Goal: Share content: Share content

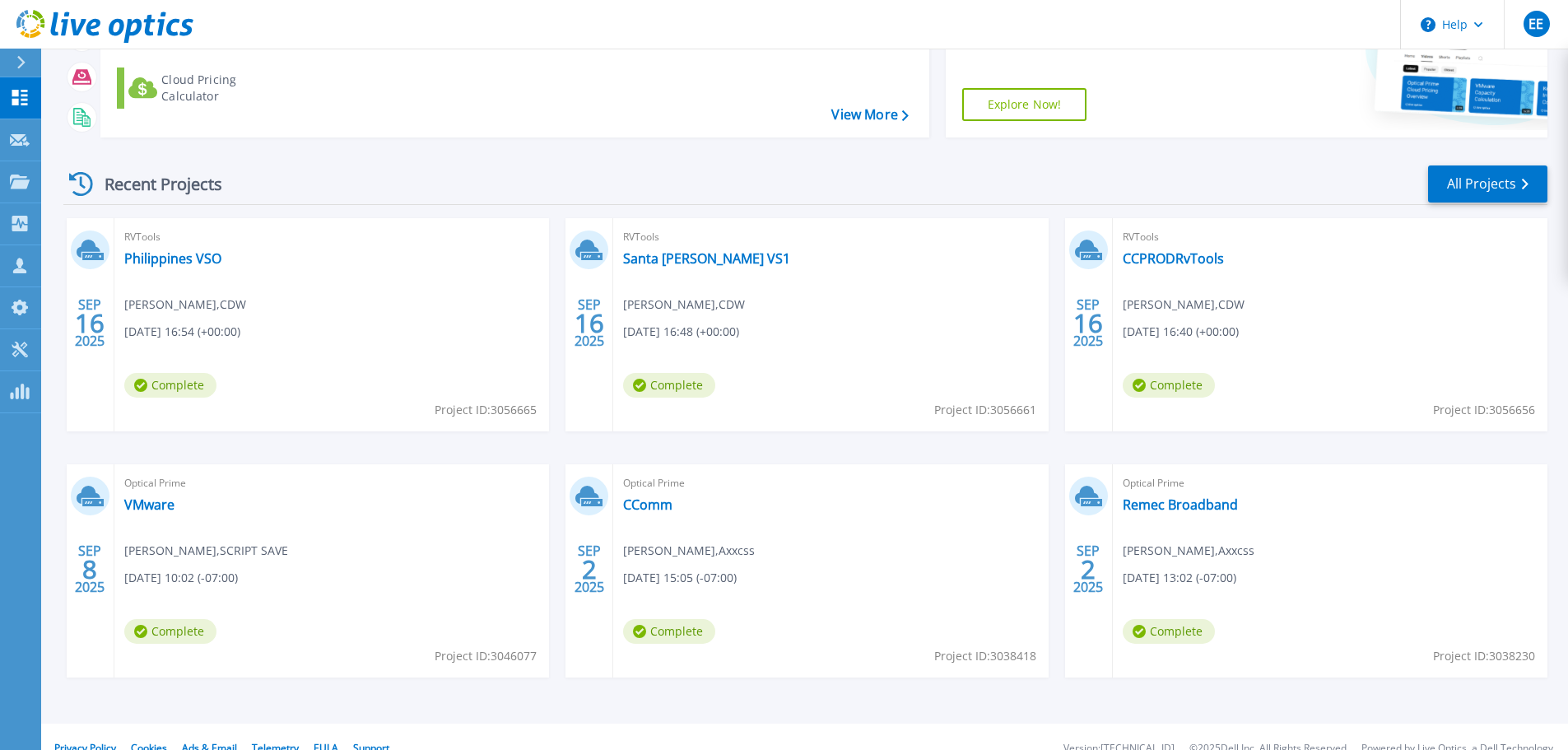
scroll to position [232, 0]
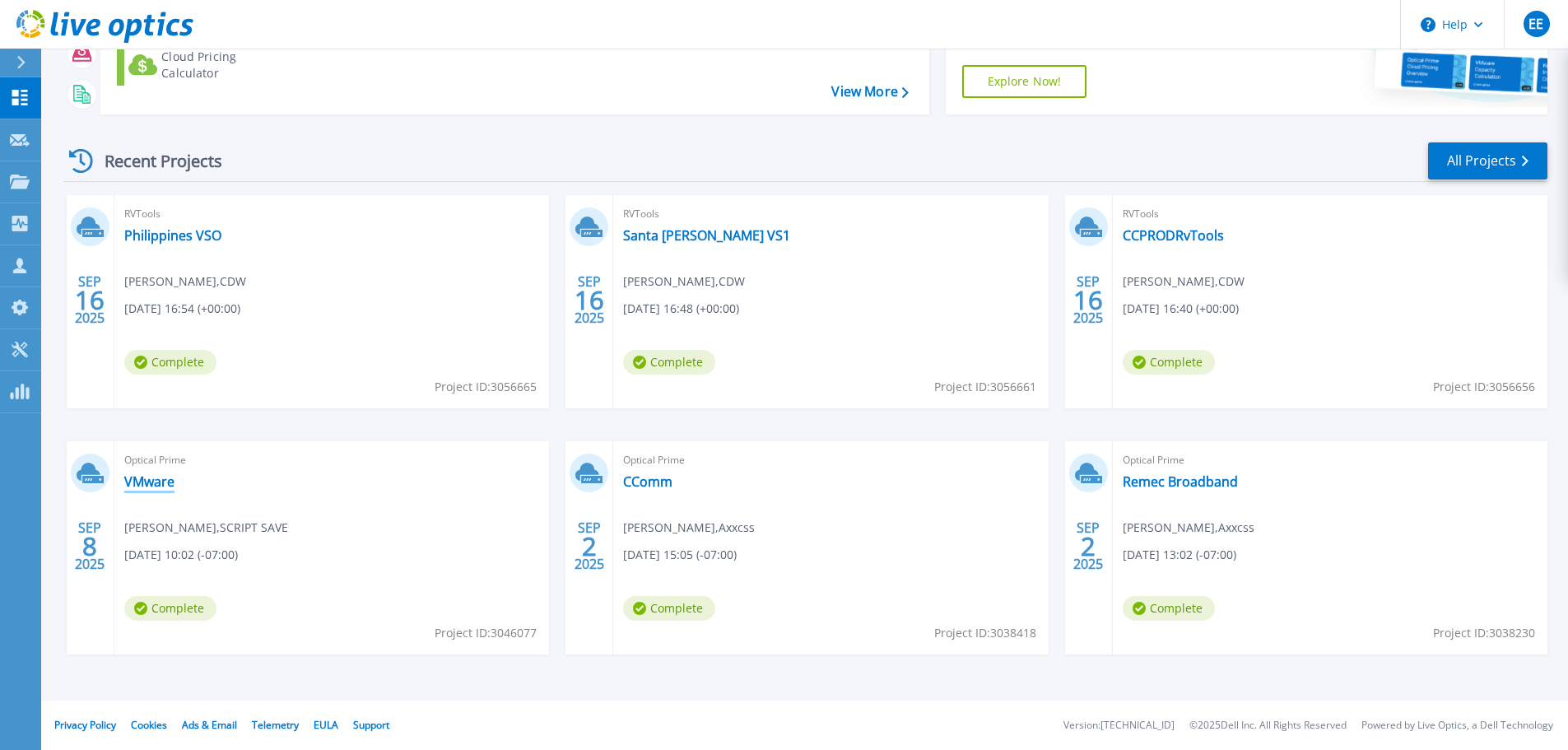
click at [164, 480] on link "VMware" at bounding box center [149, 481] width 50 height 16
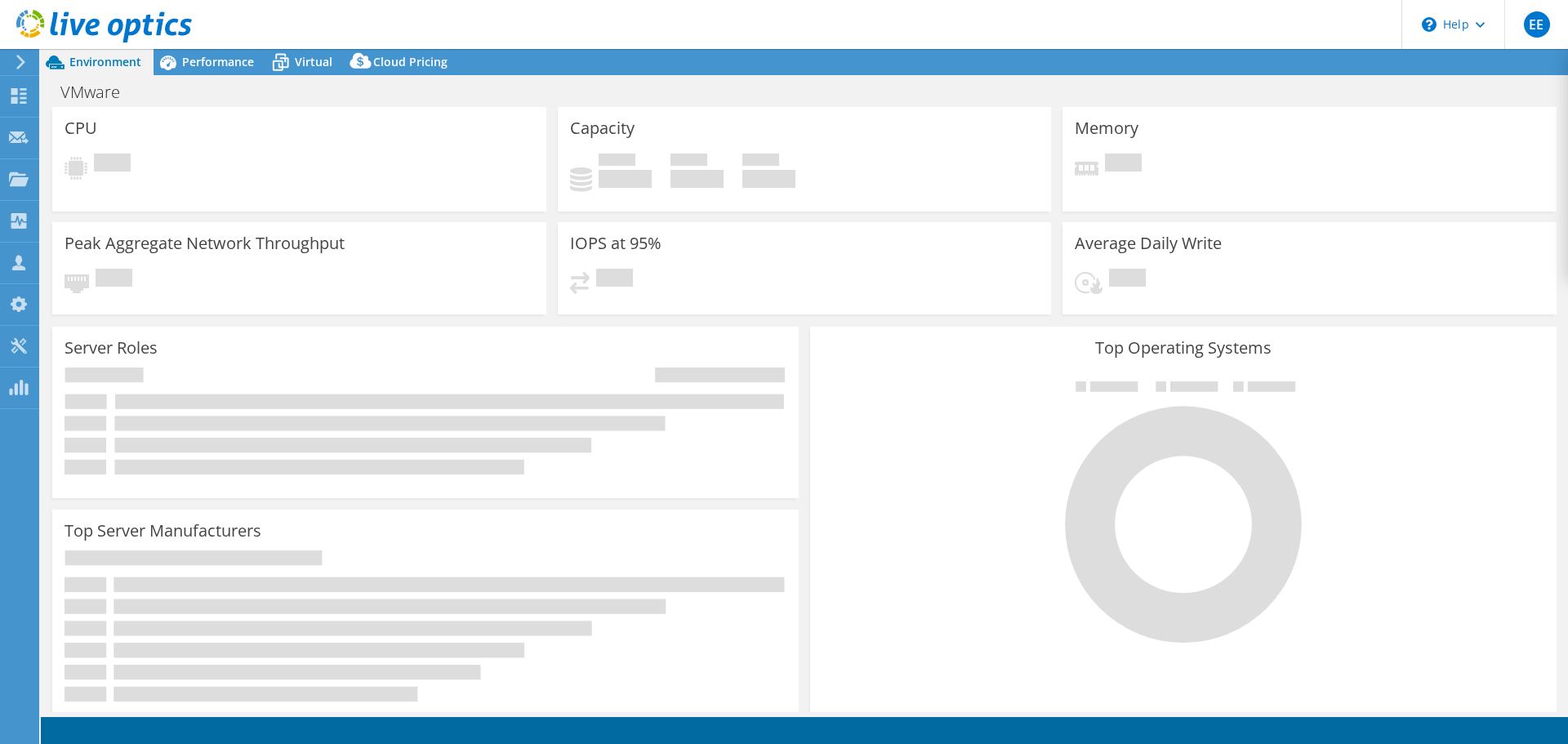
select select "USD"
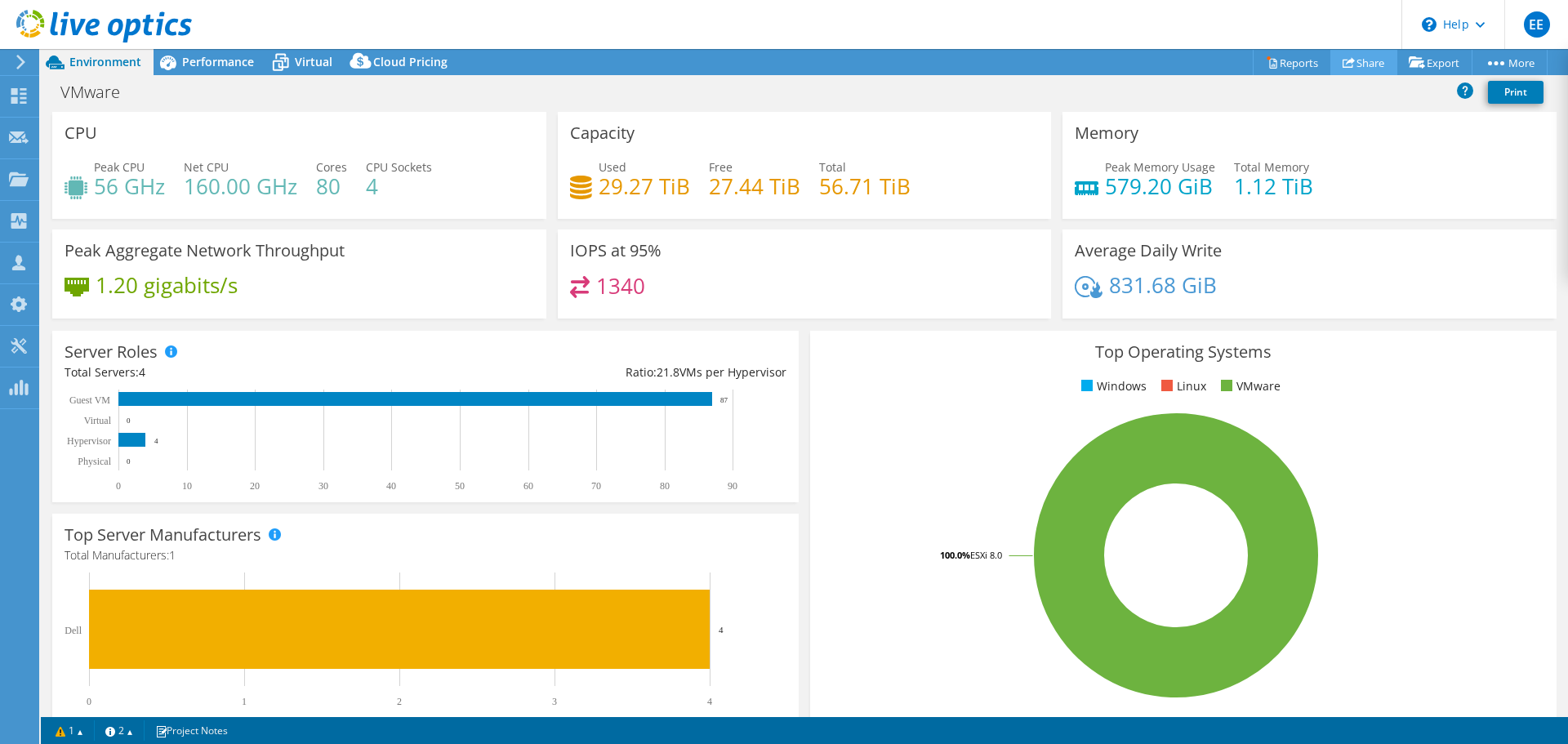
click at [1356, 64] on link "Share" at bounding box center [1363, 62] width 67 height 25
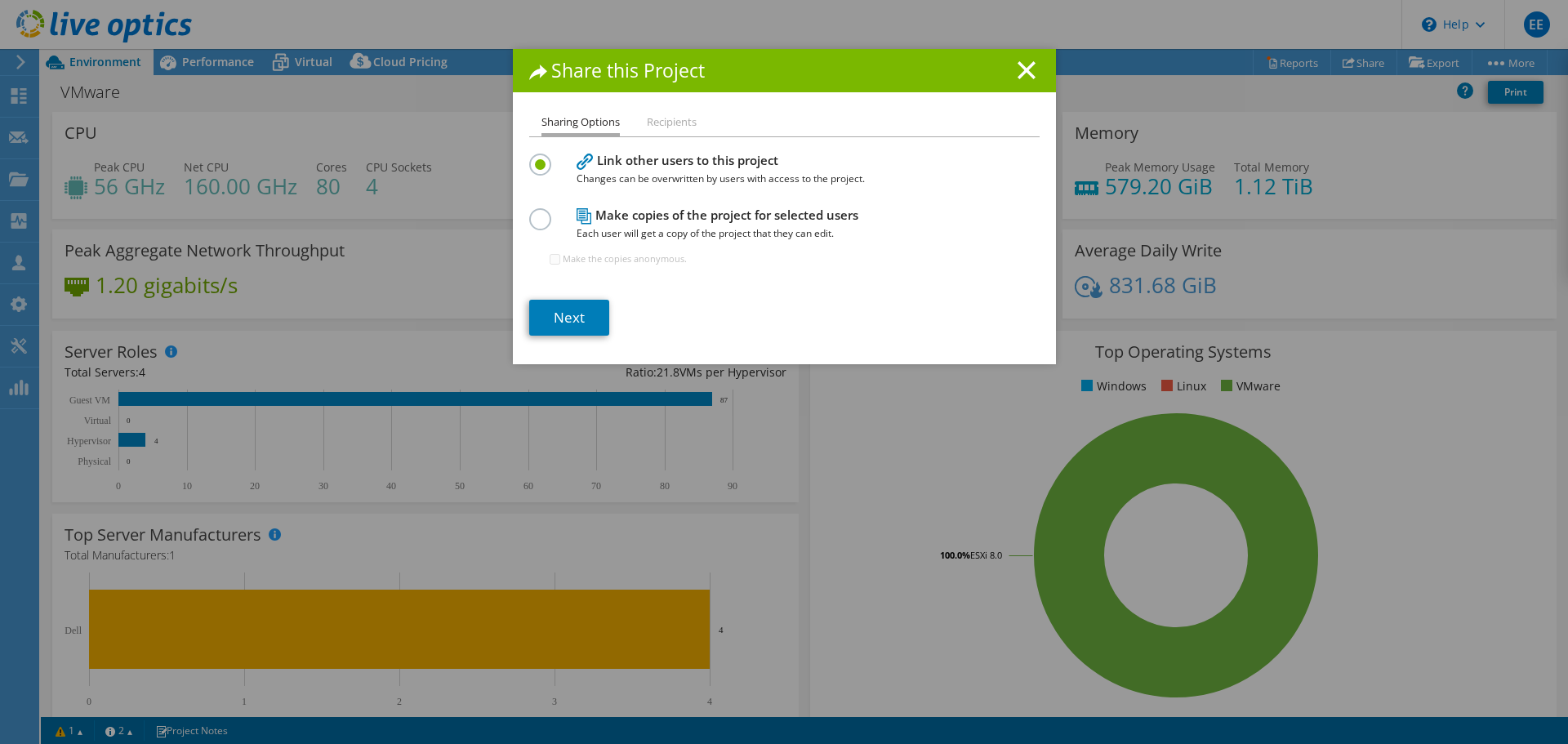
click at [539, 212] on label at bounding box center [543, 210] width 29 height 4
click at [0, 0] on input "radio" at bounding box center [0, 0] width 0 height 0
click at [571, 318] on link "Next" at bounding box center [569, 317] width 80 height 36
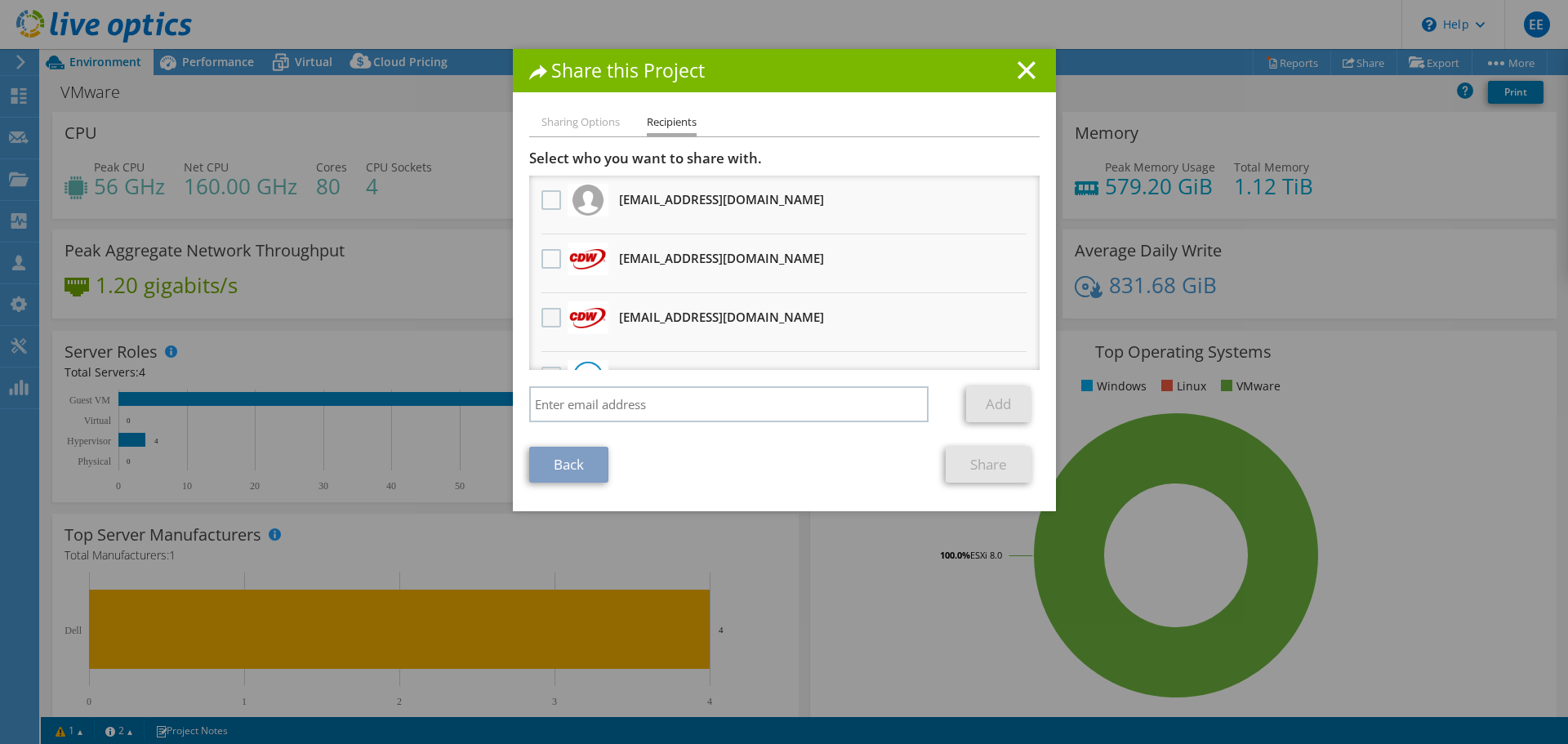
click at [551, 323] on label at bounding box center [553, 318] width 24 height 20
click at [0, 0] on input "checkbox" at bounding box center [0, 0] width 0 height 0
click at [976, 468] on link "Share" at bounding box center [988, 464] width 86 height 36
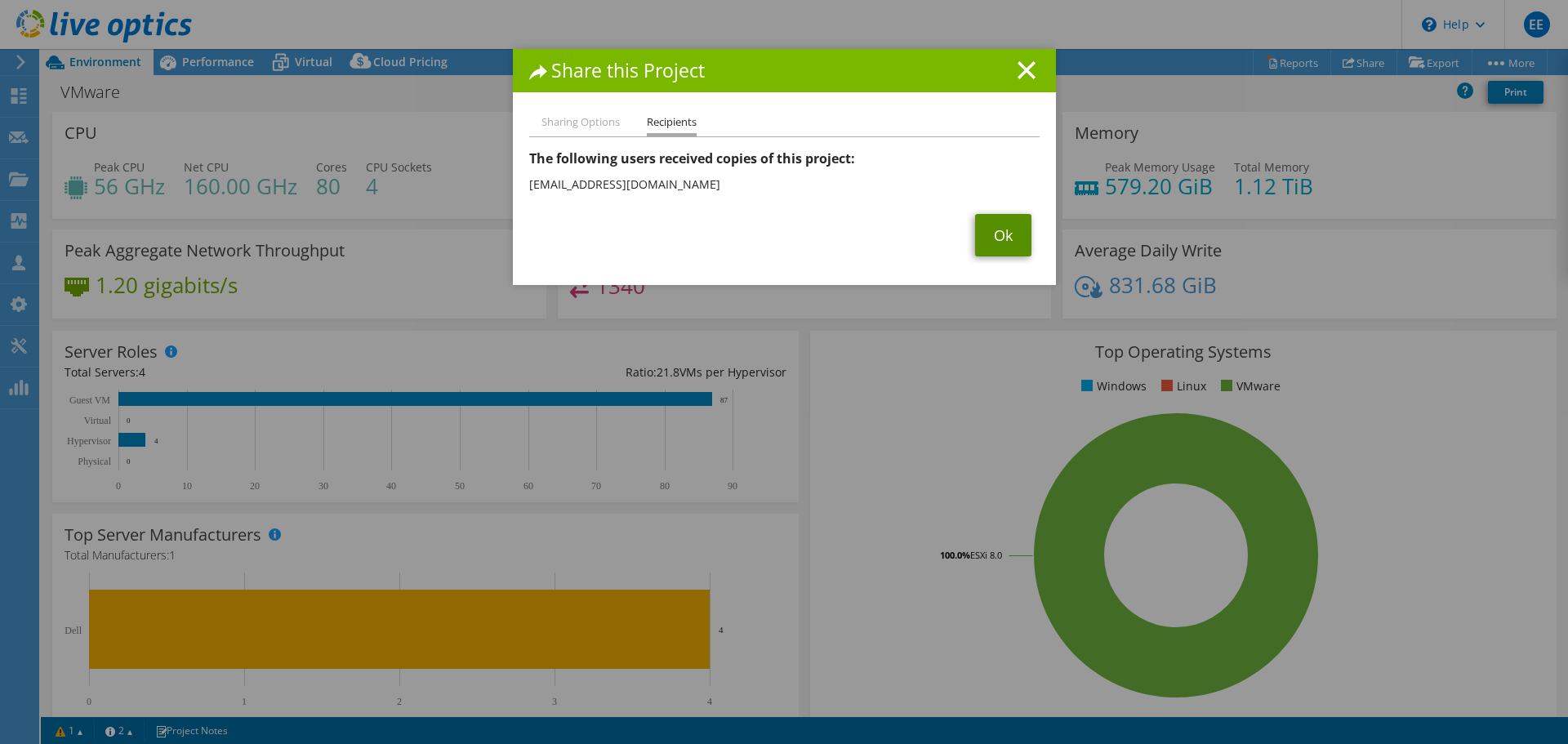
click at [995, 237] on link "Ok" at bounding box center [1002, 235] width 56 height 43
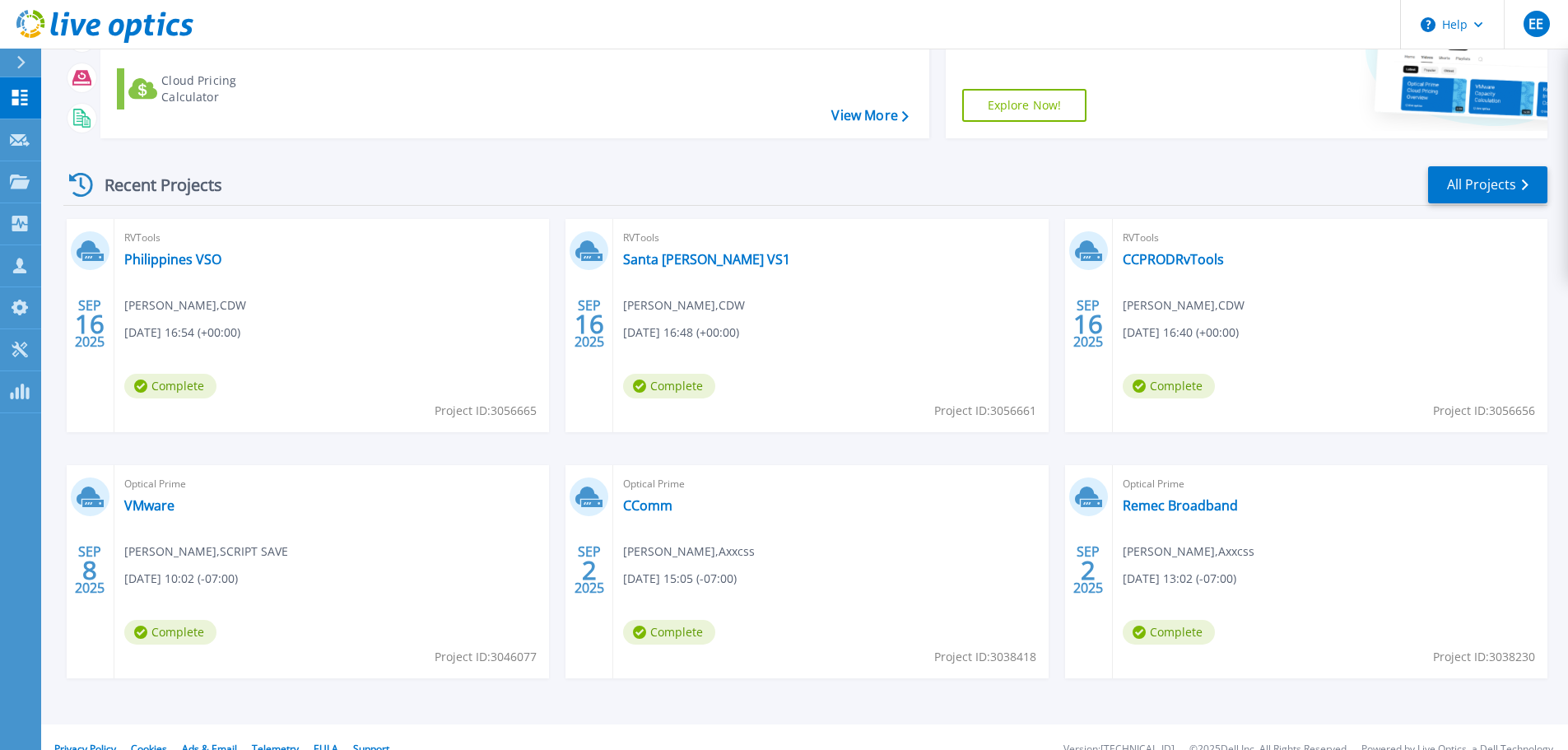
scroll to position [232, 0]
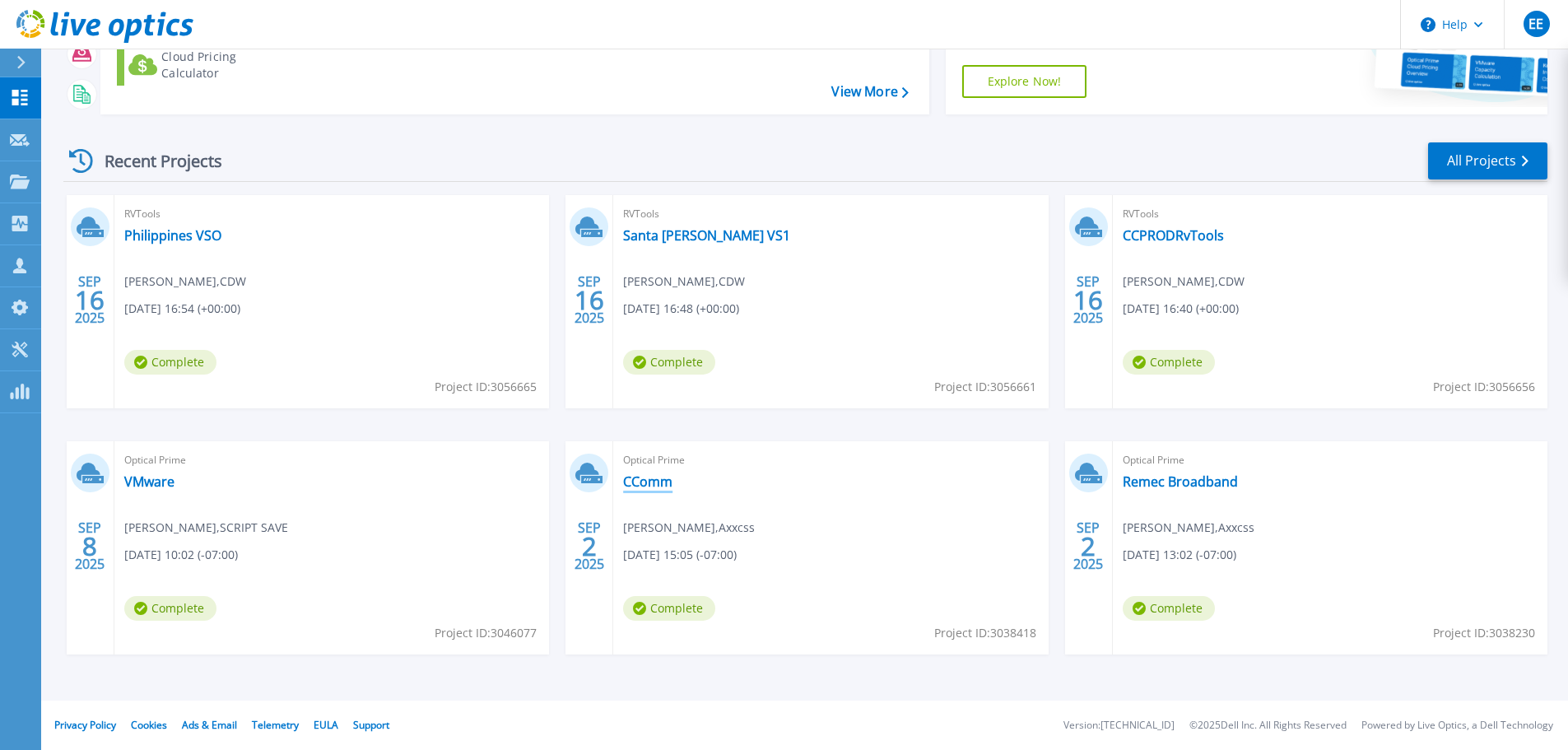
click at [645, 483] on link "CComm" at bounding box center [647, 481] width 49 height 16
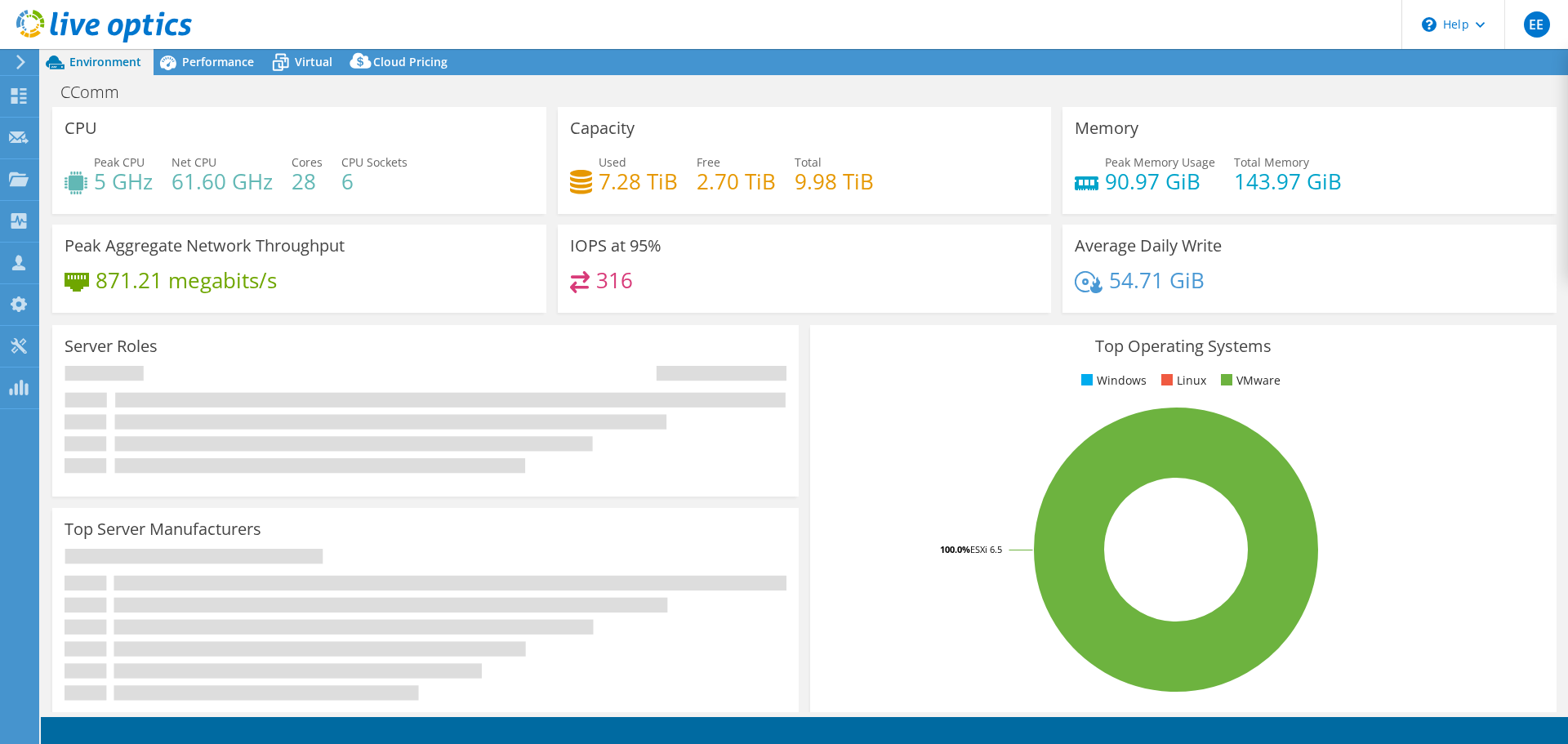
select select "USD"
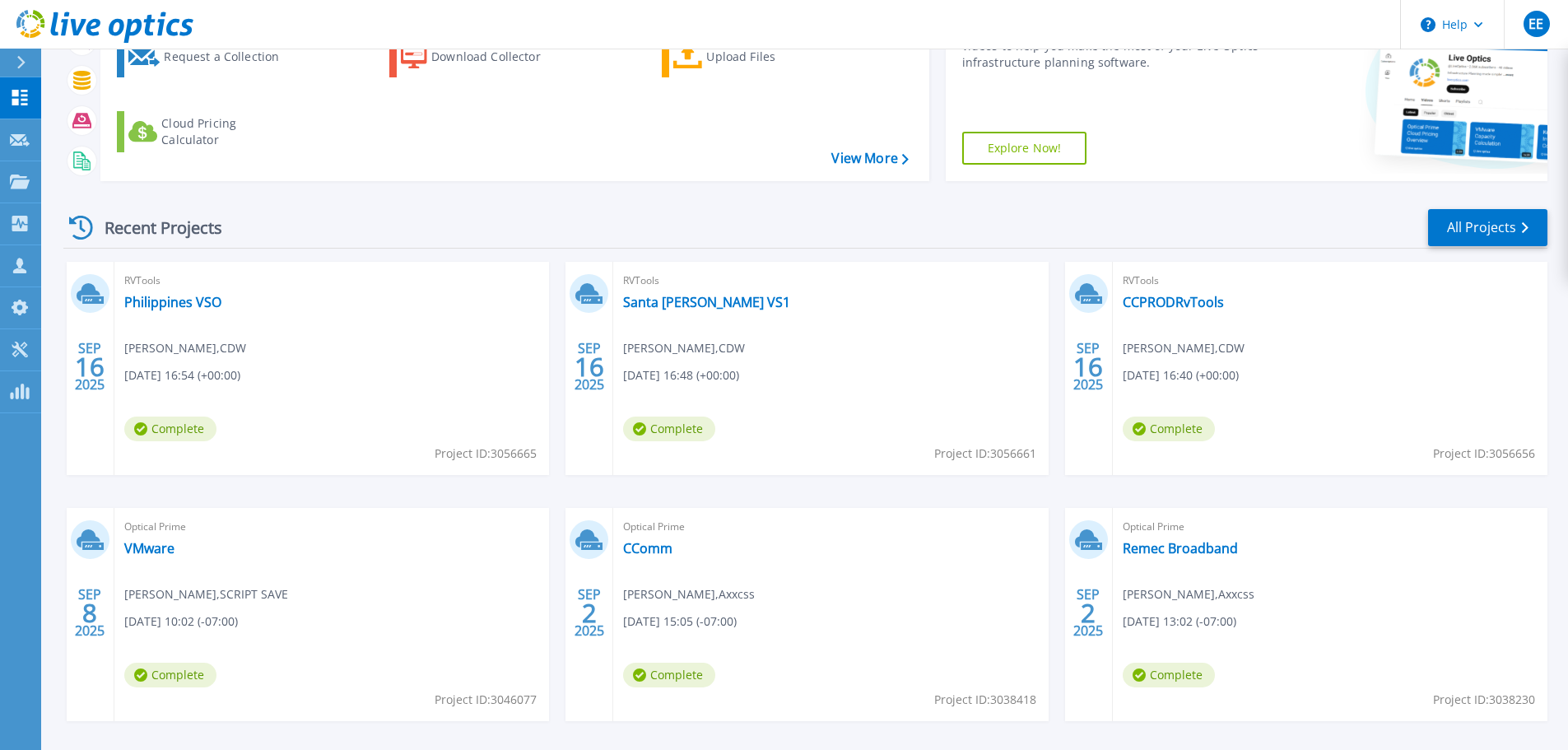
scroll to position [232, 0]
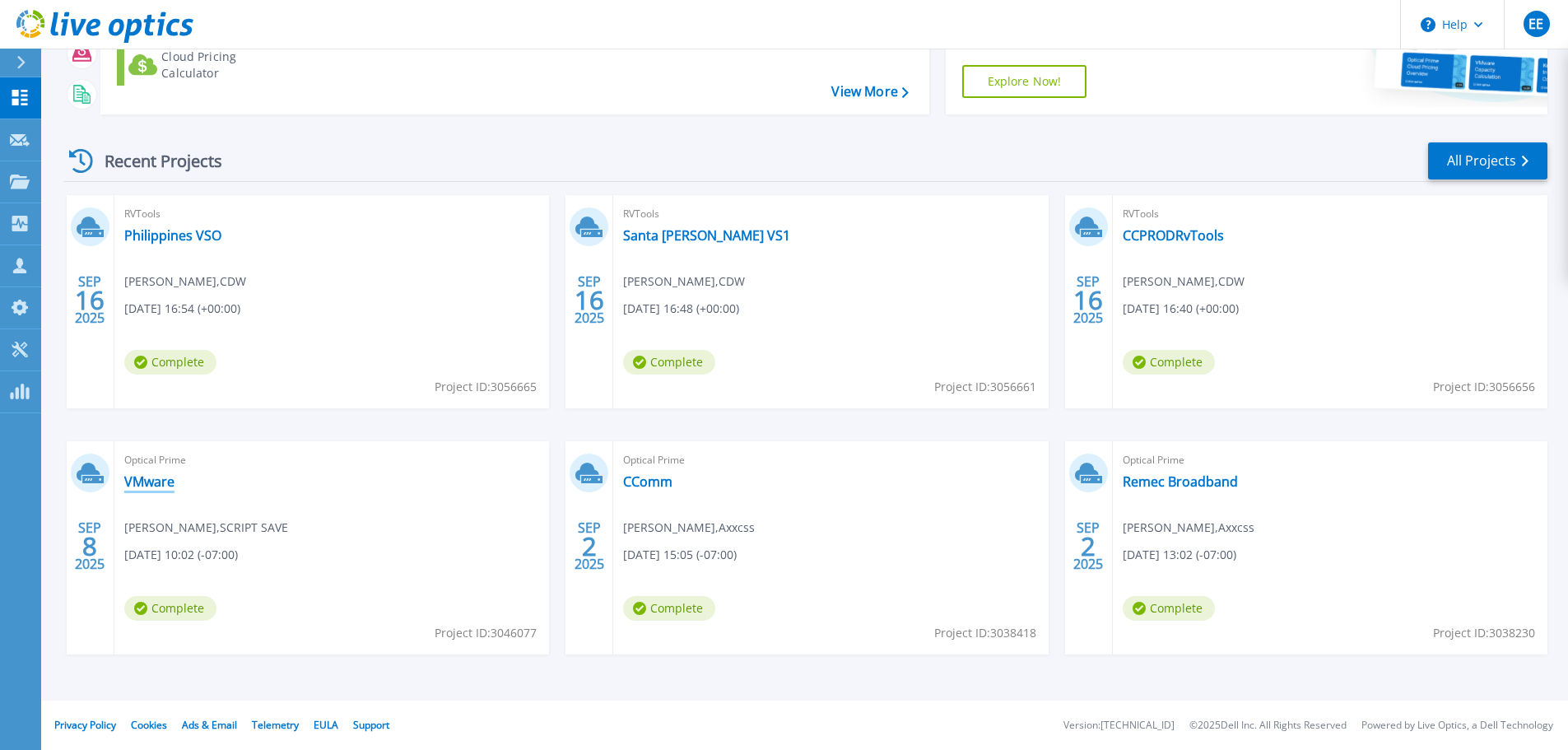
click at [165, 486] on link "VMware" at bounding box center [149, 481] width 50 height 16
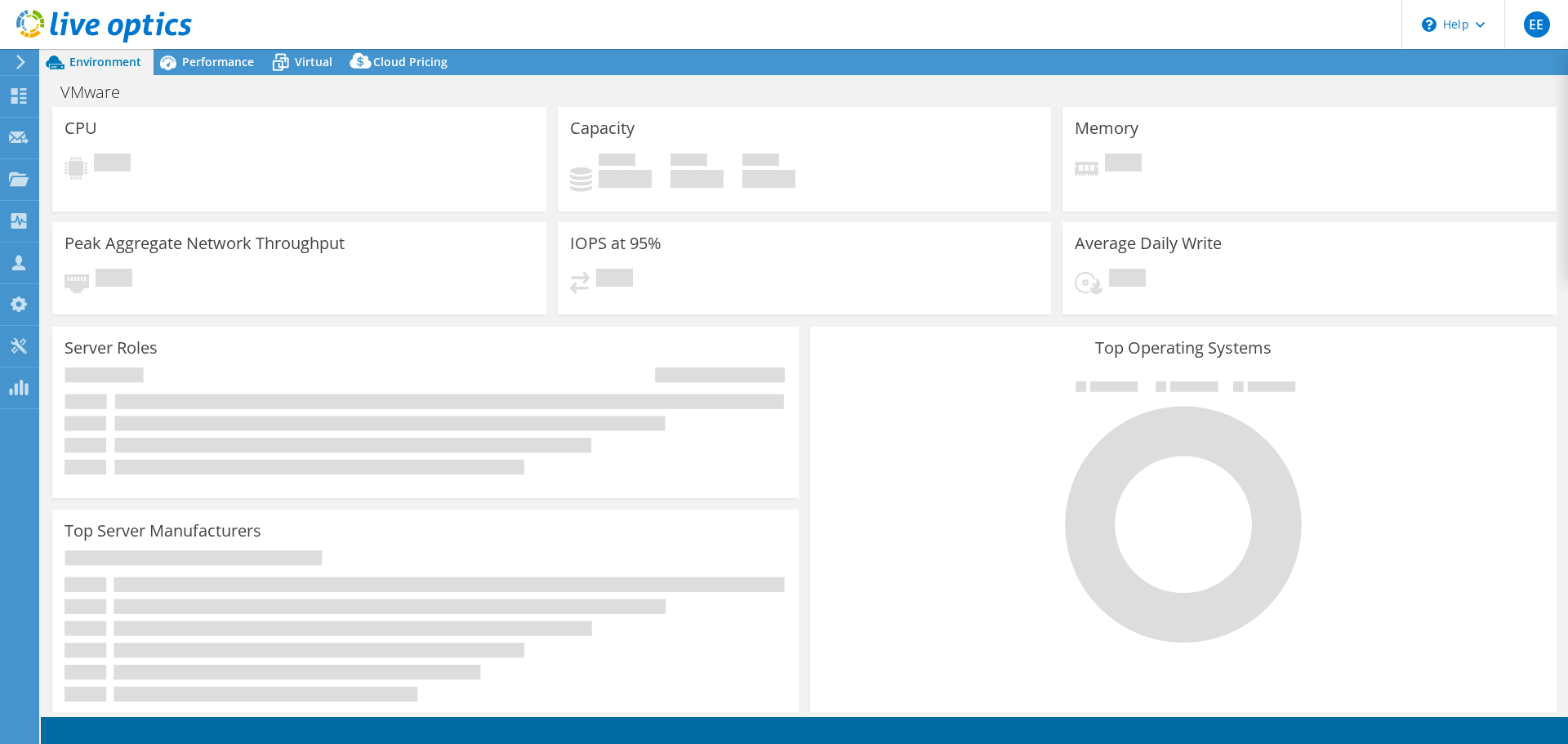
select select "USD"
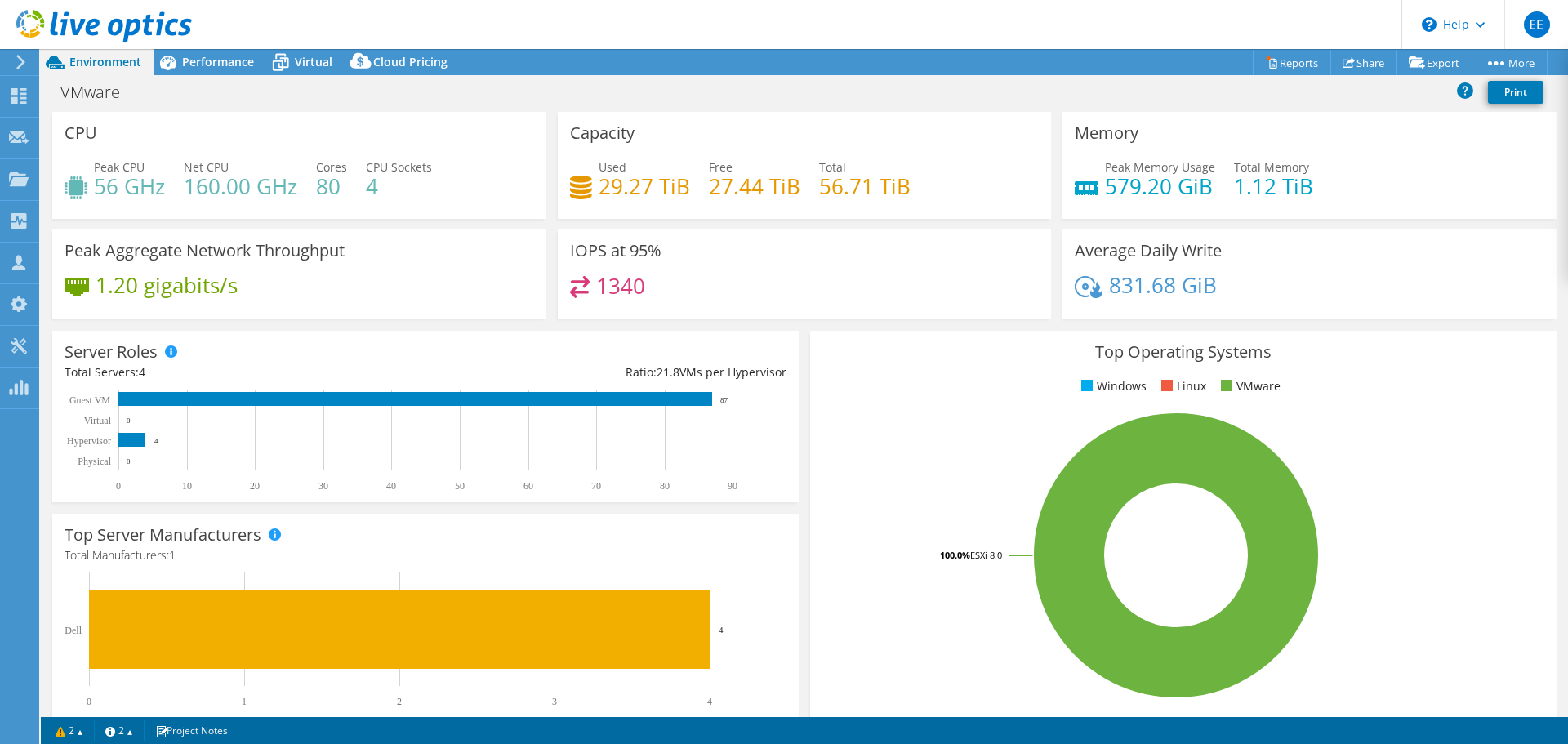
click at [1473, 265] on div "Average Daily Write 831.68 GiB" at bounding box center [1309, 274] width 494 height 89
click at [1365, 60] on link "Share" at bounding box center [1363, 62] width 67 height 25
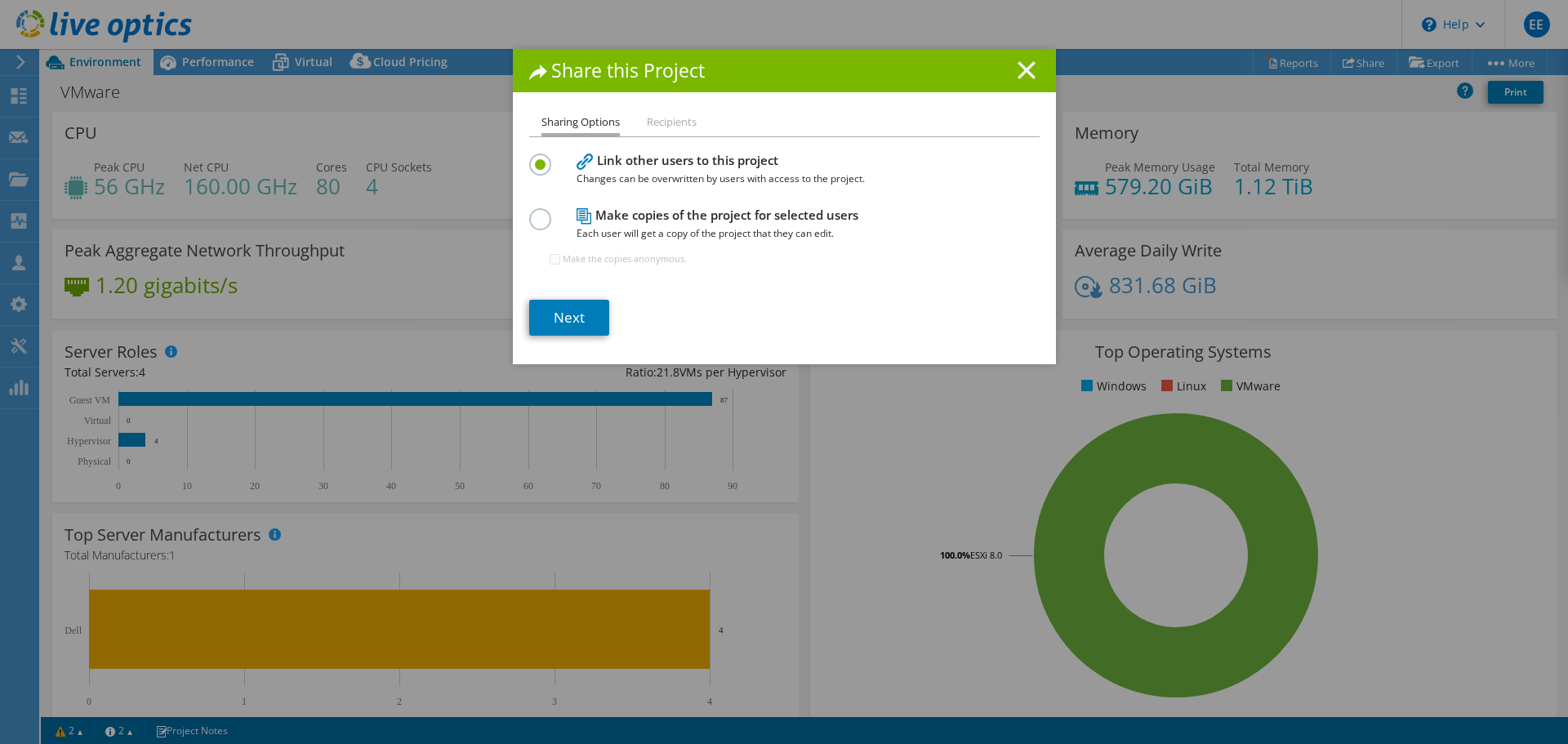
click at [1018, 75] on line at bounding box center [1026, 70] width 16 height 16
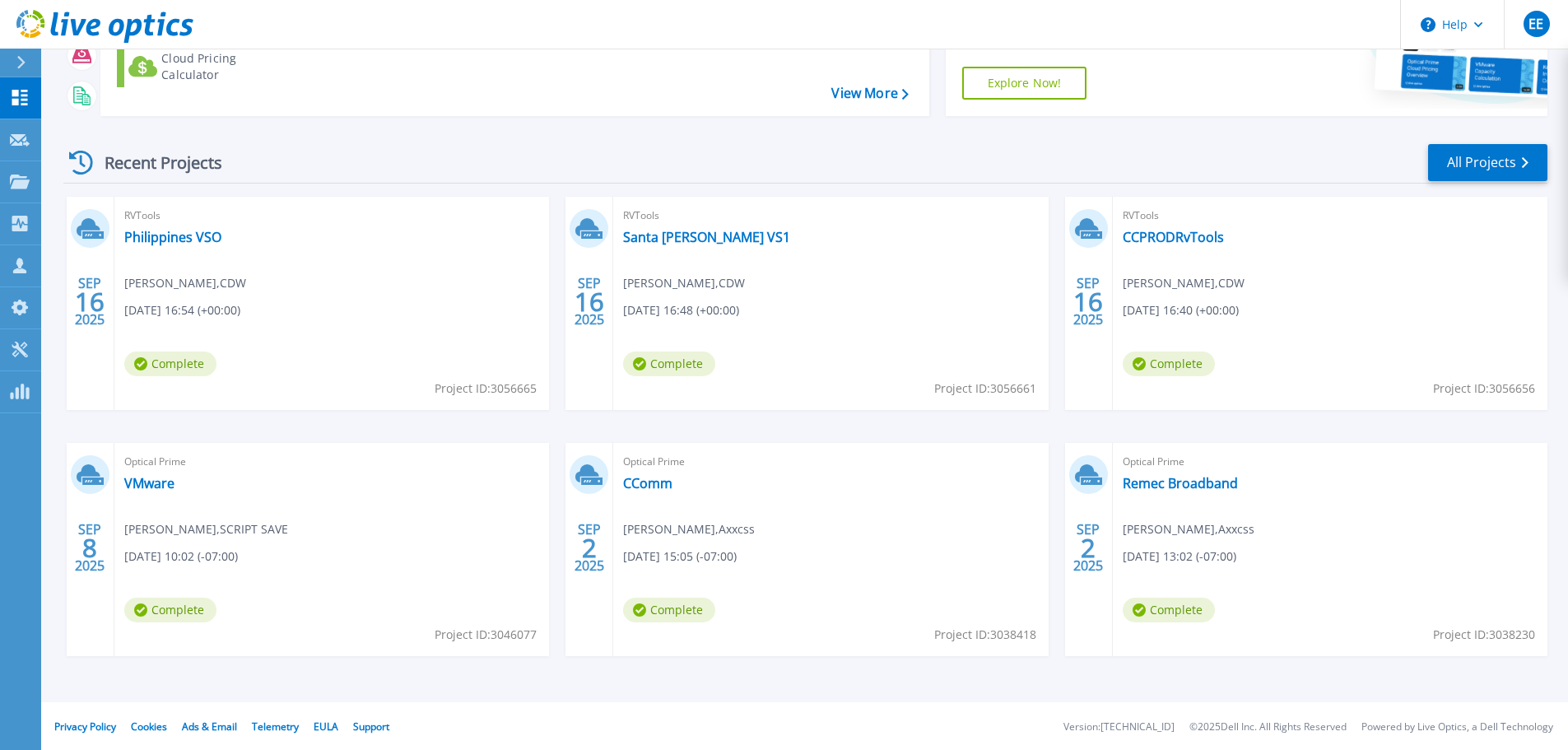
scroll to position [232, 0]
click at [666, 481] on link "CComm" at bounding box center [647, 481] width 49 height 16
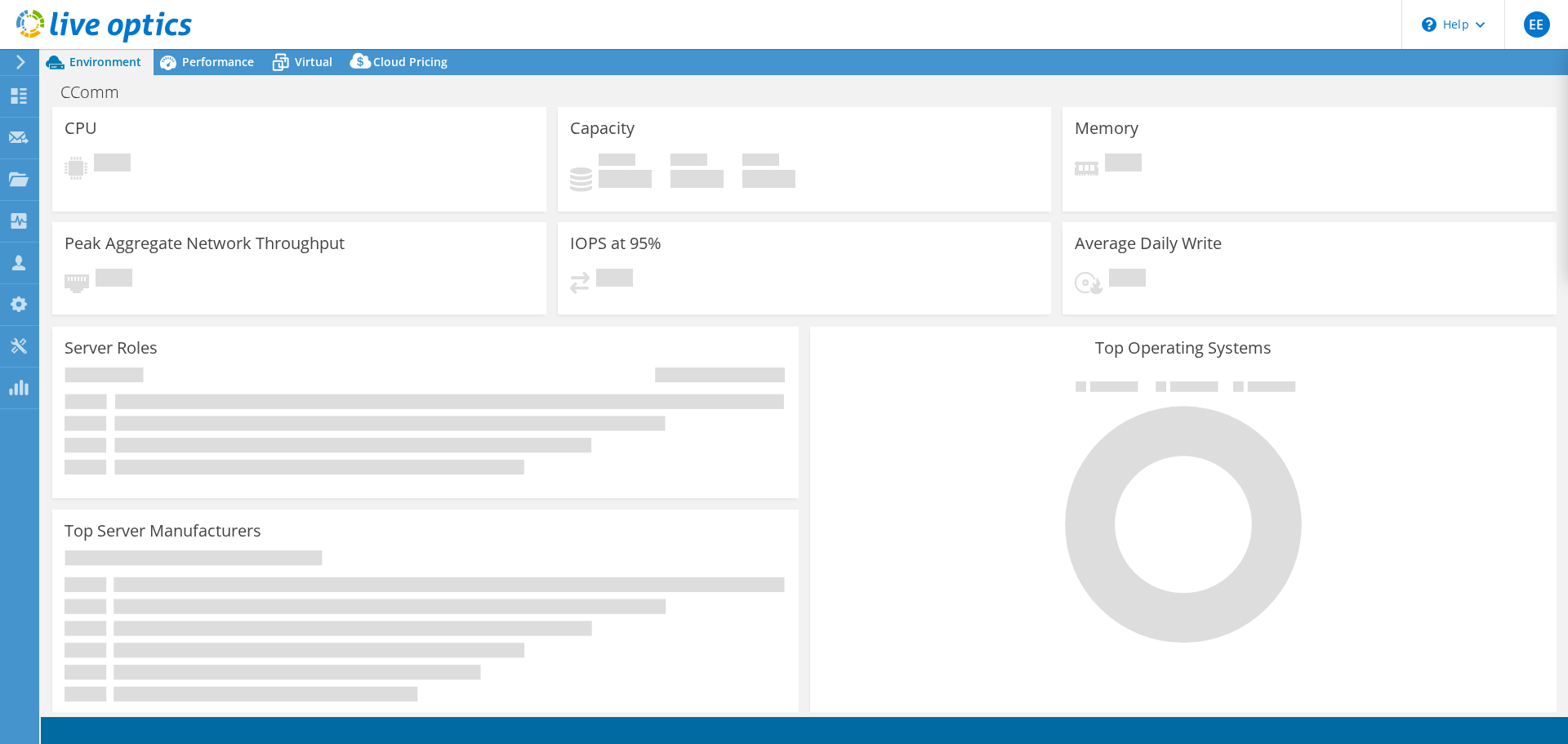
select select "USD"
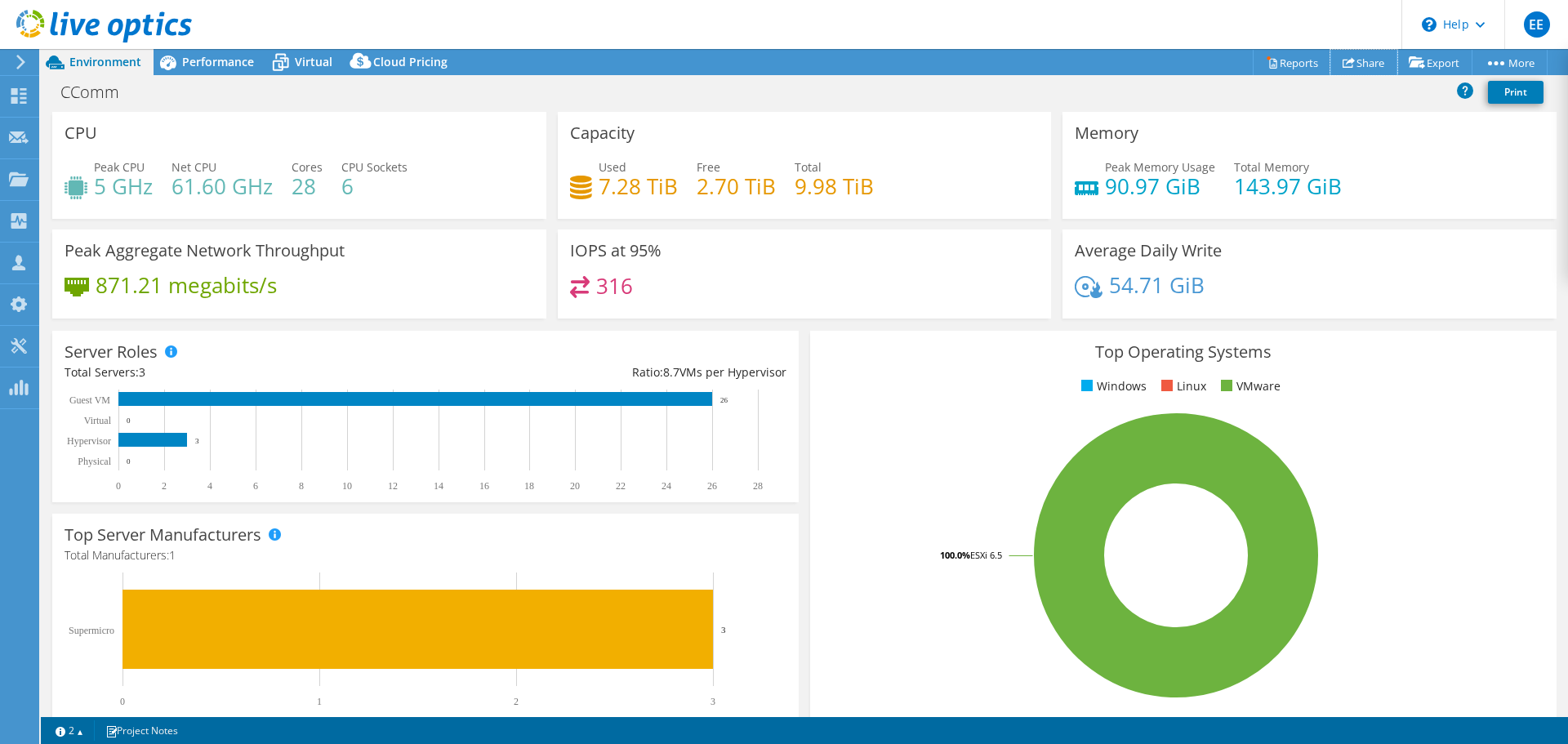
click at [1344, 63] on icon at bounding box center [1349, 62] width 12 height 12
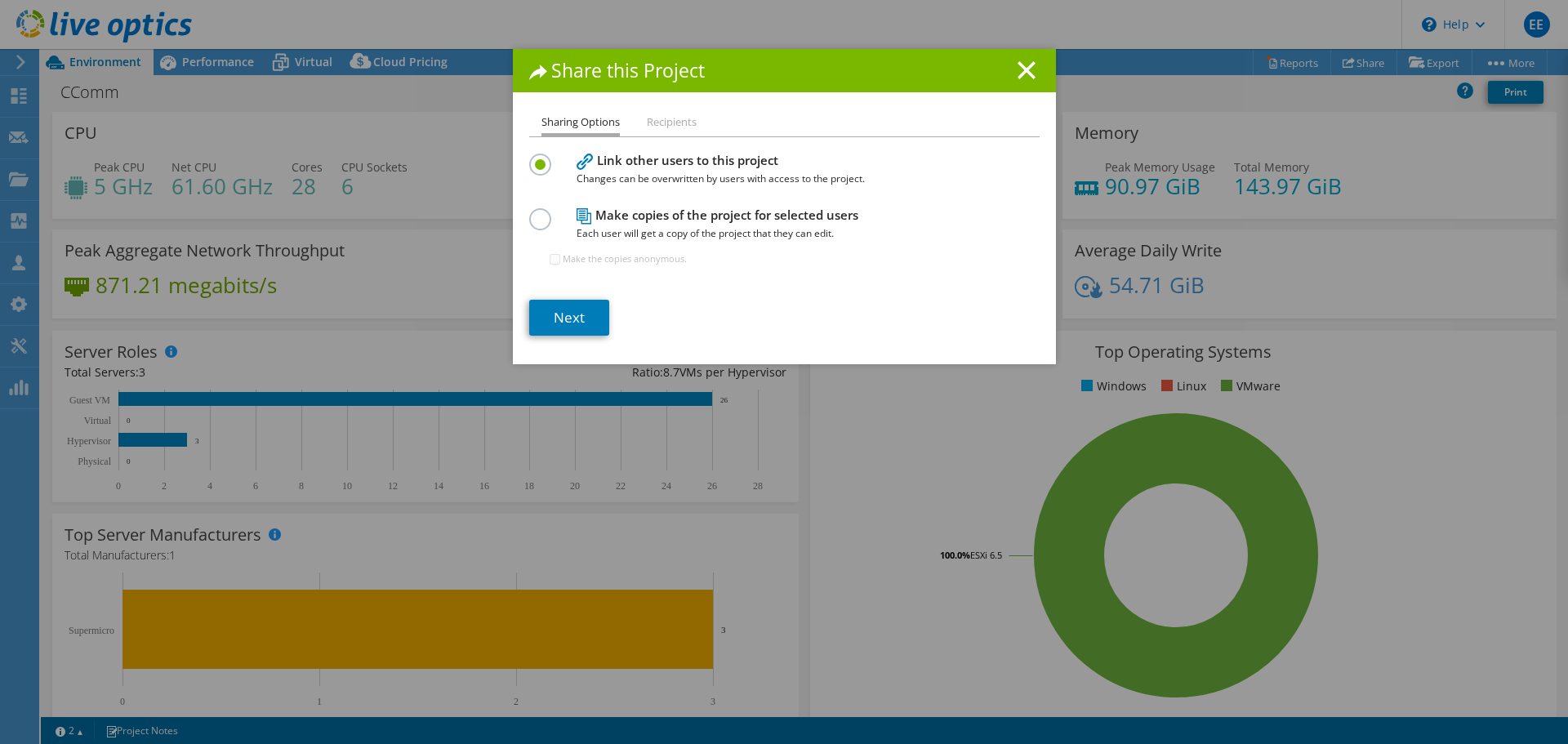
click at [532, 212] on label at bounding box center [543, 210] width 29 height 4
click at [0, 0] on input "radio" at bounding box center [0, 0] width 0 height 0
click at [591, 318] on link "Next" at bounding box center [569, 317] width 80 height 36
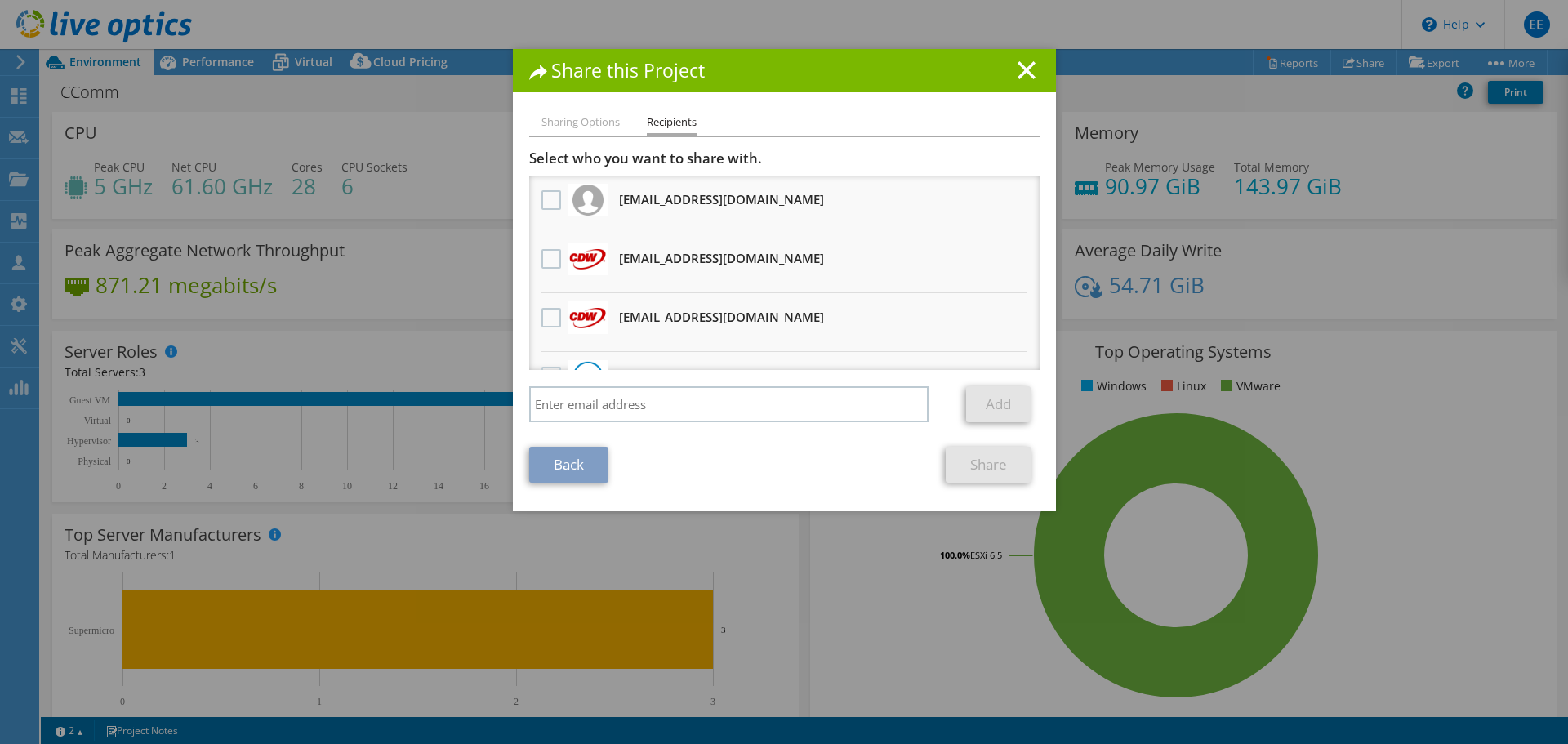
click at [654, 322] on h3 "randrui@cdw.com Will receive an anonymous copy" at bounding box center [722, 316] width 205 height 26
click at [553, 318] on label at bounding box center [553, 318] width 24 height 20
click at [0, 0] on input "checkbox" at bounding box center [0, 0] width 0 height 0
click at [953, 464] on link "Share" at bounding box center [988, 464] width 86 height 36
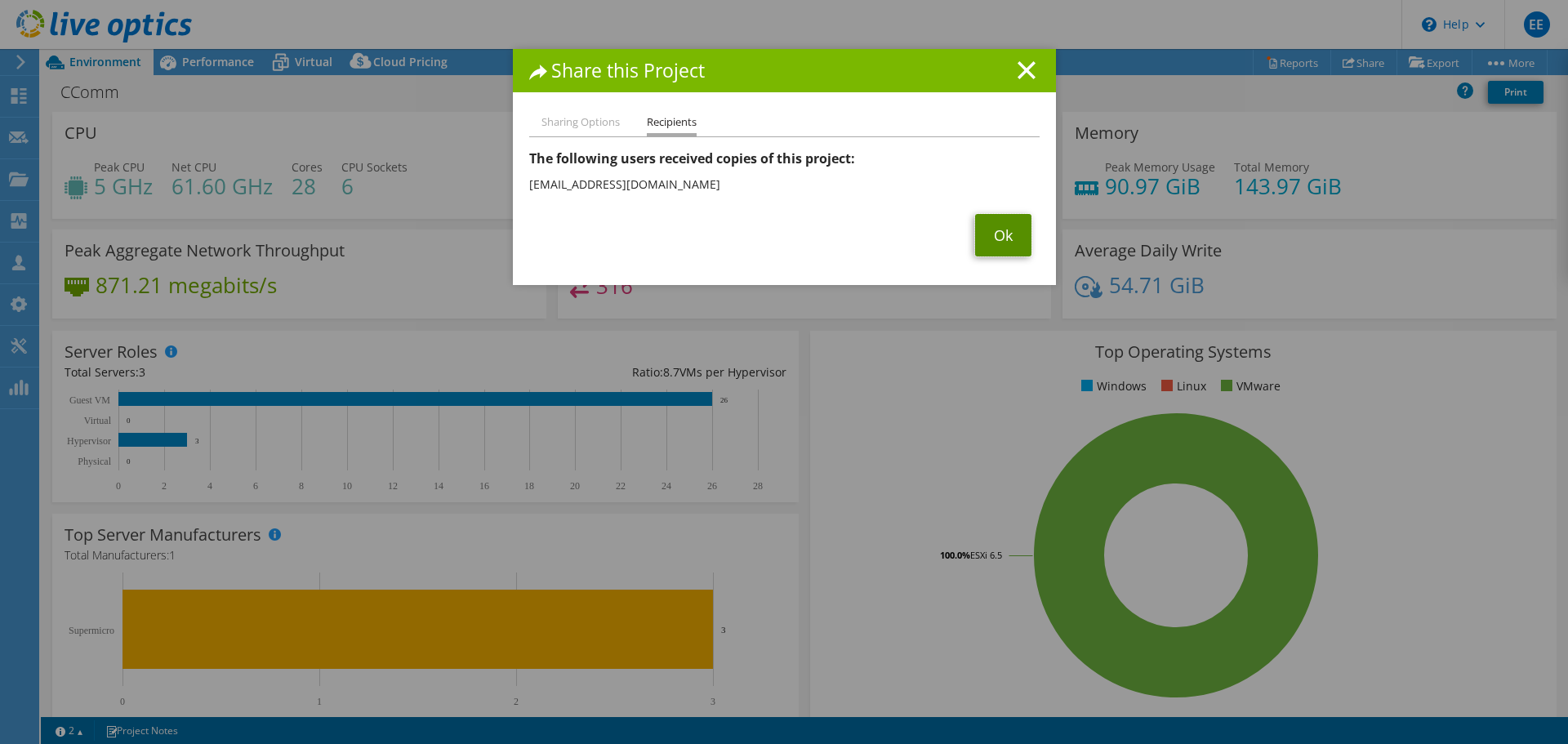
drag, startPoint x: 1009, startPoint y: 233, endPoint x: 984, endPoint y: 238, distance: 25.5
click at [1008, 233] on link "Ok" at bounding box center [1002, 235] width 56 height 43
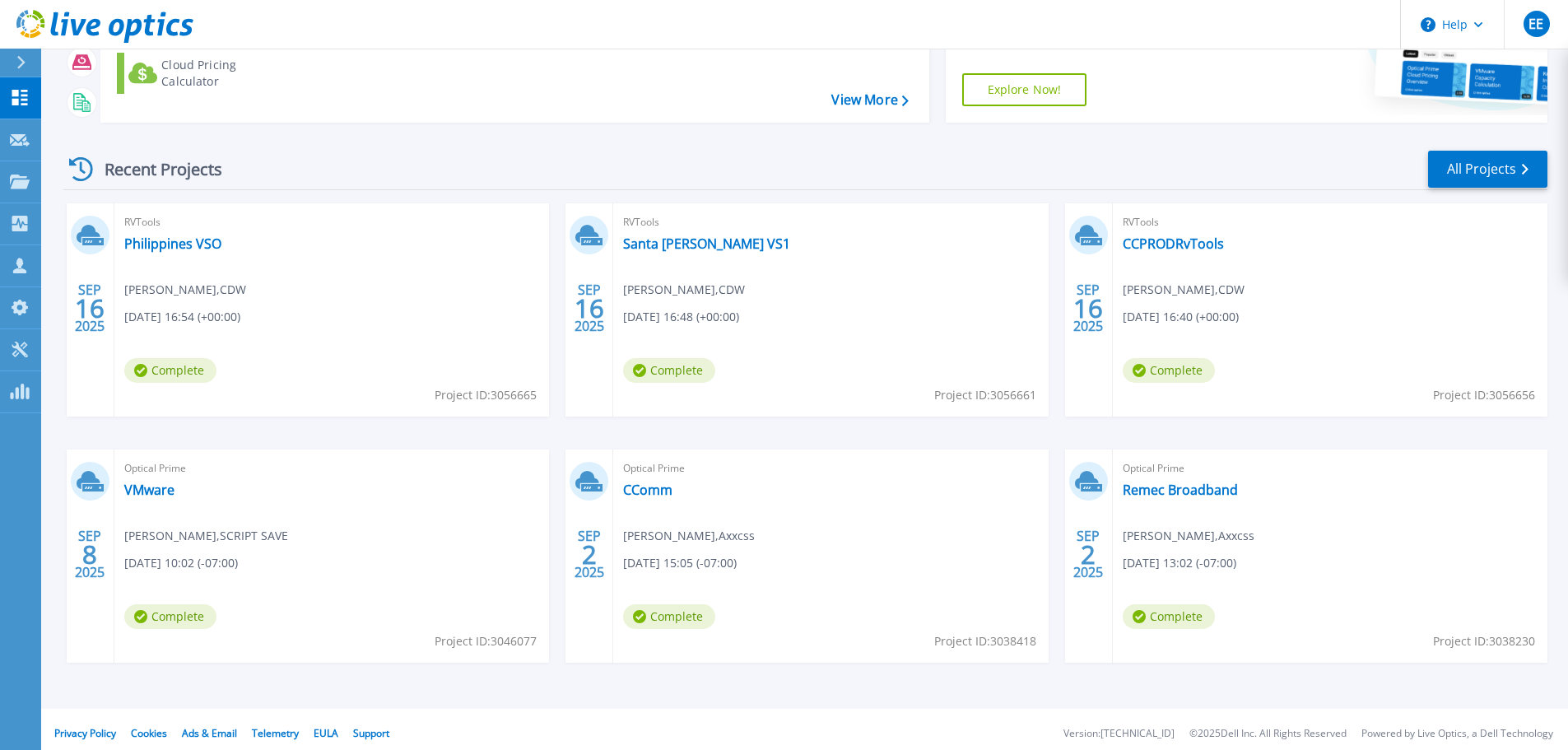
scroll to position [232, 0]
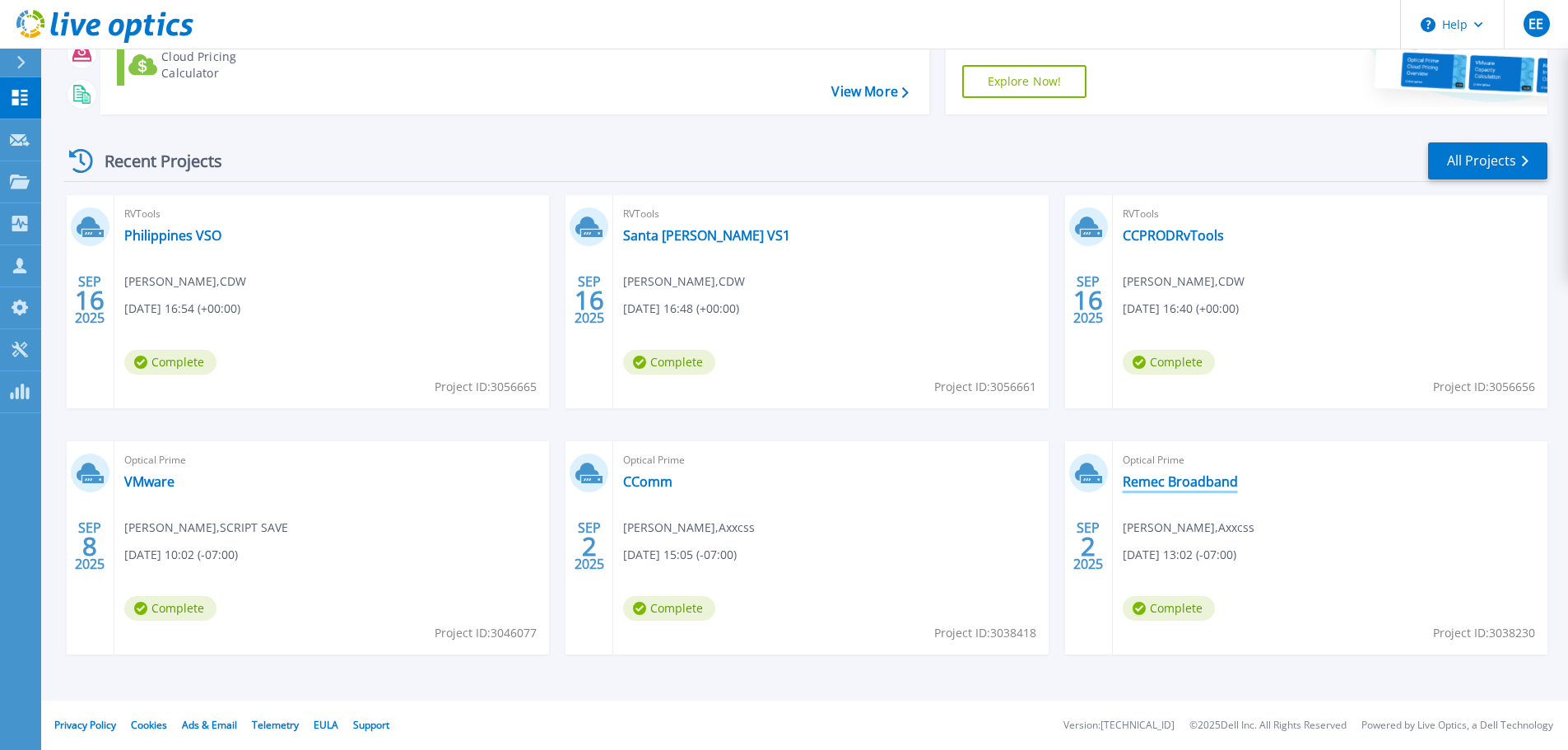
click at [1169, 484] on link "Remec Broadband" at bounding box center [1180, 481] width 115 height 16
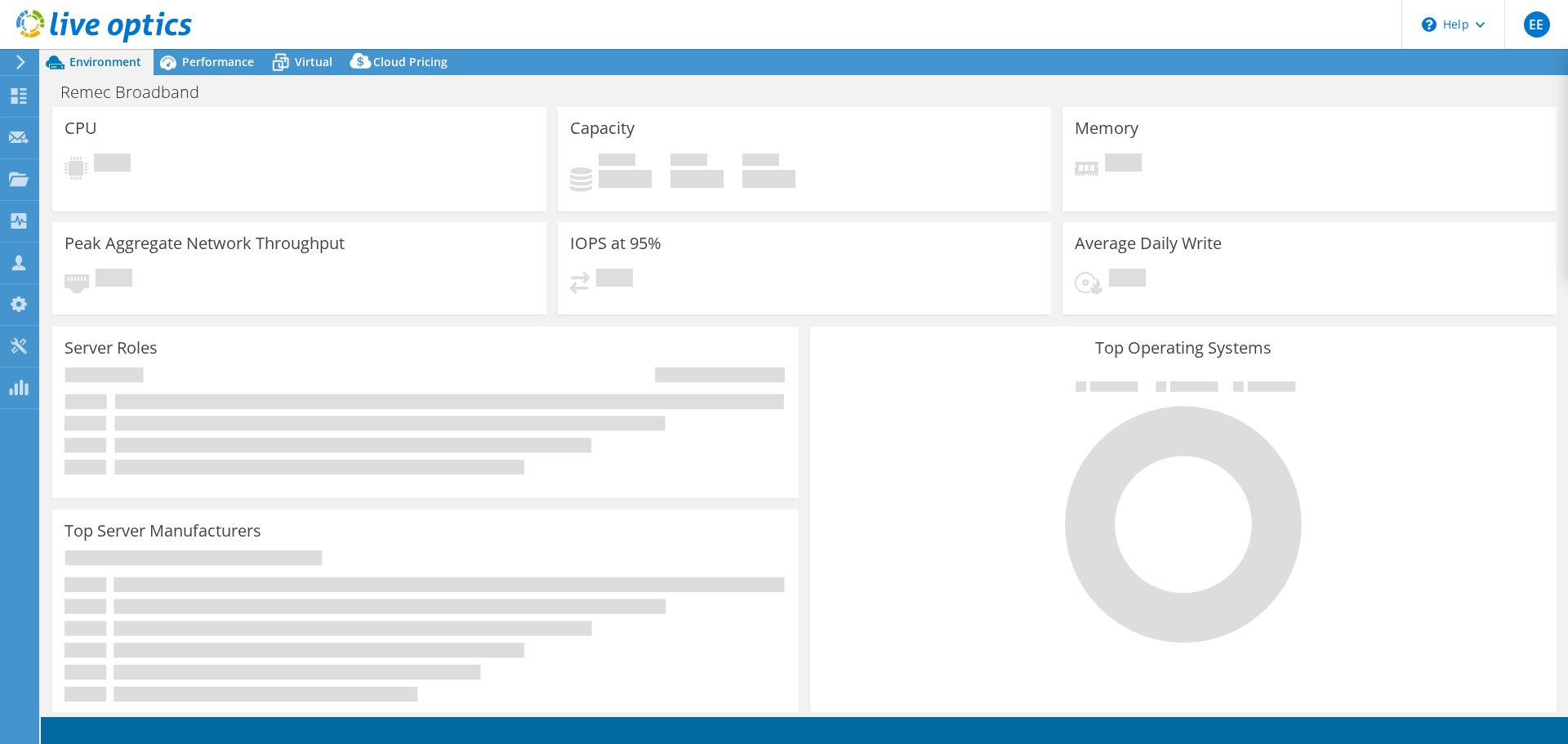
select select "USD"
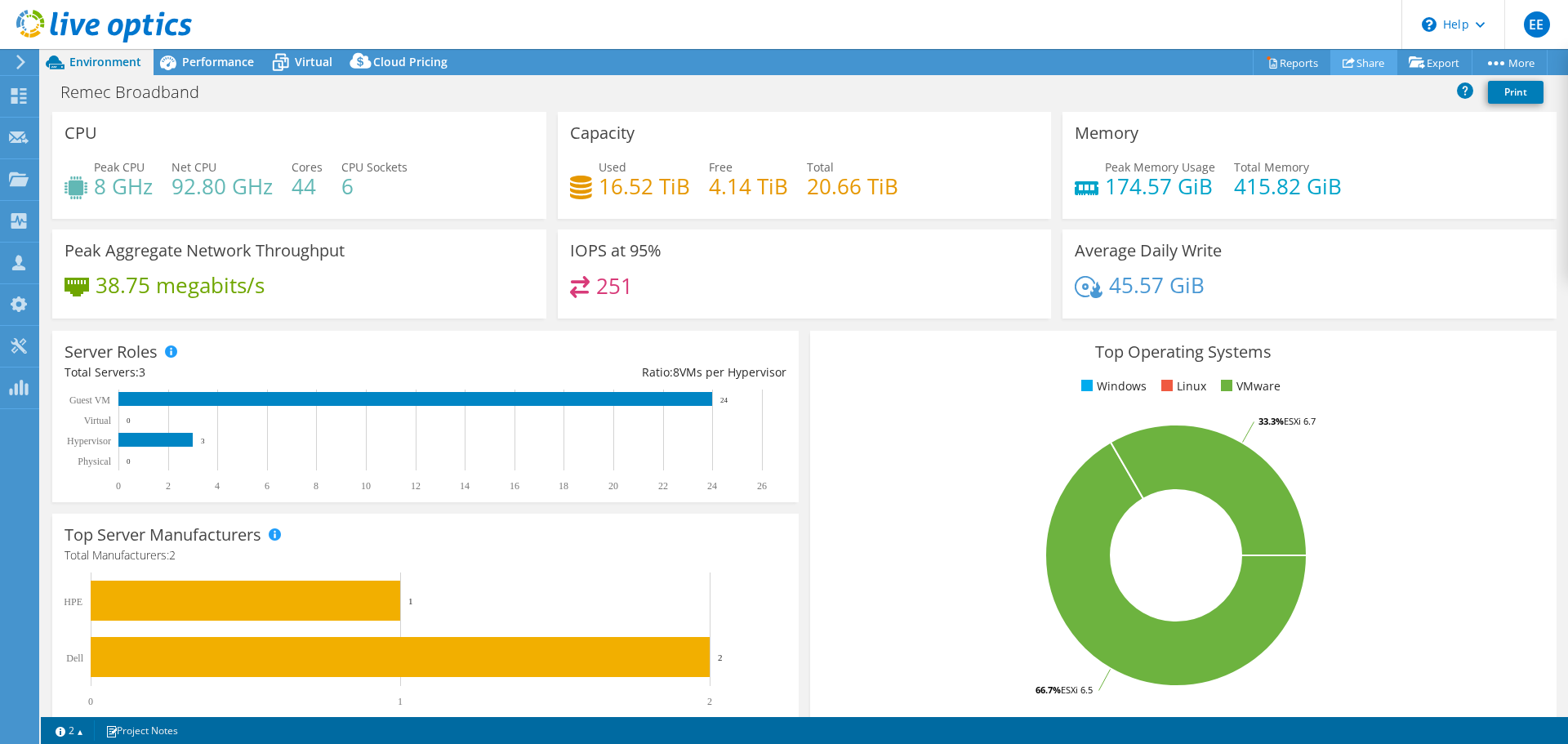
click at [1357, 61] on link "Share" at bounding box center [1363, 62] width 67 height 25
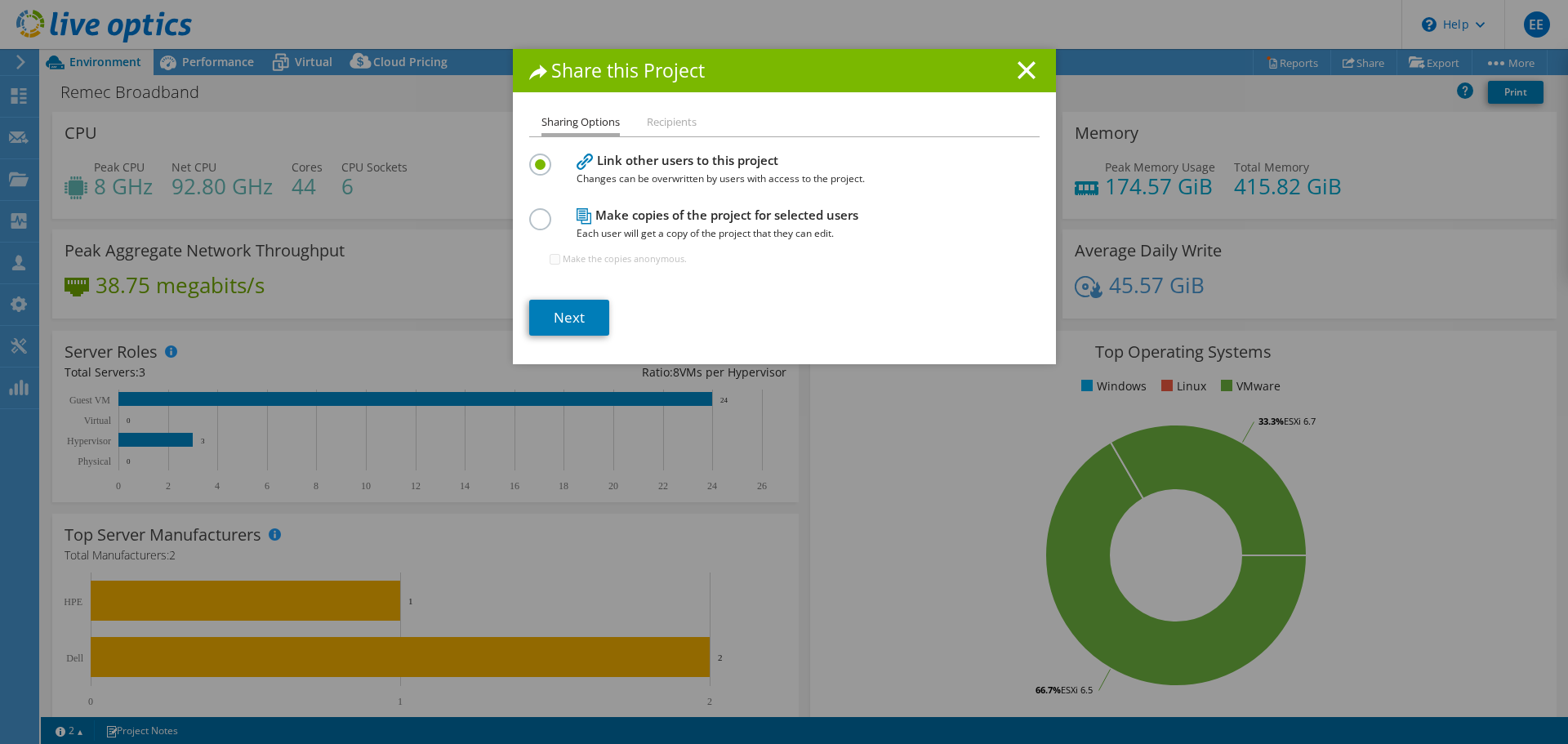
click at [535, 212] on label at bounding box center [543, 210] width 29 height 4
click at [0, 0] on input "radio" at bounding box center [0, 0] width 0 height 0
click at [573, 315] on link "Next" at bounding box center [569, 317] width 80 height 36
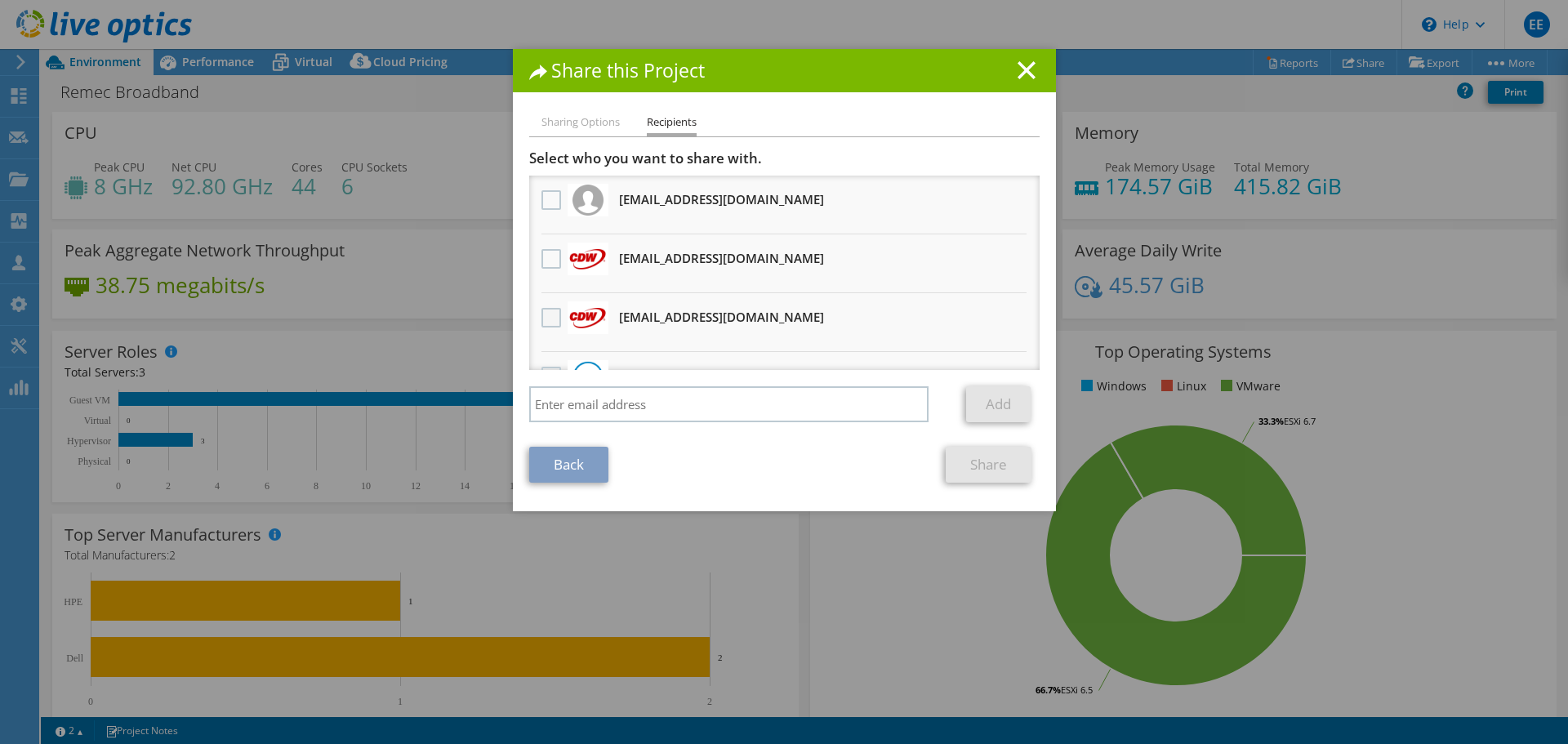
click at [544, 318] on label at bounding box center [553, 318] width 24 height 20
click at [0, 0] on input "checkbox" at bounding box center [0, 0] width 0 height 0
click at [961, 456] on link "Share" at bounding box center [988, 464] width 86 height 36
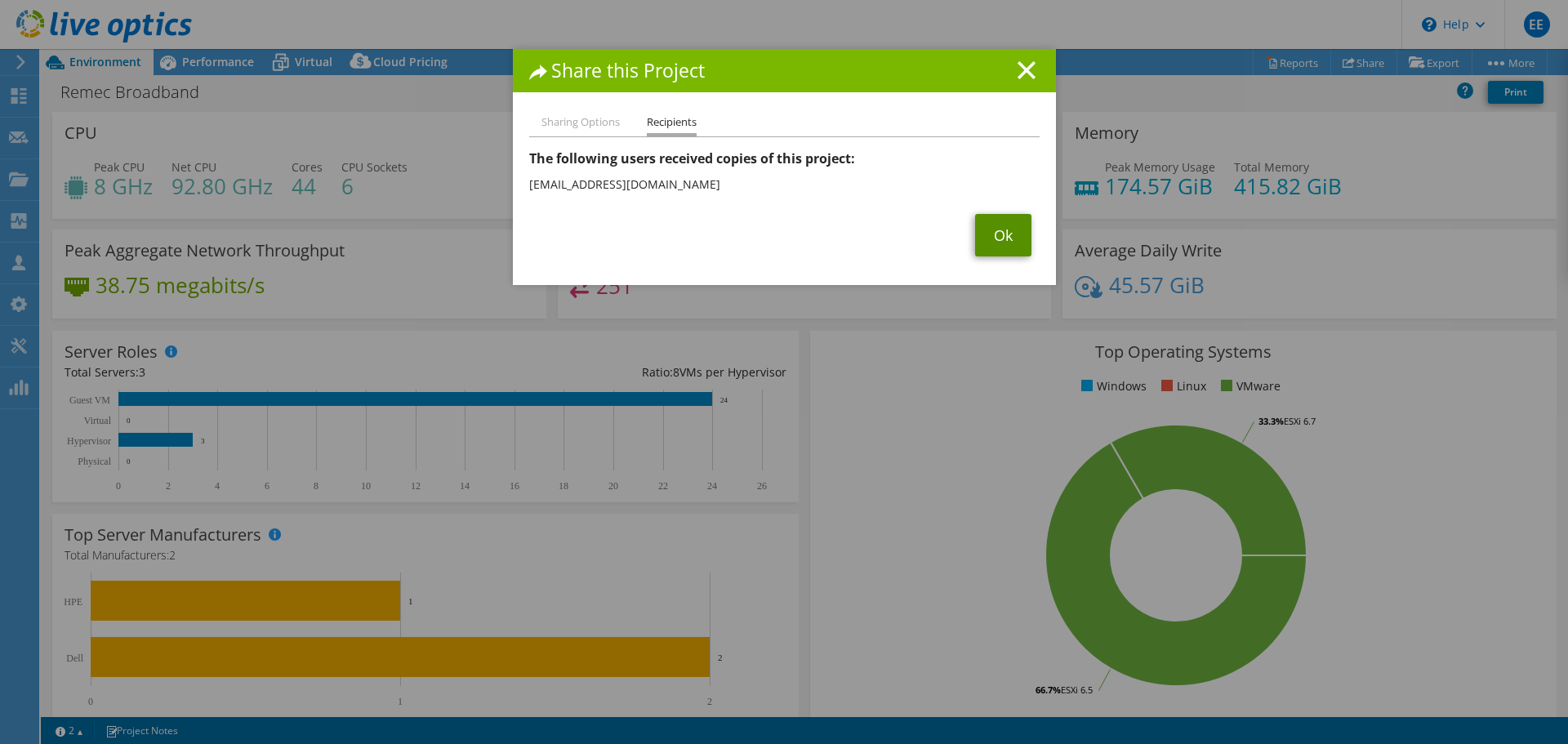
click at [1010, 240] on link "Ok" at bounding box center [1002, 235] width 56 height 43
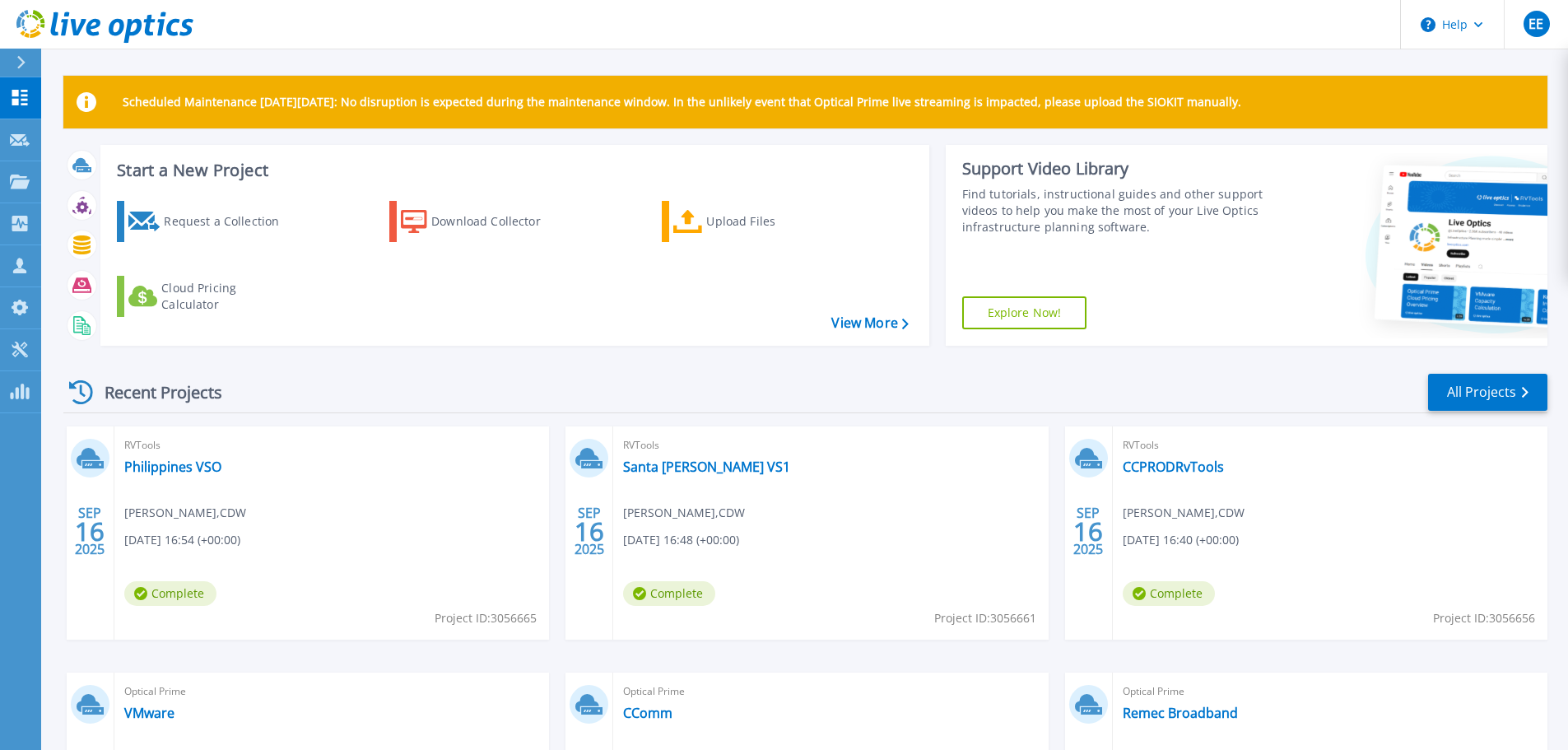
scroll to position [232, 0]
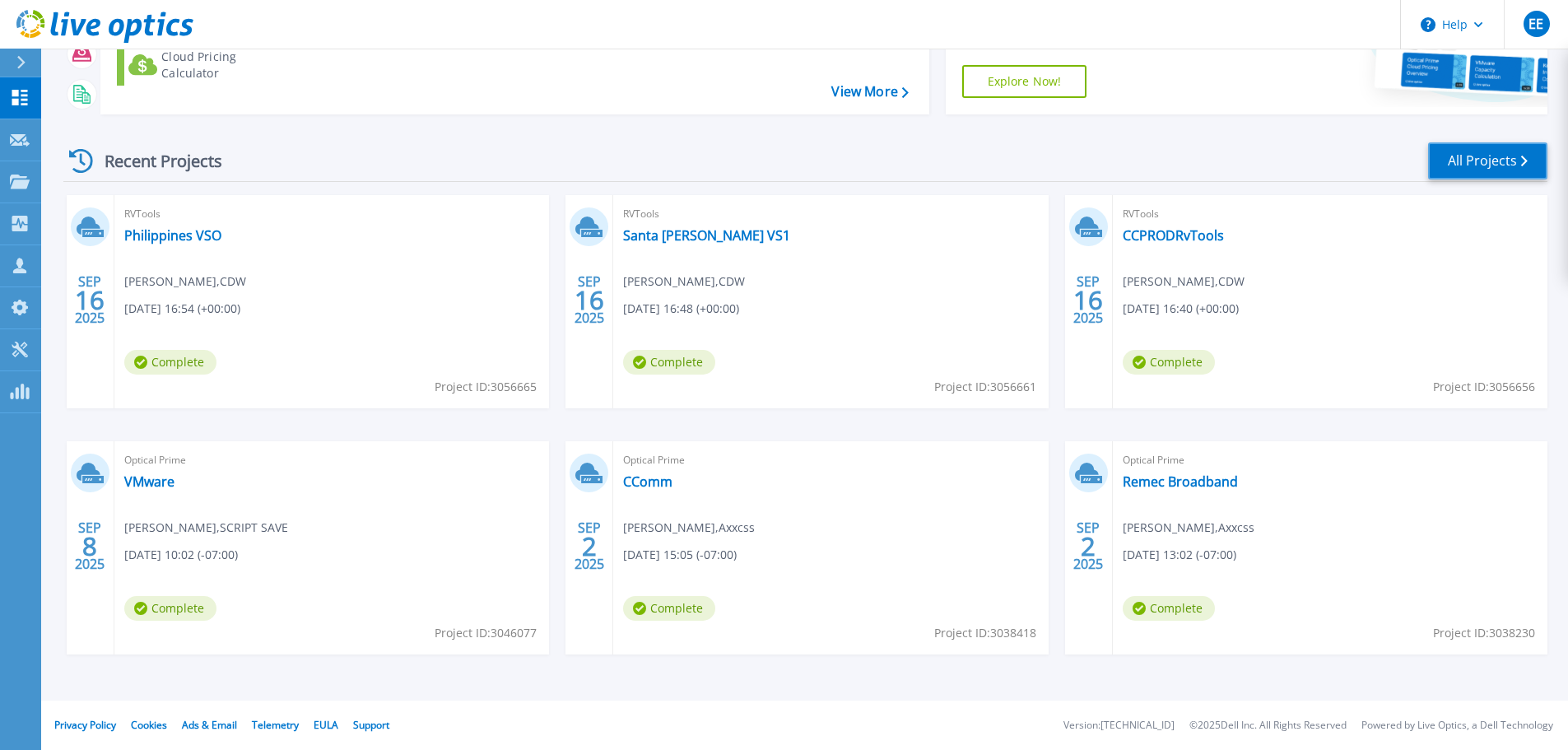
click at [1475, 161] on link "All Projects" at bounding box center [1487, 161] width 119 height 37
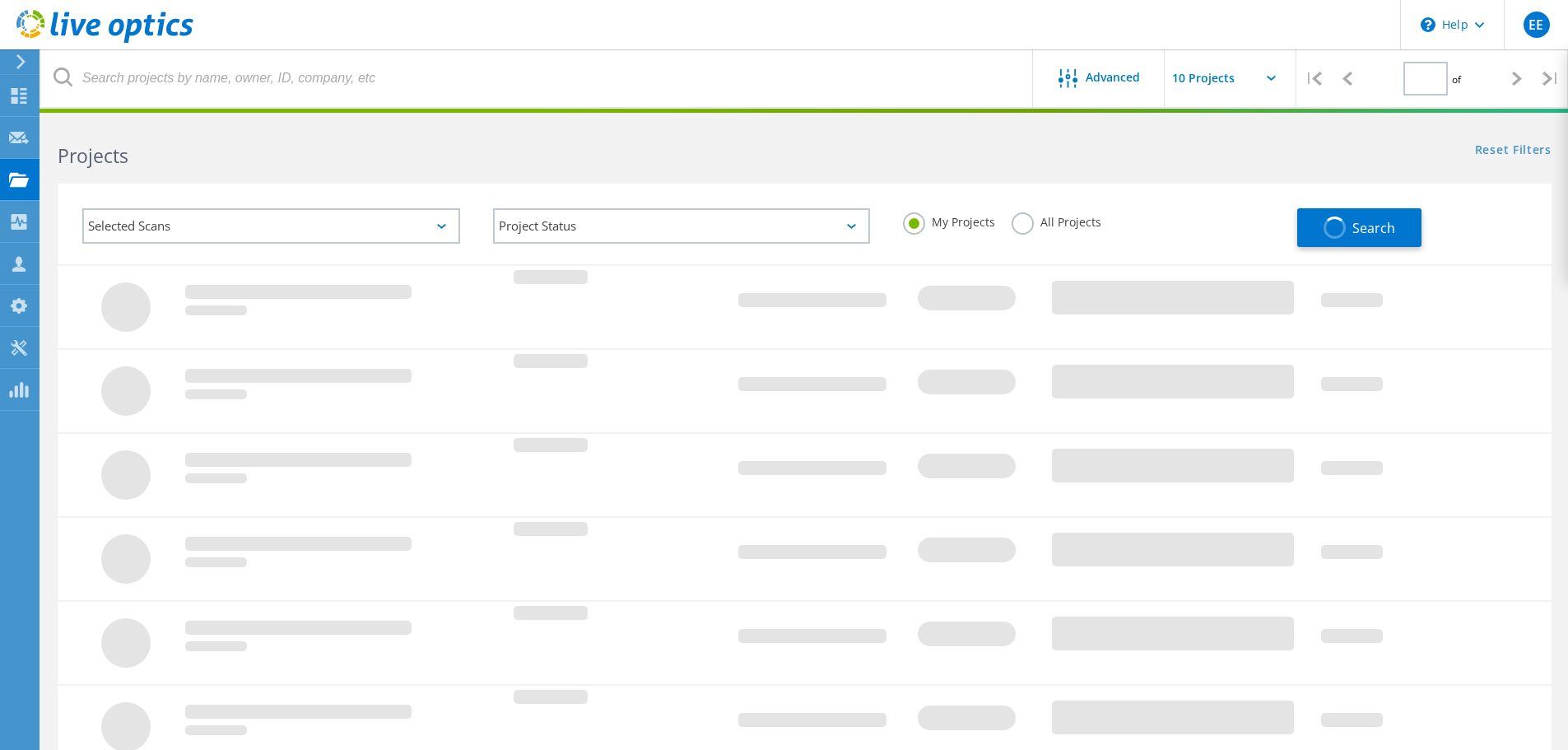
type input "1"
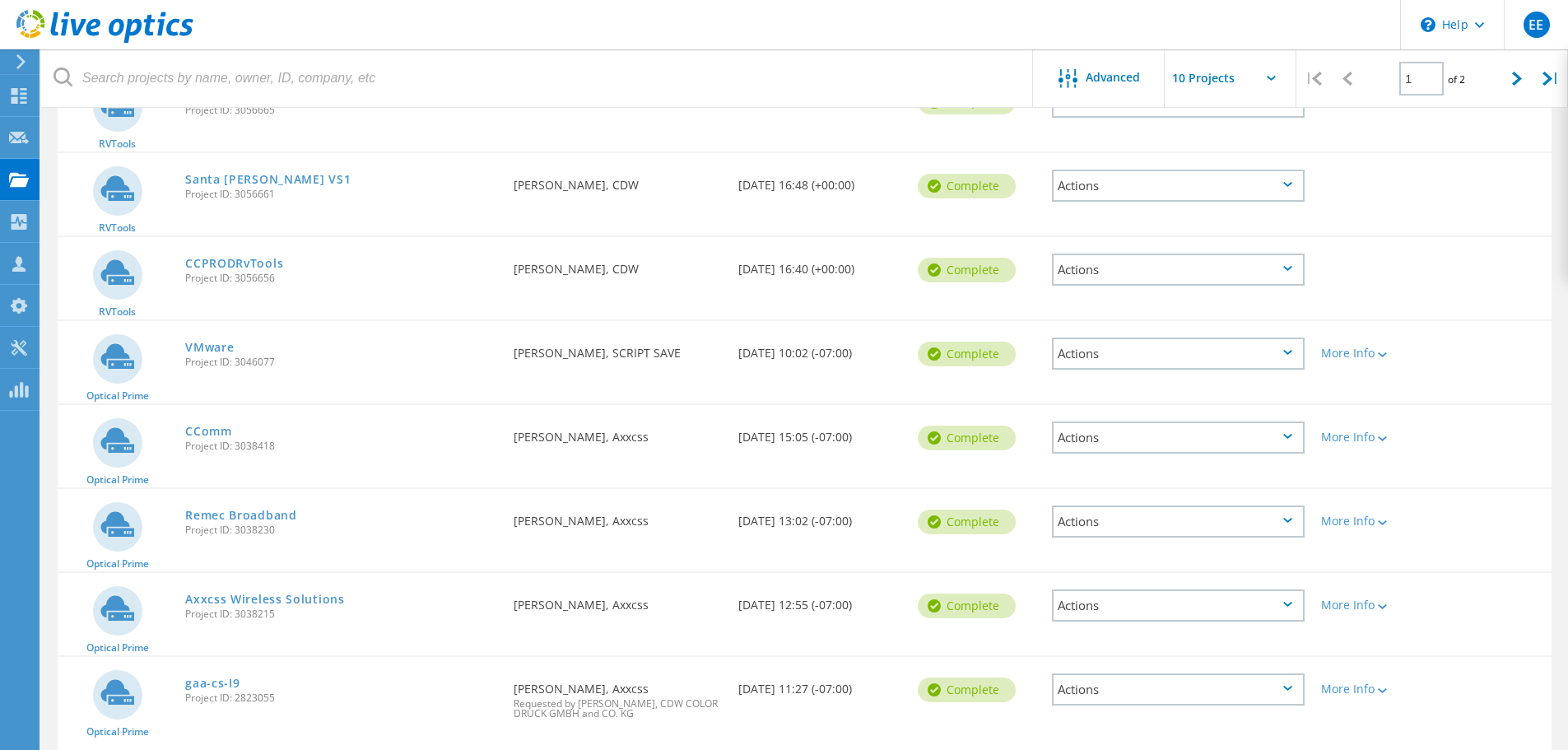
scroll to position [330, 0]
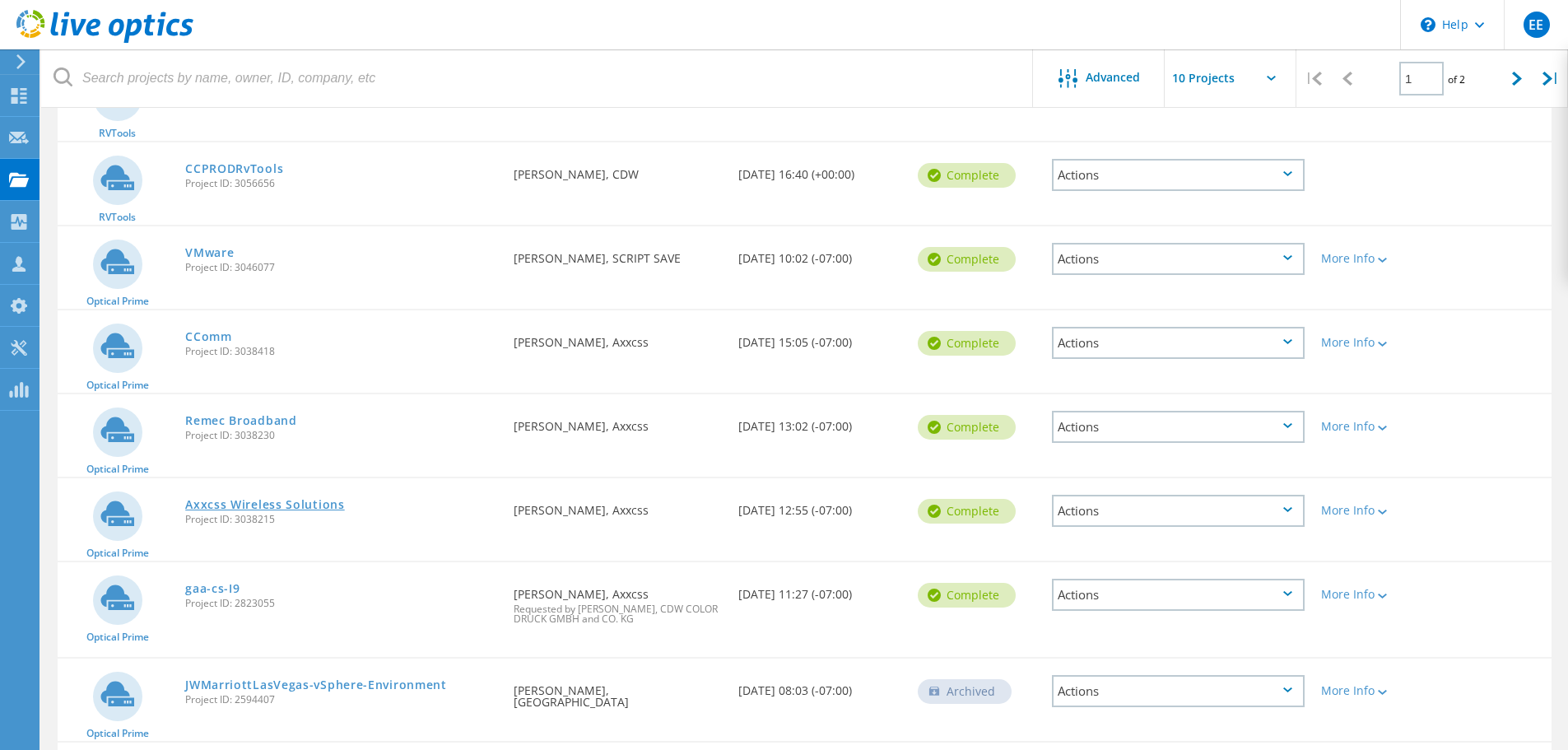
click at [224, 507] on link "Axxcss Wireless Solutions" at bounding box center [265, 504] width 160 height 12
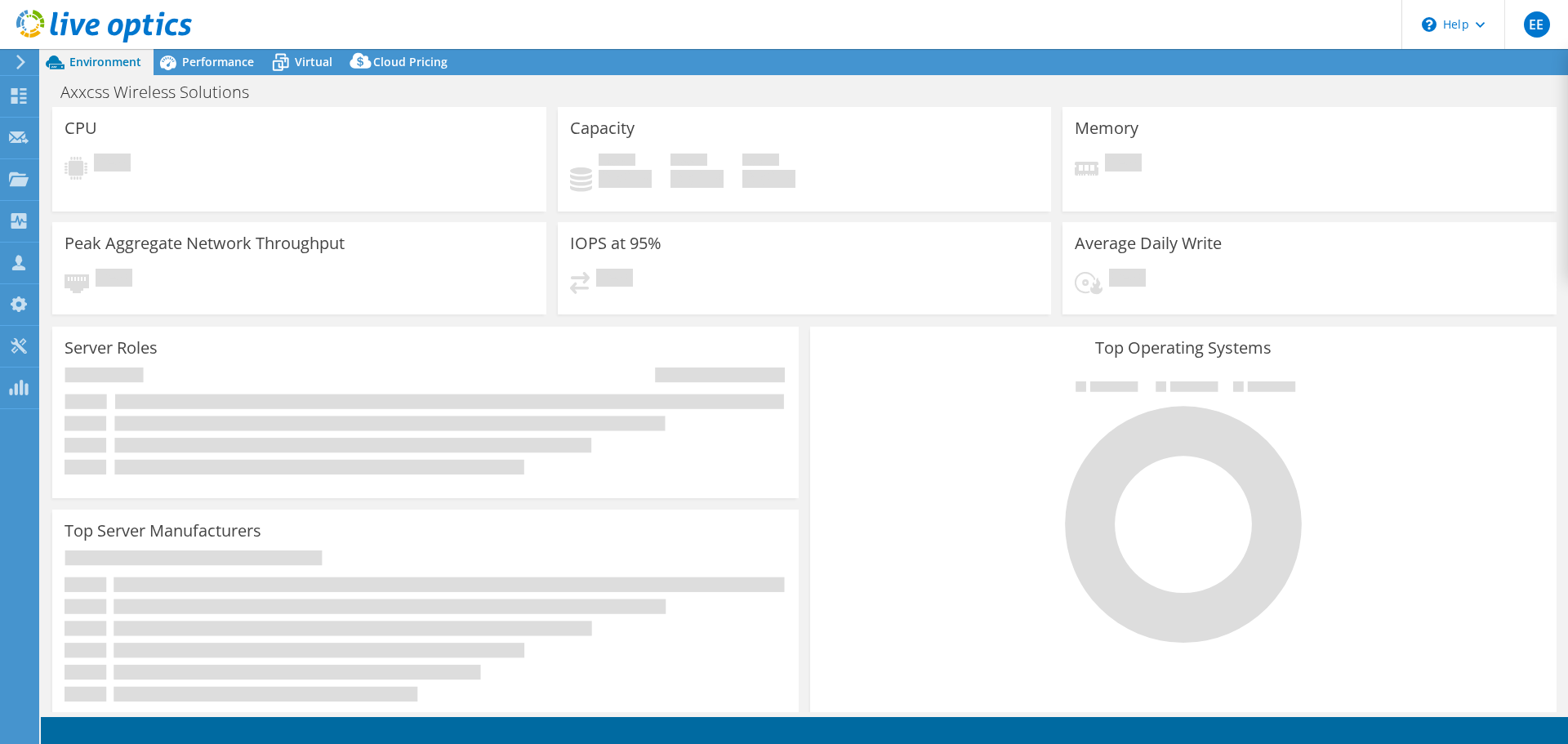
select select "USD"
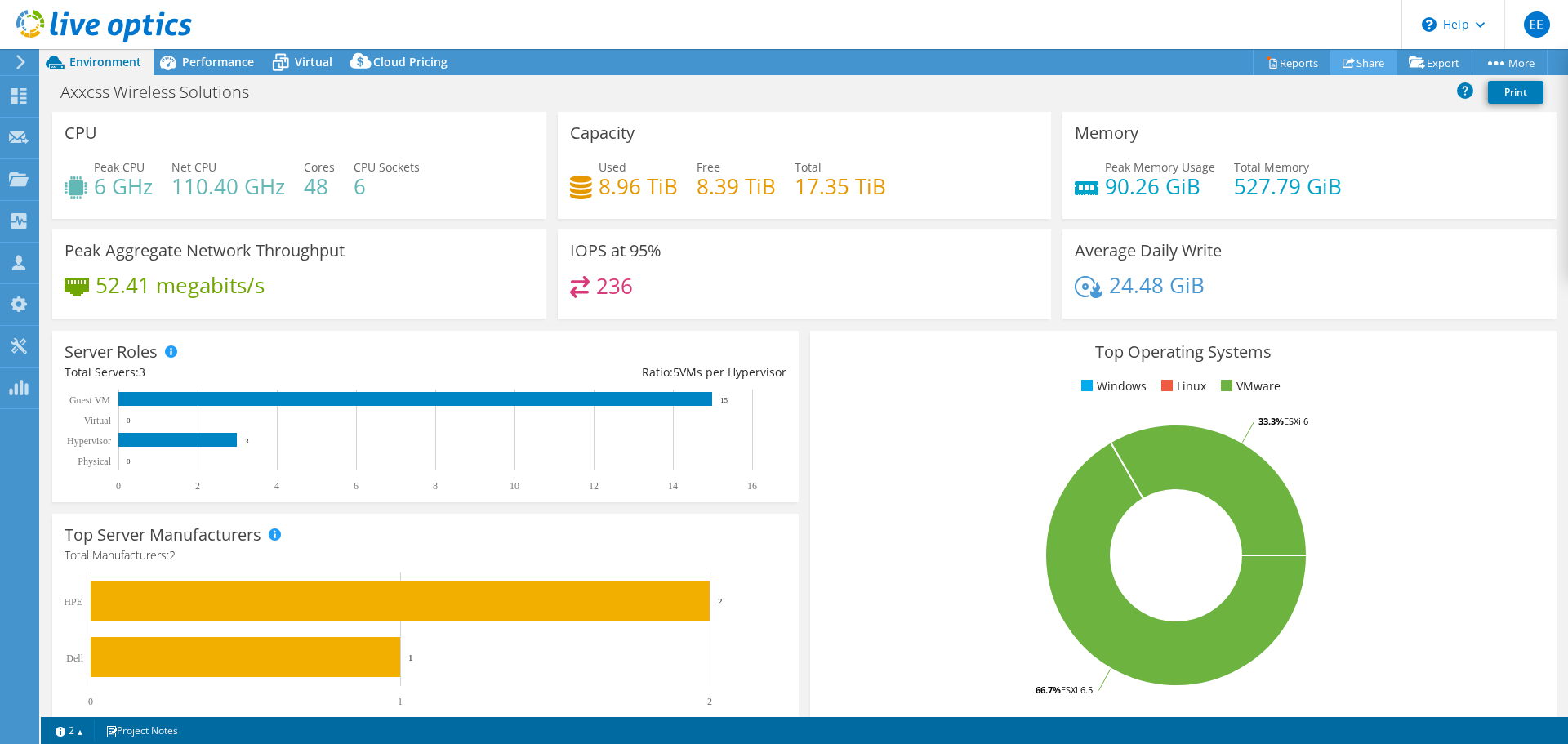
click at [1365, 61] on link "Share" at bounding box center [1363, 62] width 67 height 25
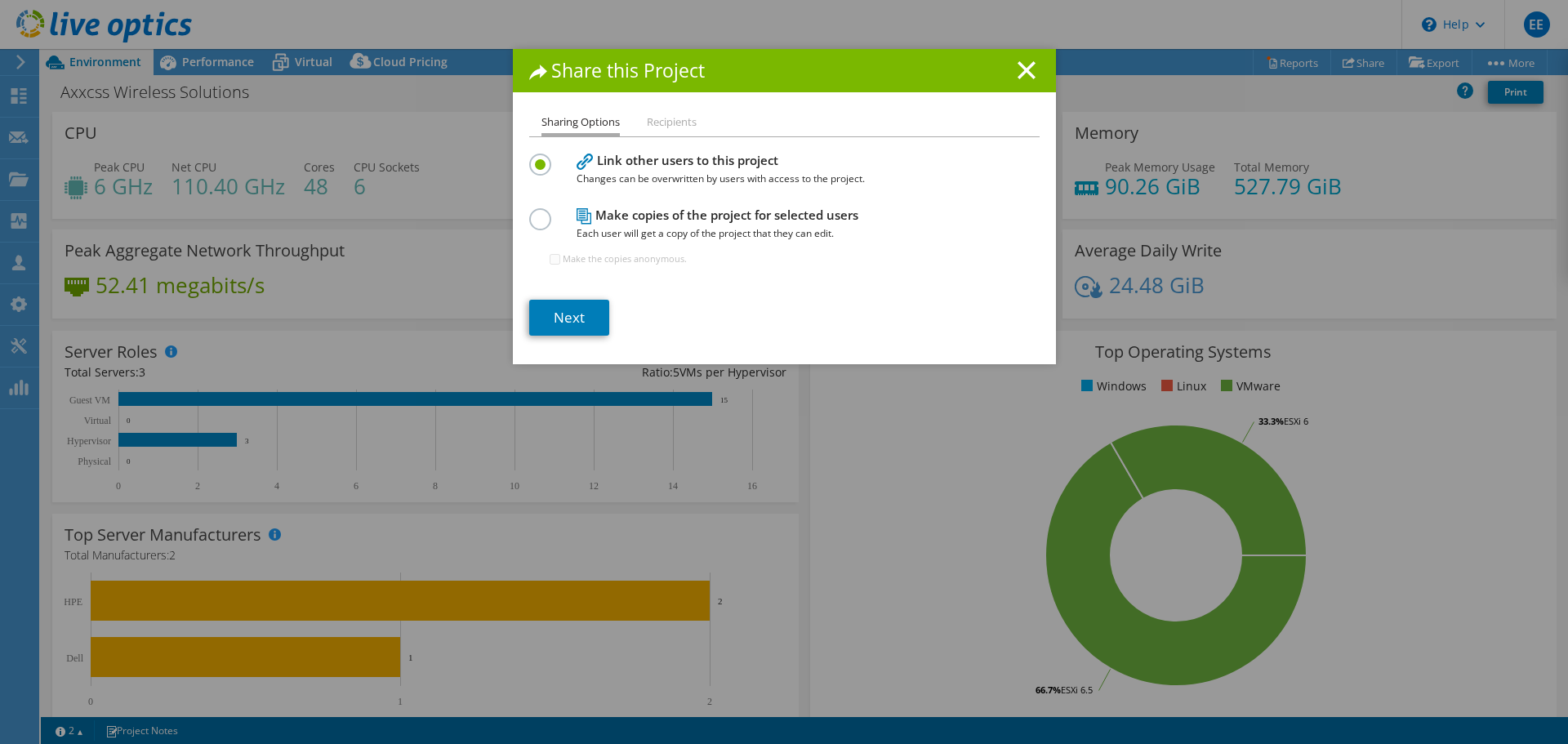
click at [536, 212] on label at bounding box center [543, 210] width 29 height 4
click at [0, 0] on input "radio" at bounding box center [0, 0] width 0 height 0
click at [588, 311] on link "Next" at bounding box center [569, 317] width 80 height 36
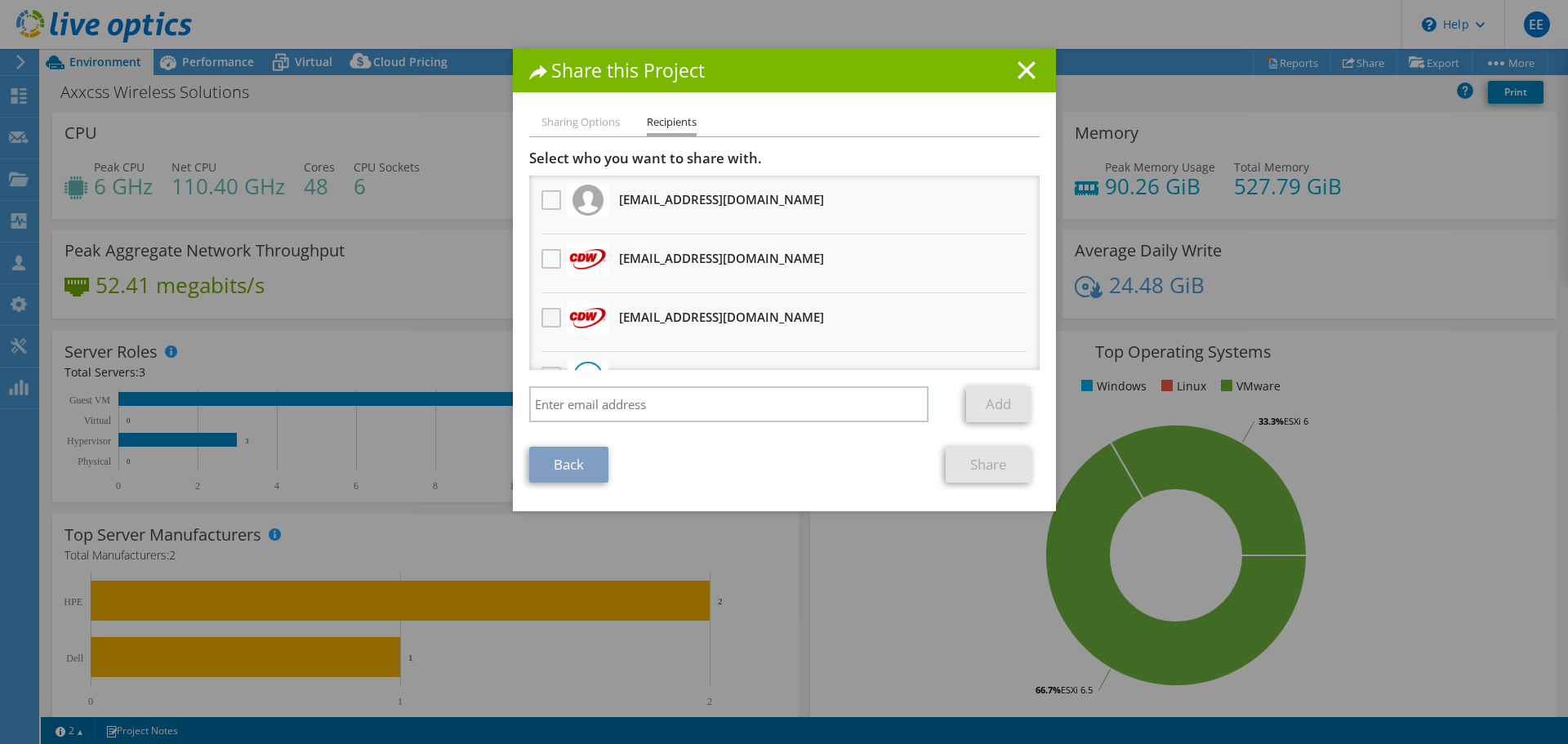
click at [542, 318] on label at bounding box center [553, 318] width 24 height 20
click at [0, 0] on input "checkbox" at bounding box center [0, 0] width 0 height 0
click at [964, 462] on link "Share" at bounding box center [988, 464] width 86 height 36
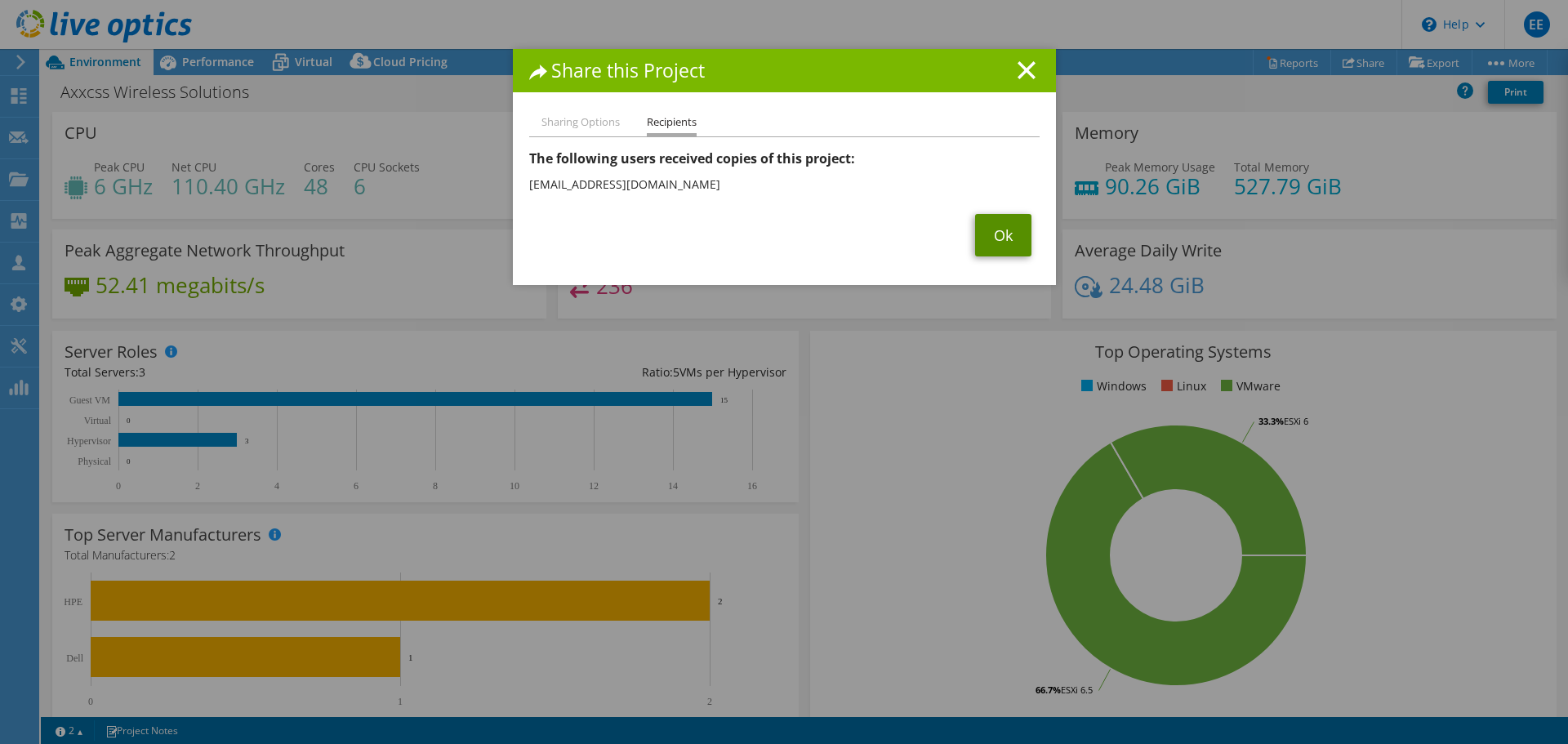
click at [994, 244] on link "Ok" at bounding box center [1002, 235] width 56 height 43
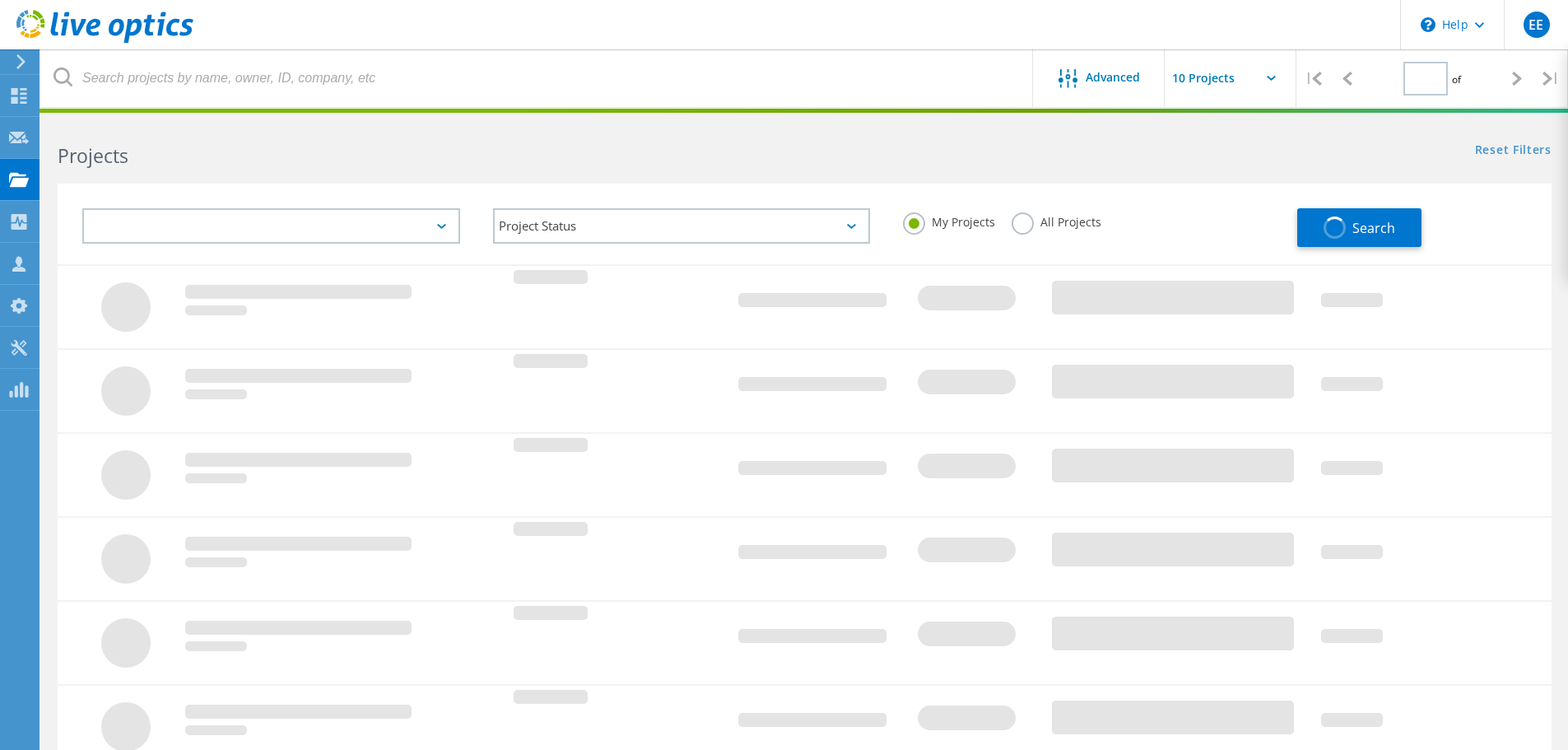
type input "1"
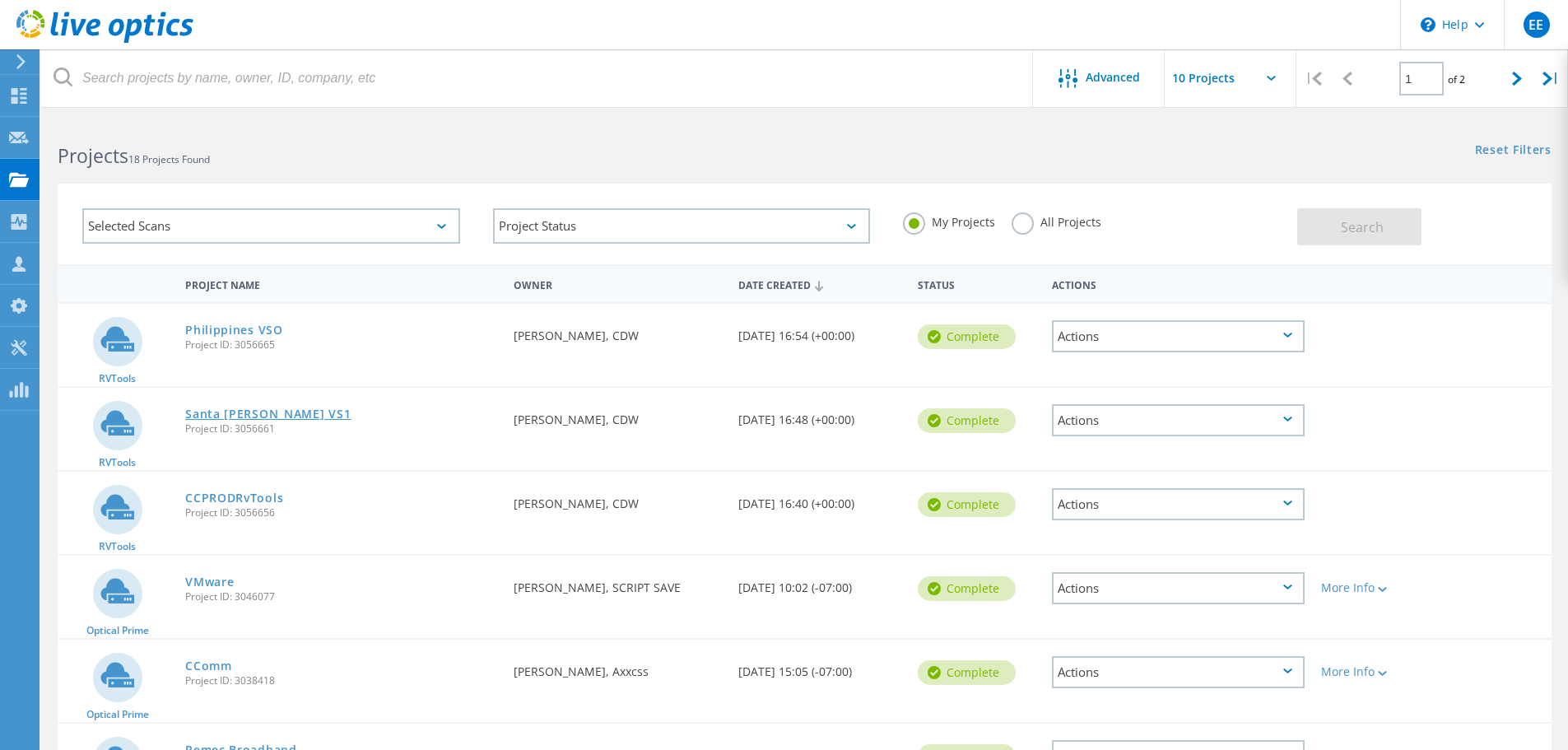
click at [238, 416] on link "Santa [PERSON_NAME] VS1" at bounding box center [268, 414] width 165 height 12
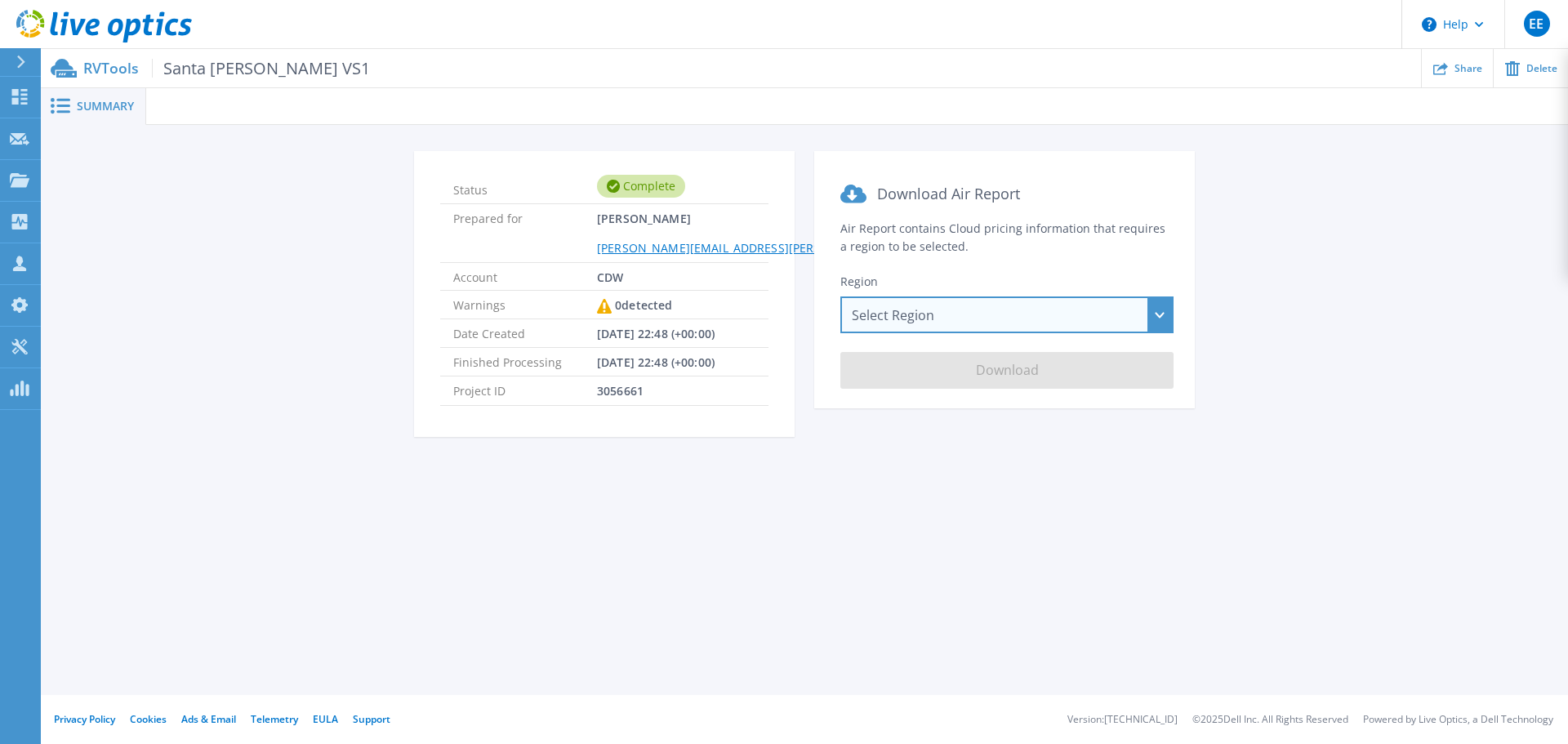
click at [1164, 315] on div "Select Region [GEOGRAPHIC_DATA] ([GEOGRAPHIC_DATA]) [GEOGRAPHIC_DATA] ([GEOGRAP…" at bounding box center [1007, 315] width 333 height 37
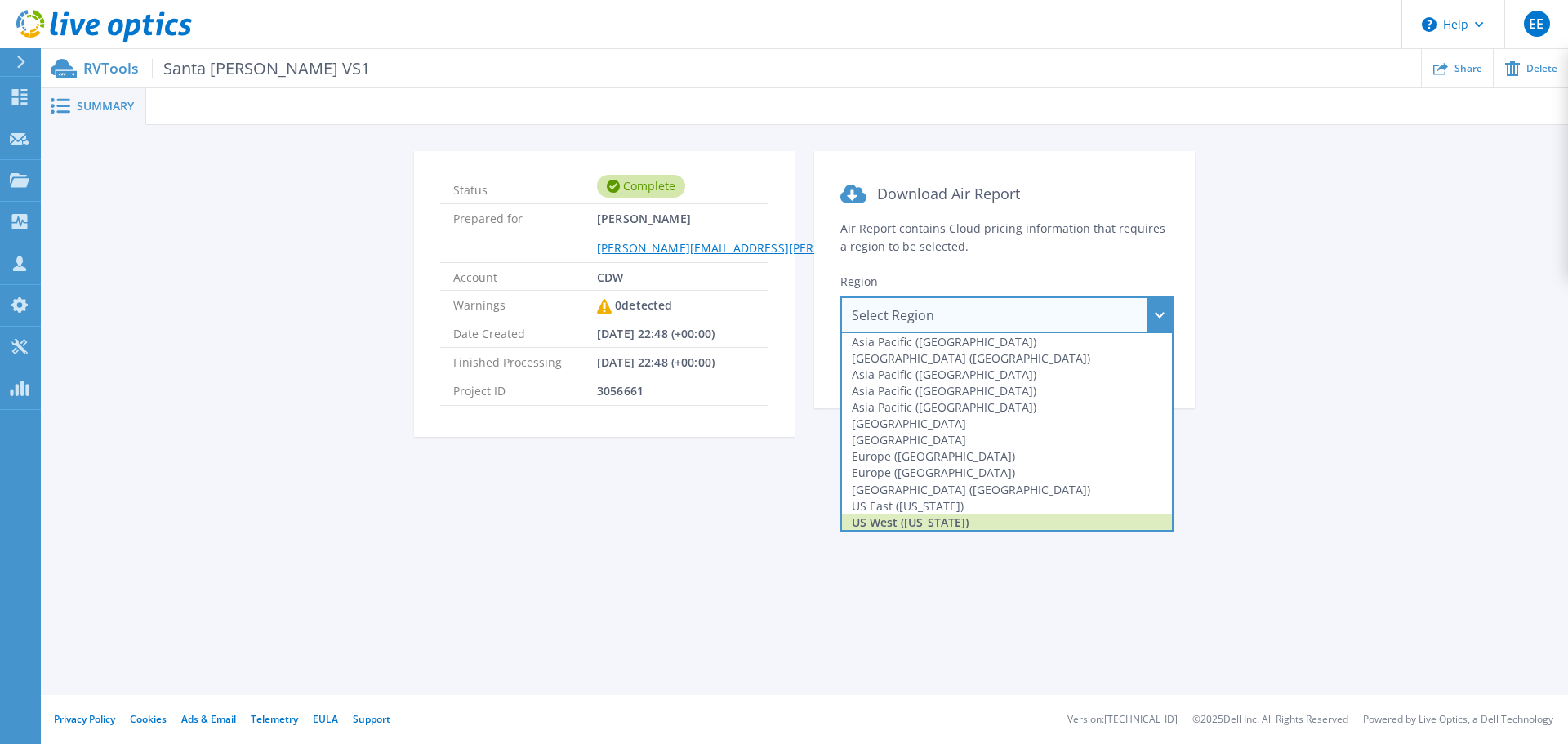
click at [978, 524] on div "US West (California)" at bounding box center [1007, 522] width 330 height 16
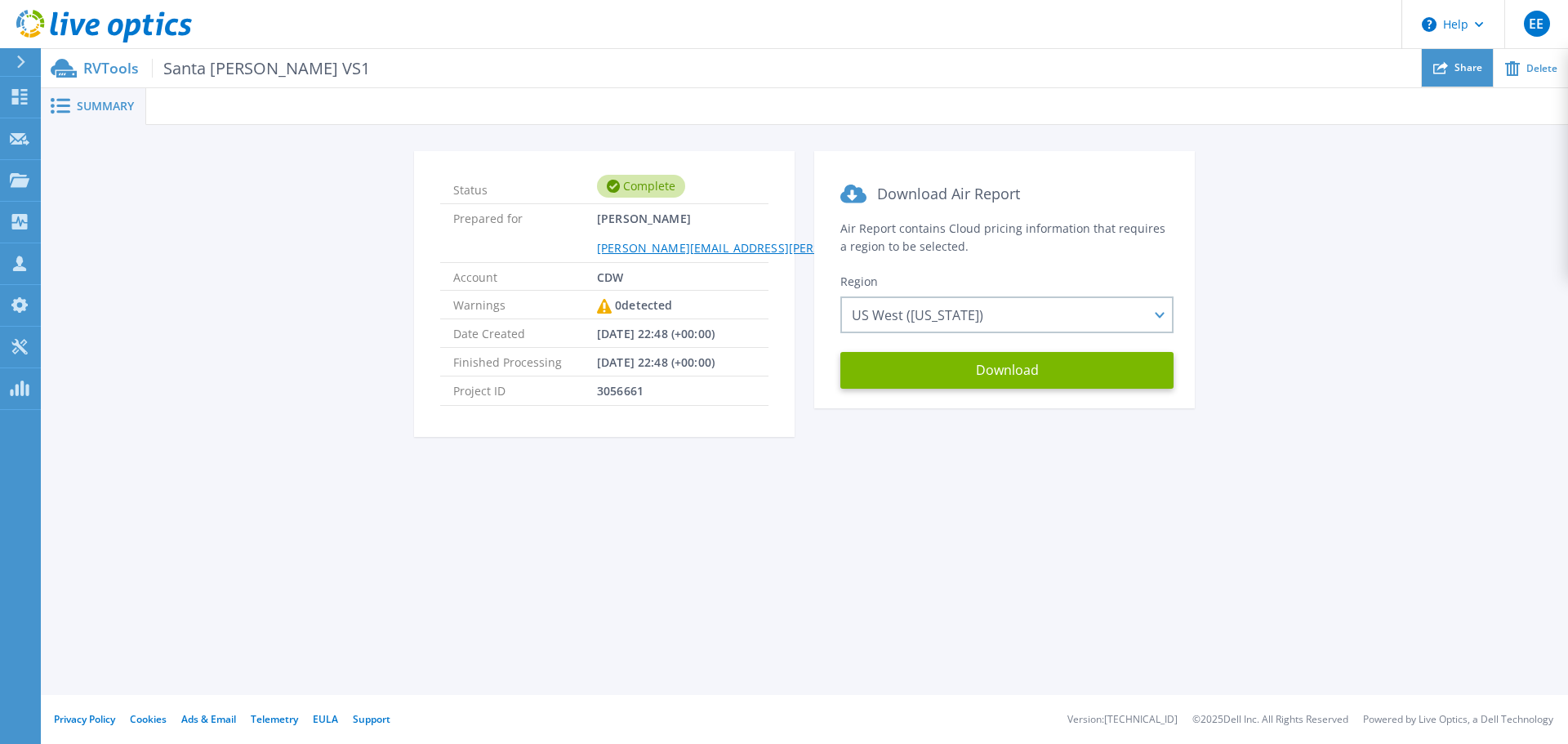
click at [1458, 72] on span "Share" at bounding box center [1467, 68] width 28 height 10
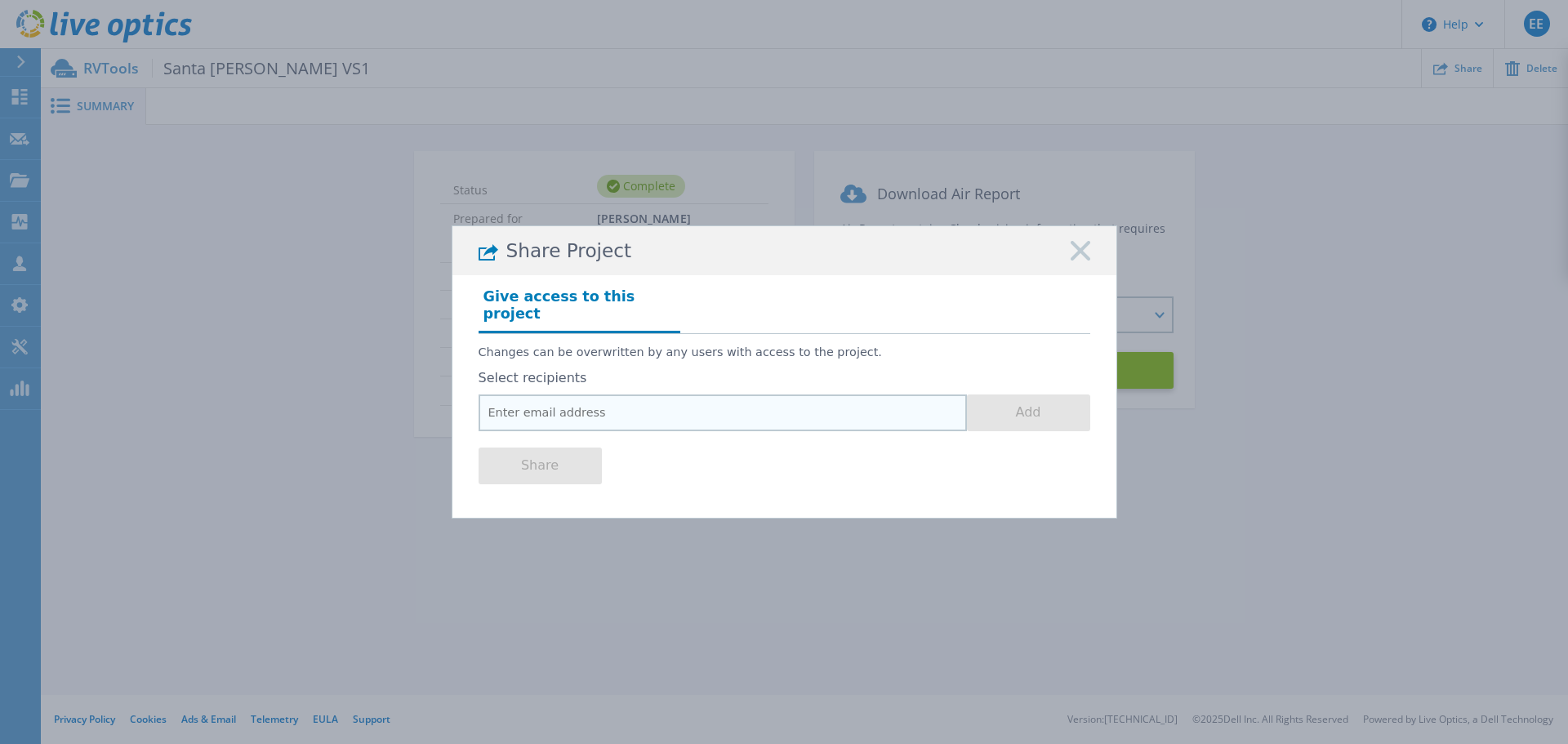
click at [886, 406] on input "email" at bounding box center [723, 413] width 488 height 37
drag, startPoint x: 643, startPoint y: 401, endPoint x: 544, endPoint y: 406, distance: 99.1
click at [544, 406] on input "email" at bounding box center [723, 413] width 488 height 37
paste input "randrui@cdw.com"
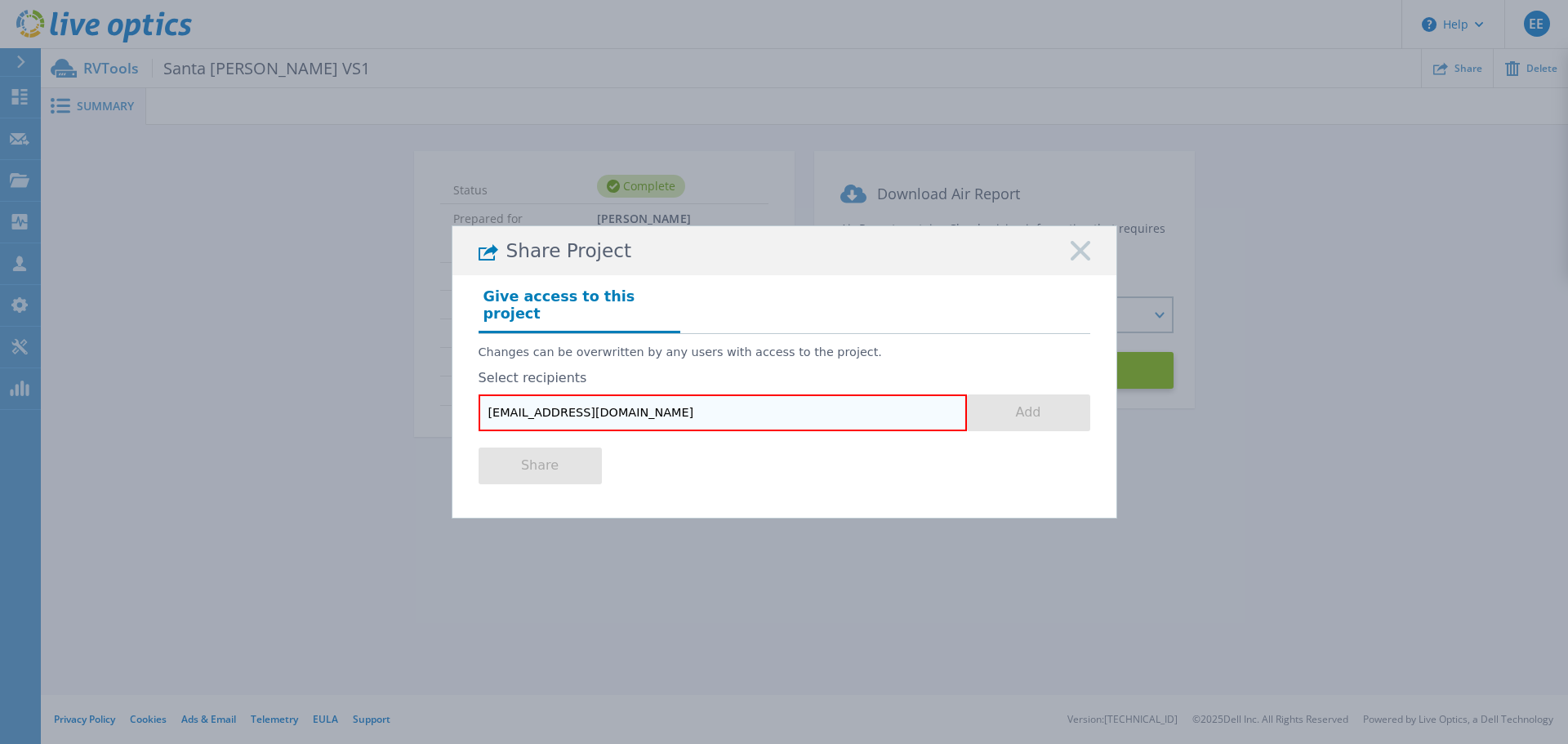
type input "randrui@cdw.com"
click at [776, 461] on div "Share" at bounding box center [784, 463] width 612 height 65
click at [731, 411] on input "randrui@cdw.com" at bounding box center [723, 413] width 488 height 37
click at [705, 405] on input "randrui@cdw.com" at bounding box center [723, 413] width 488 height 37
click at [691, 405] on input "randrui@cdw.com" at bounding box center [723, 413] width 488 height 37
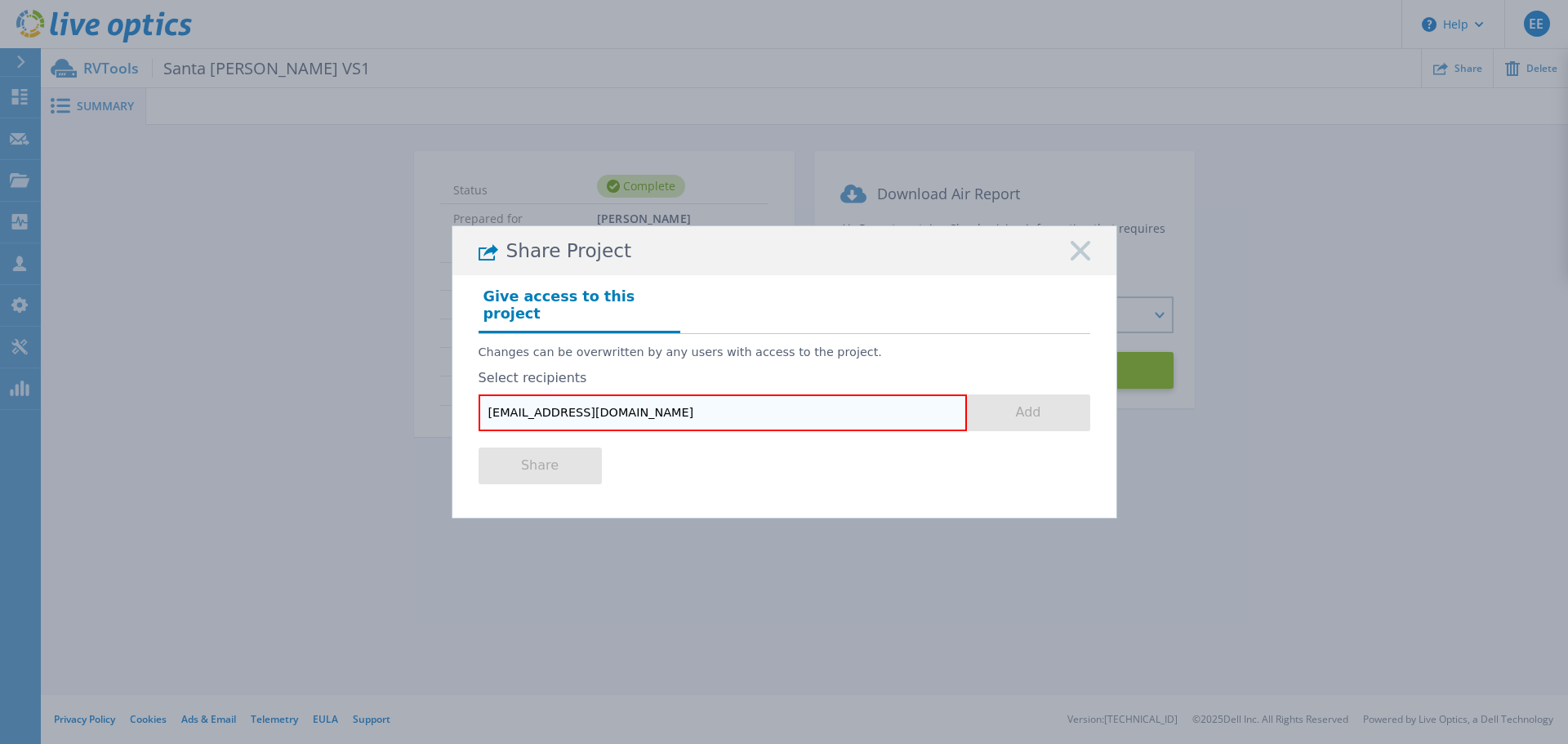
click at [672, 395] on input "randrui@cdw.com" at bounding box center [723, 413] width 488 height 37
click at [690, 406] on input "randrui@cdw.com" at bounding box center [723, 413] width 488 height 37
click at [700, 406] on input "randrui@cdw.com" at bounding box center [723, 413] width 488 height 37
click at [704, 406] on input "randrui@cdw.com" at bounding box center [723, 413] width 488 height 37
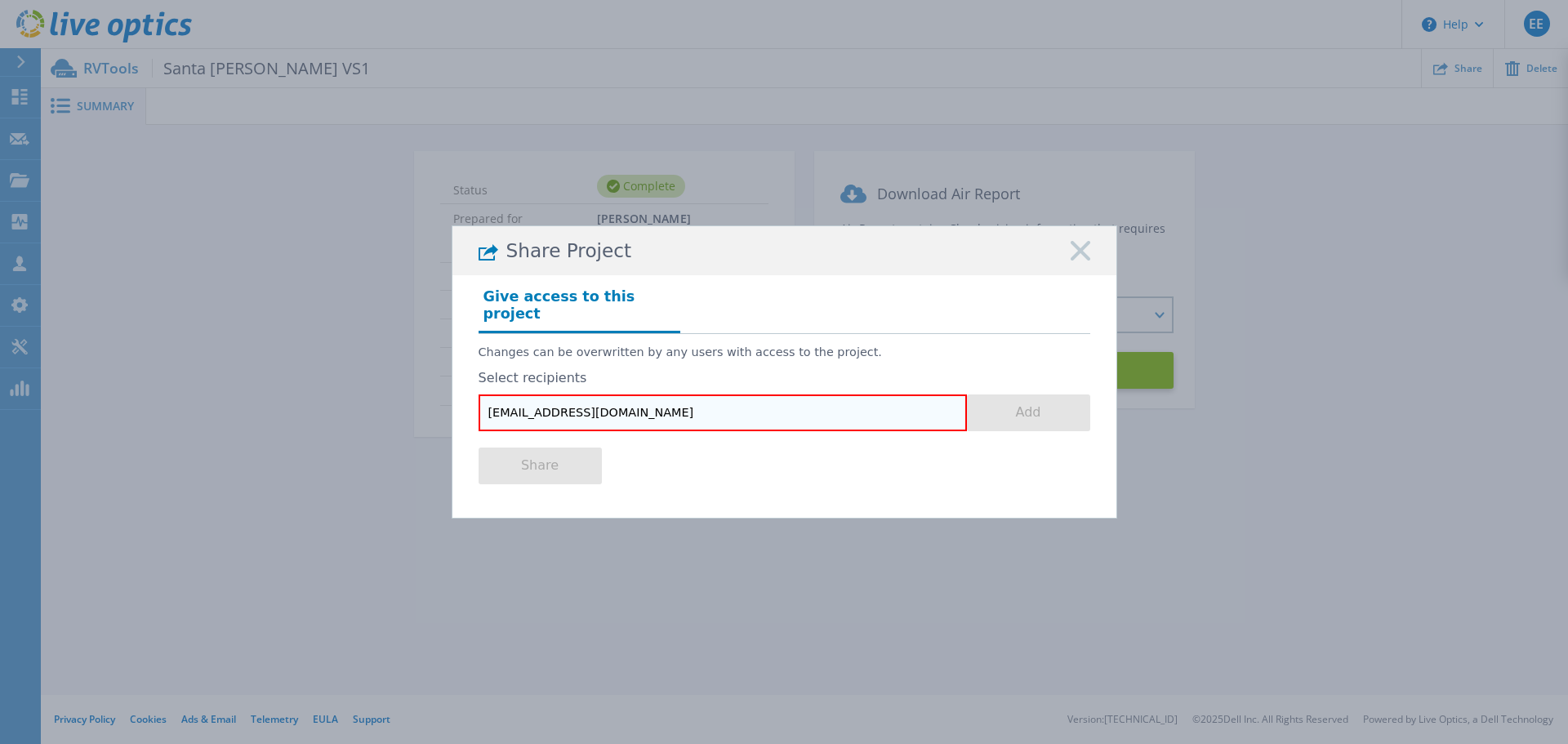
click at [698, 405] on input "randrui@cdw.com" at bounding box center [723, 413] width 488 height 37
click at [735, 402] on input "randrui@cdw.com" at bounding box center [723, 413] width 488 height 37
click at [740, 464] on div "Share" at bounding box center [784, 463] width 612 height 65
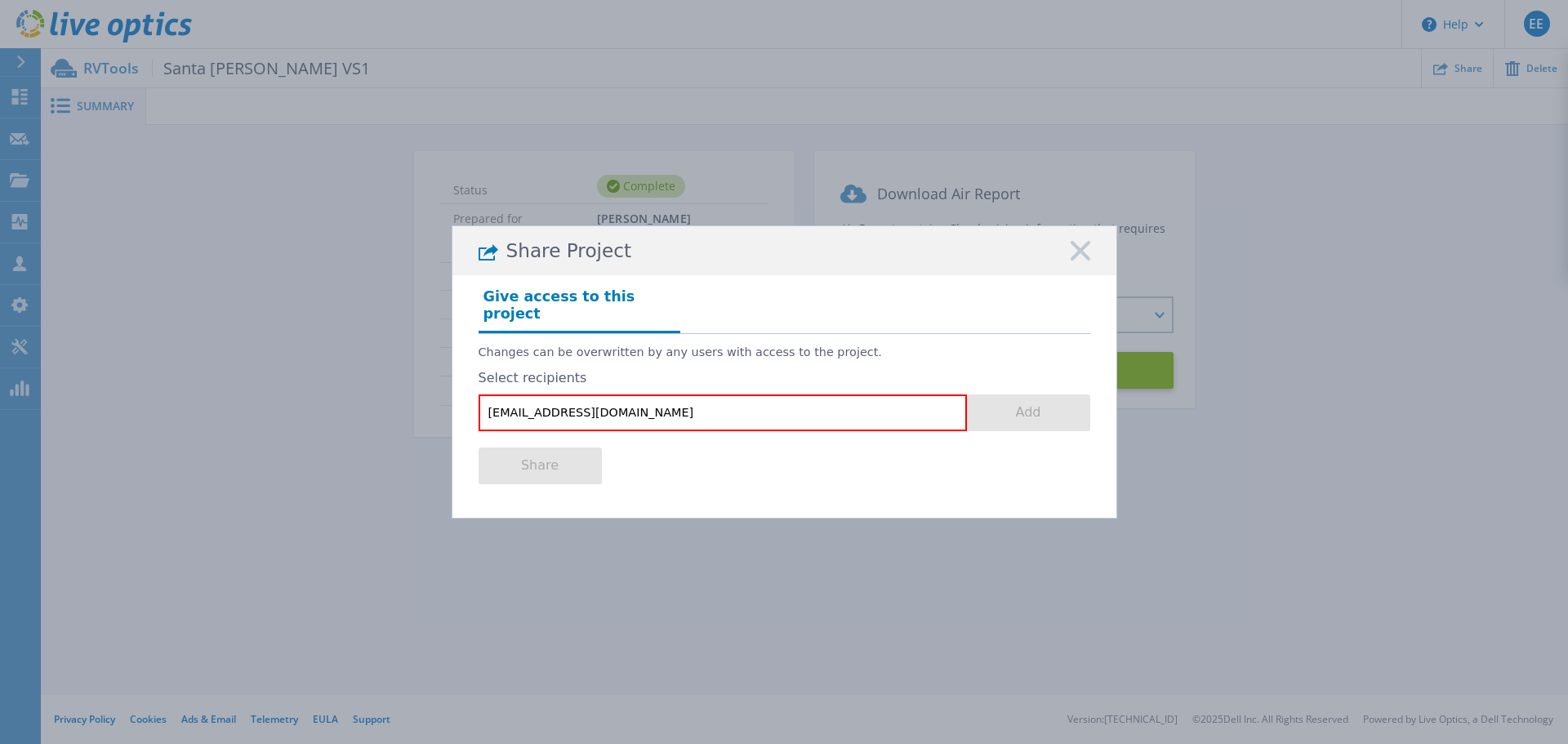
click at [1076, 262] on rect at bounding box center [1081, 251] width 21 height 21
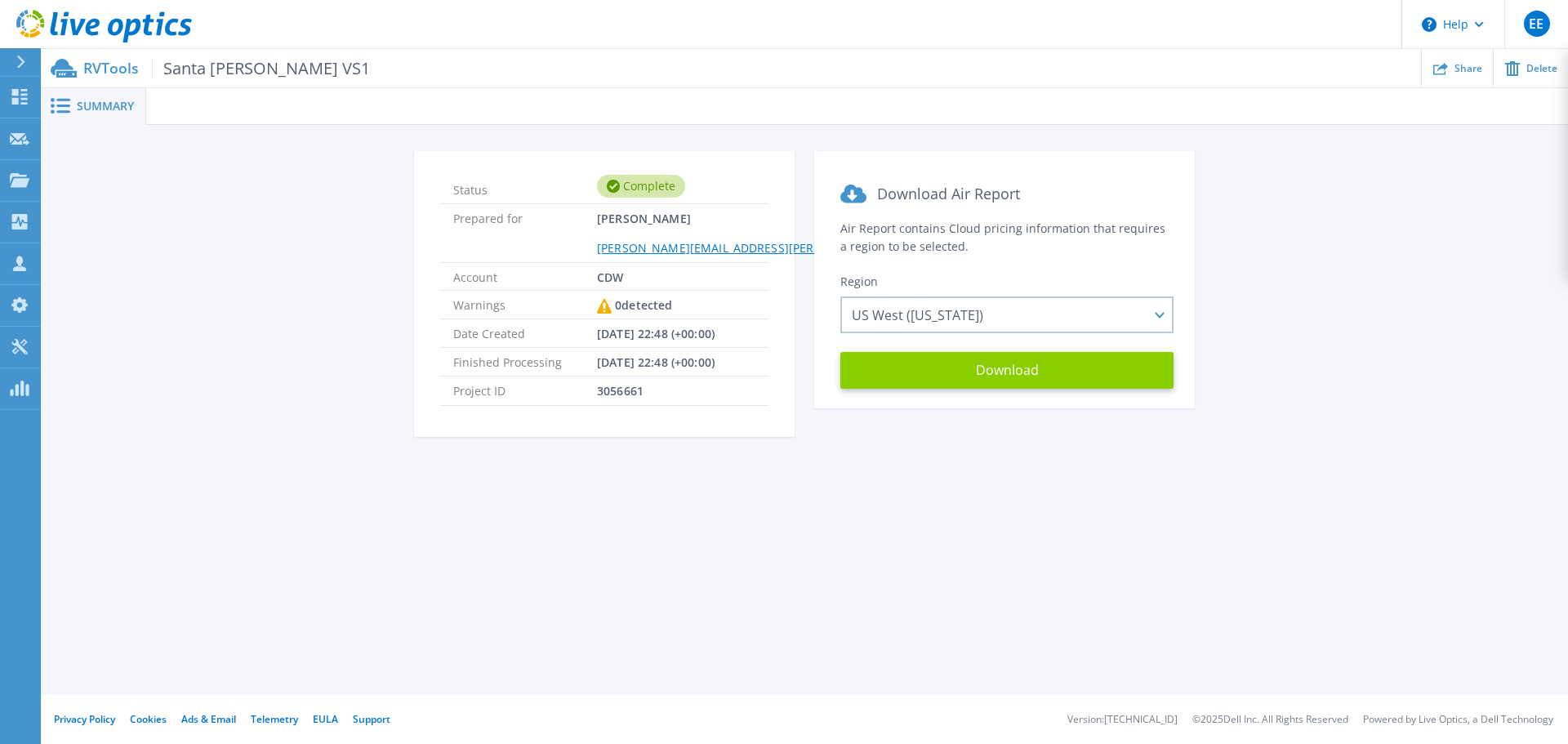
click at [1041, 374] on button "Download" at bounding box center [1007, 370] width 333 height 37
click at [1447, 73] on icon at bounding box center [1441, 68] width 14 height 14
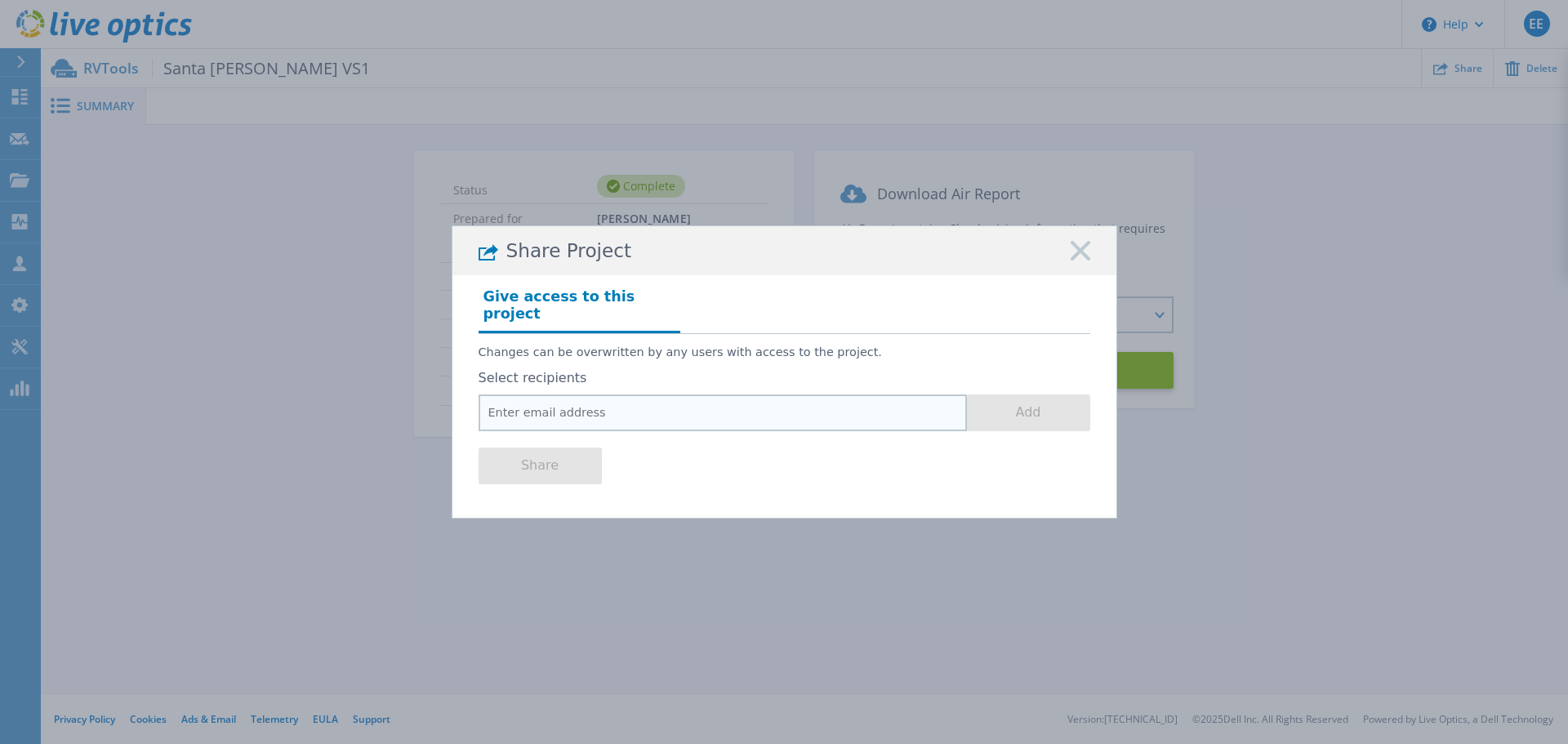
click at [763, 397] on input "email" at bounding box center [723, 413] width 488 height 37
paste input "randrui@cdw.com"
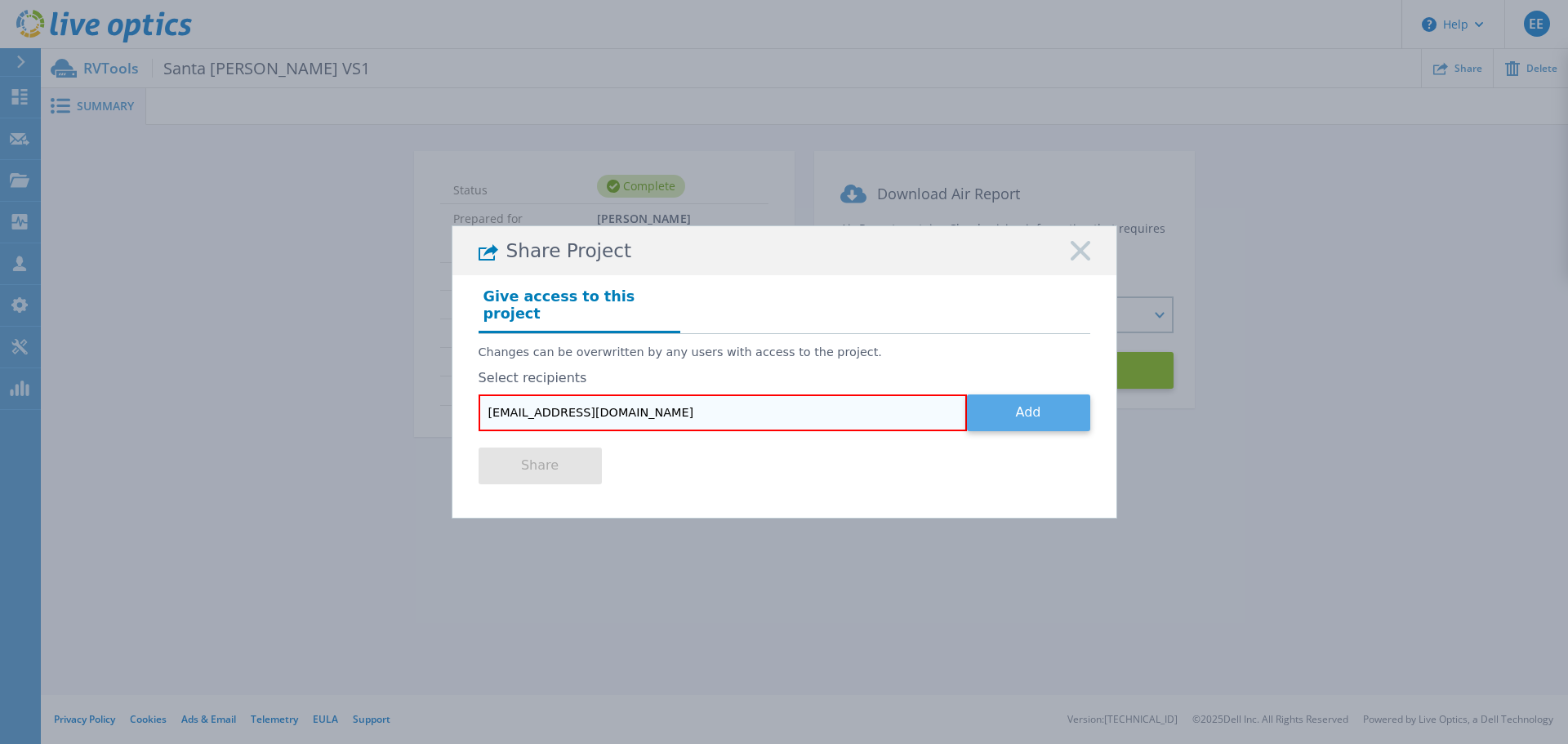
type input "randrui@cdw.com"
click at [1029, 406] on button "Add" at bounding box center [1028, 413] width 123 height 37
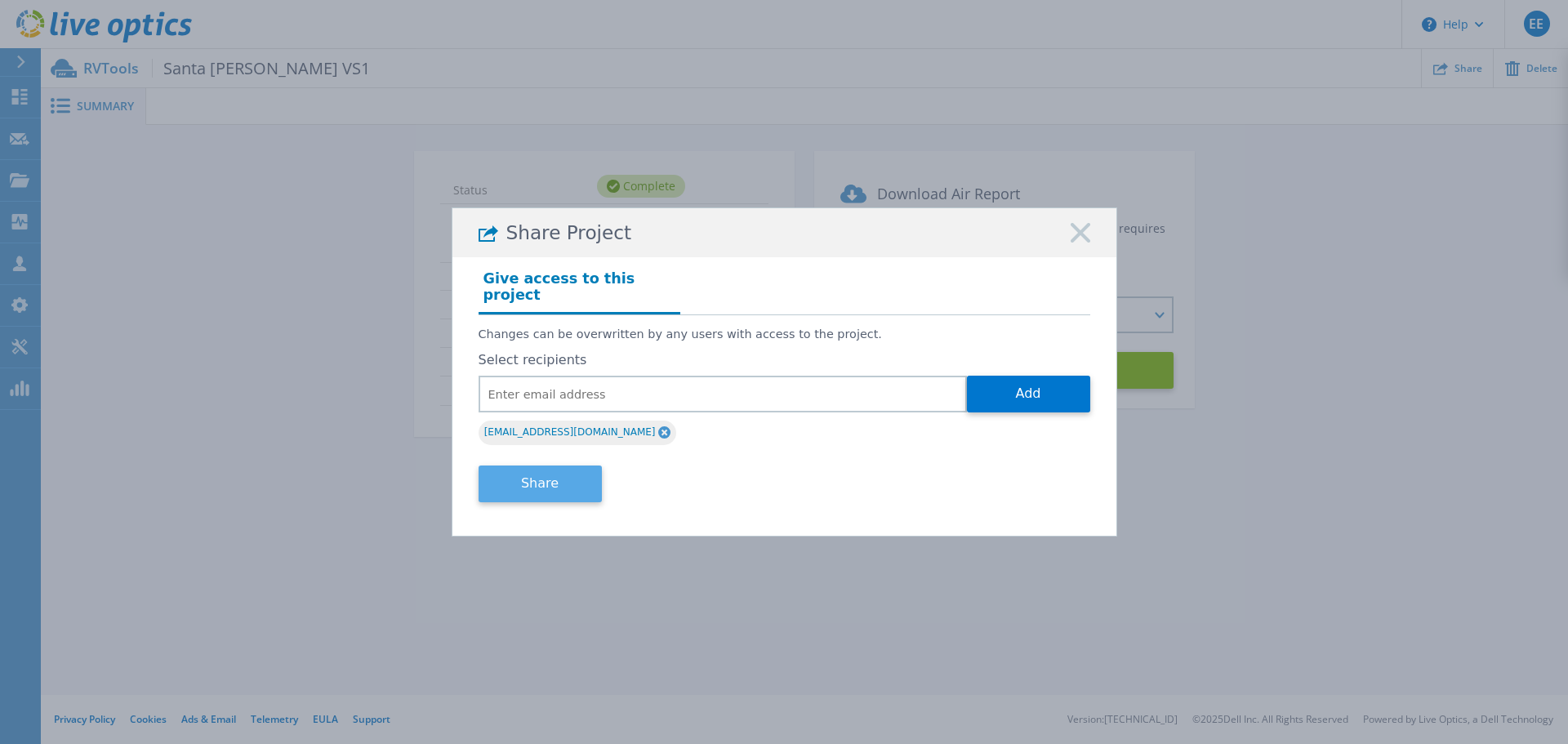
click at [570, 478] on button "Share" at bounding box center [540, 483] width 123 height 37
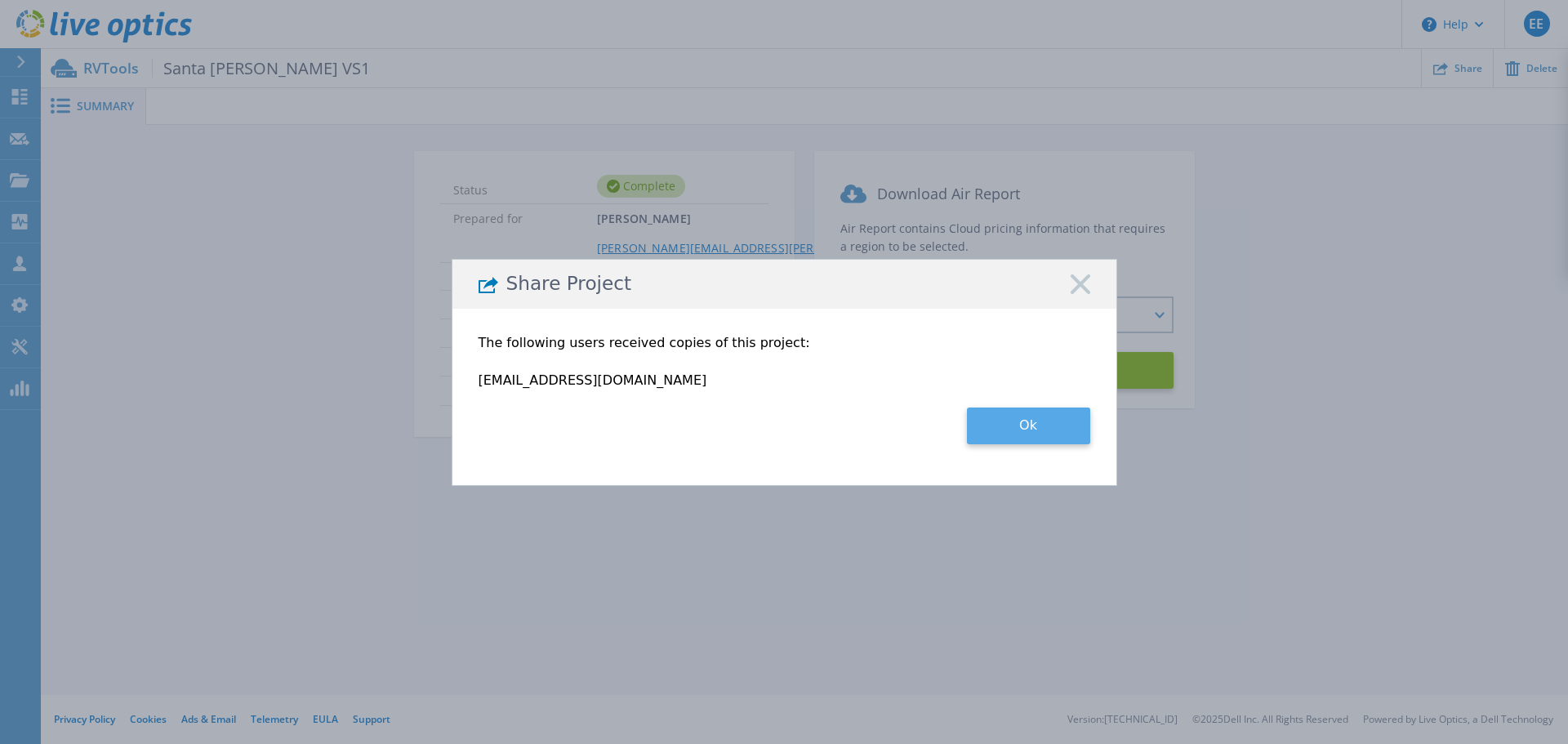
click at [1018, 430] on button "Ok" at bounding box center [1028, 425] width 123 height 37
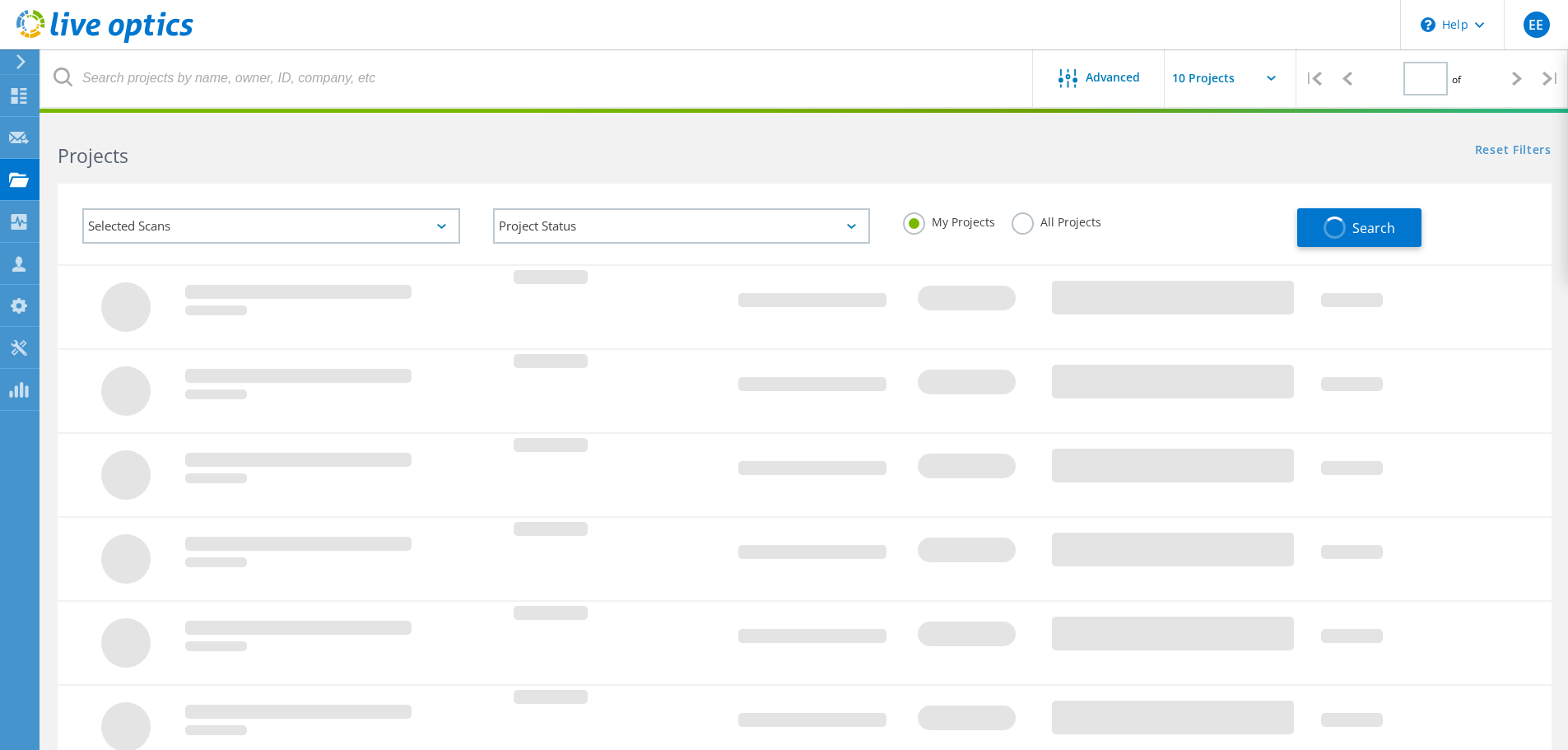
type input "1"
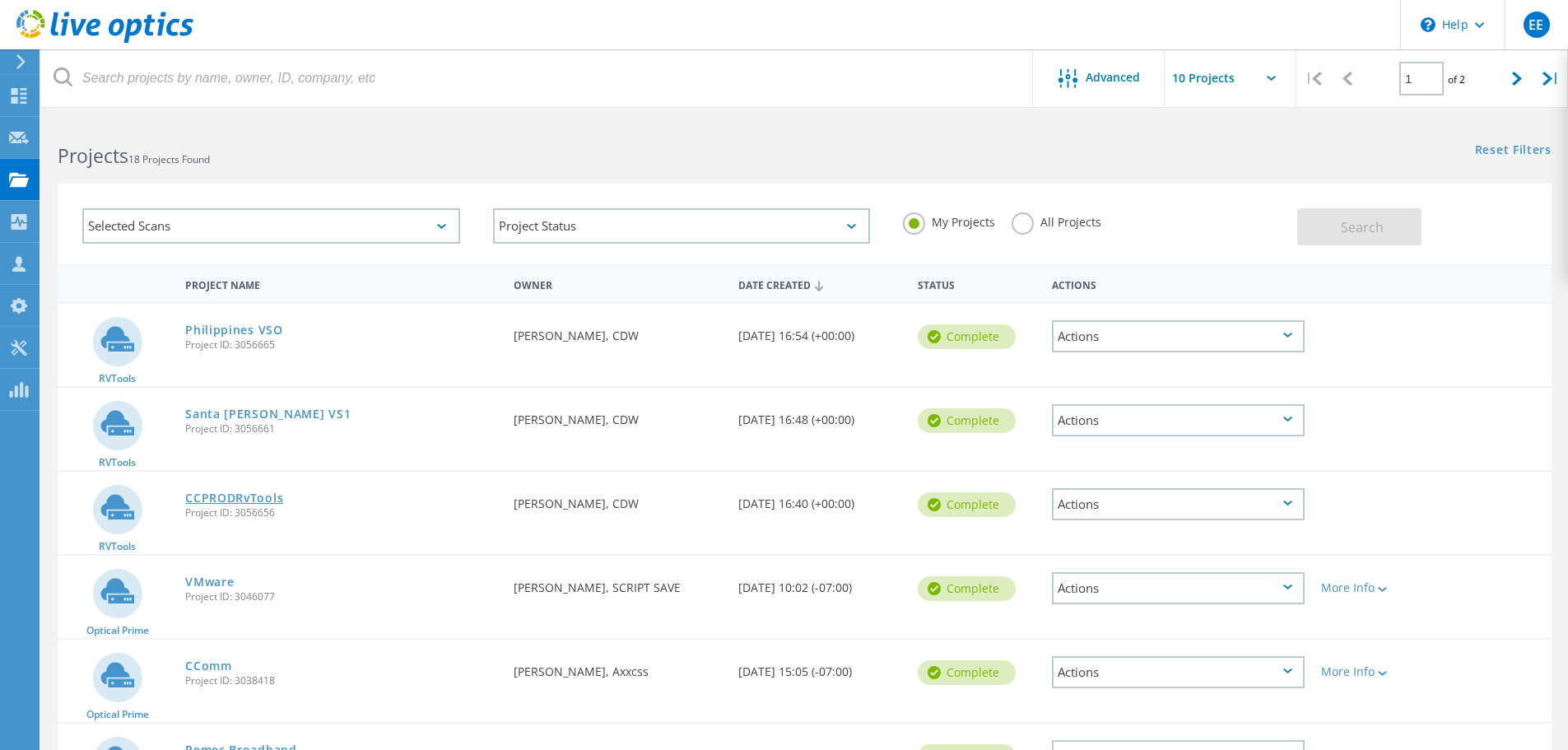
click at [234, 499] on link "CCPRODRvTools" at bounding box center [233, 498] width 98 height 12
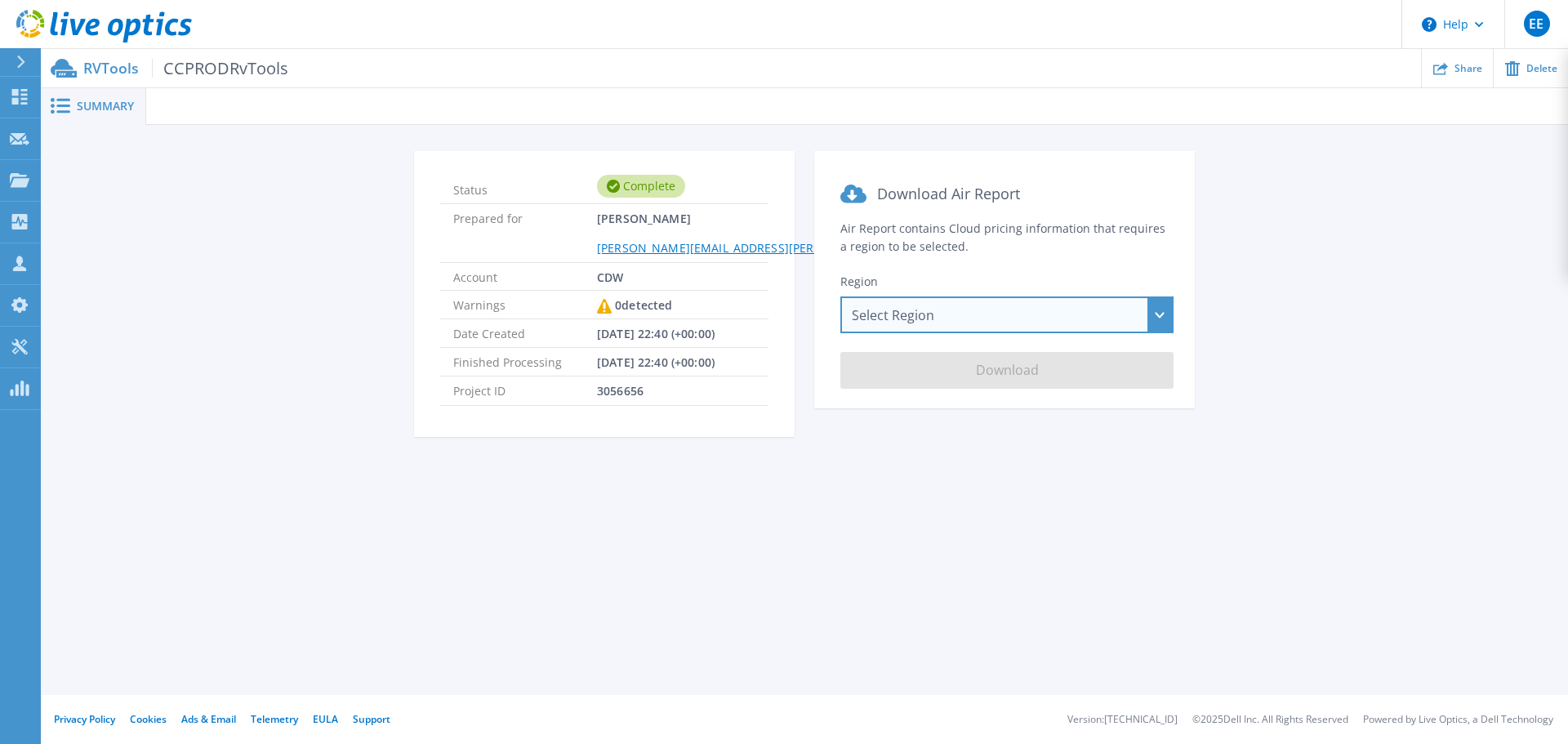
click at [1153, 311] on div "Select Region [GEOGRAPHIC_DATA] ([GEOGRAPHIC_DATA]) [GEOGRAPHIC_DATA] ([GEOGRAP…" at bounding box center [1007, 315] width 333 height 37
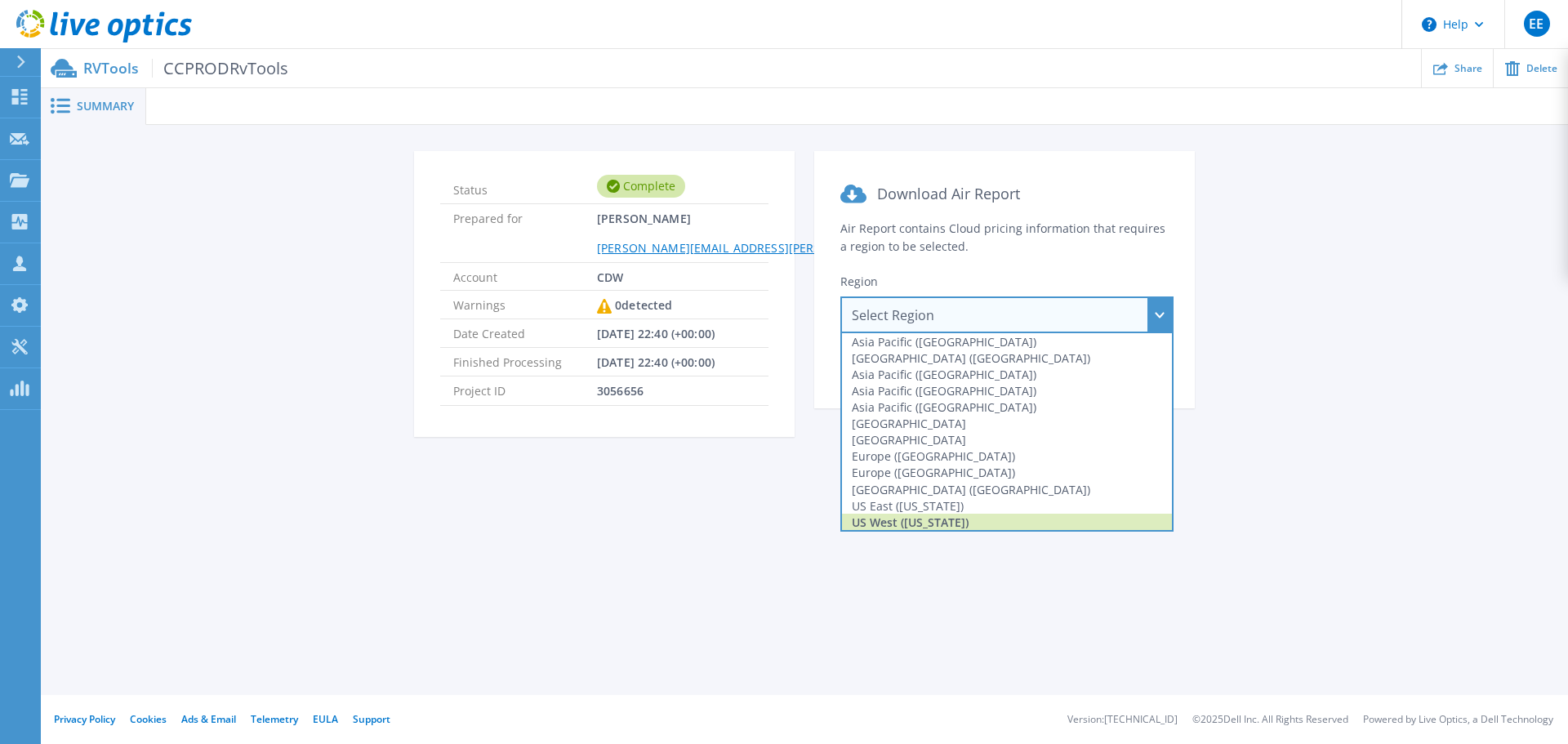
click at [969, 523] on div "US West ([US_STATE])" at bounding box center [1007, 522] width 330 height 16
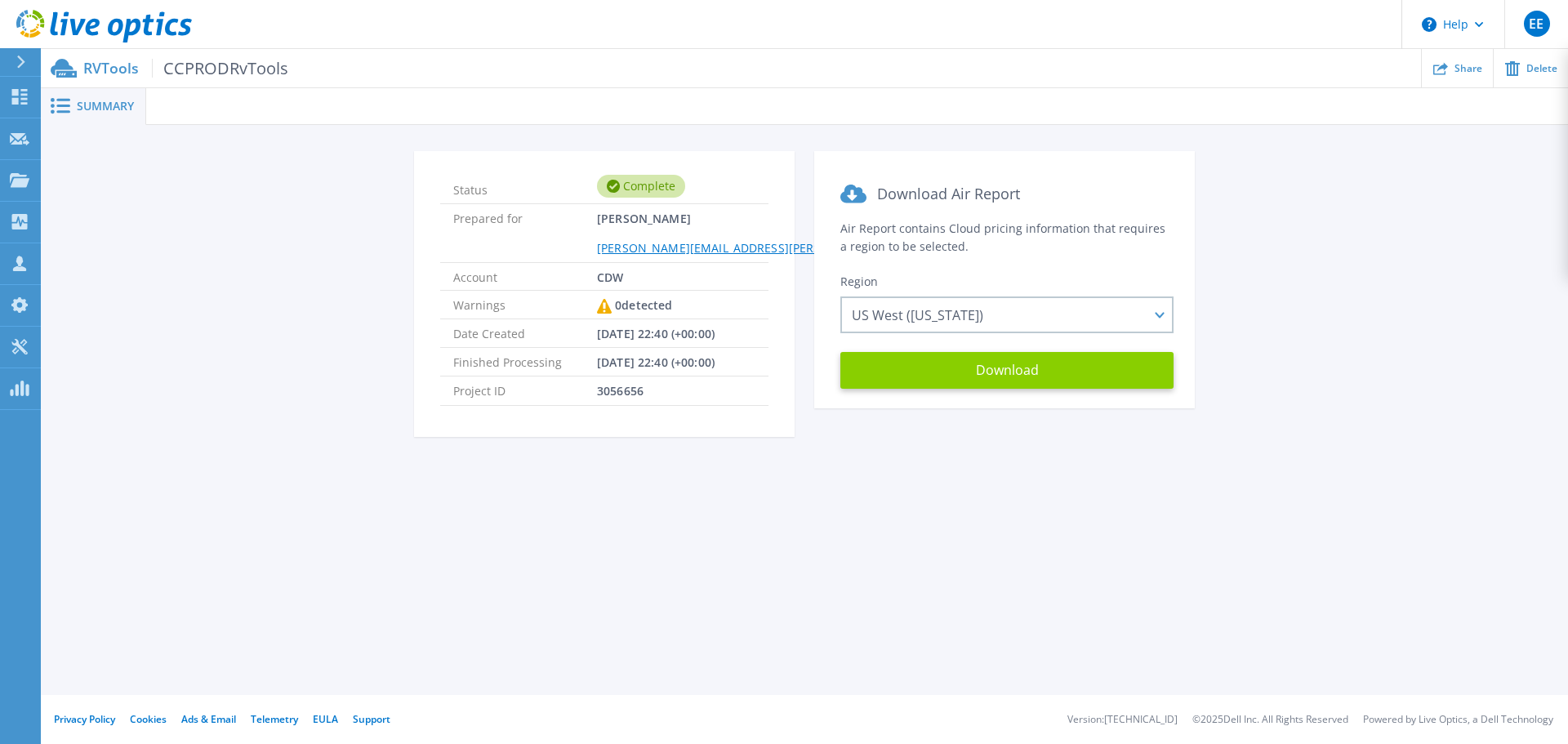
click at [979, 370] on button "Download" at bounding box center [1007, 370] width 333 height 37
click at [1450, 73] on div "Share" at bounding box center [1458, 68] width 71 height 38
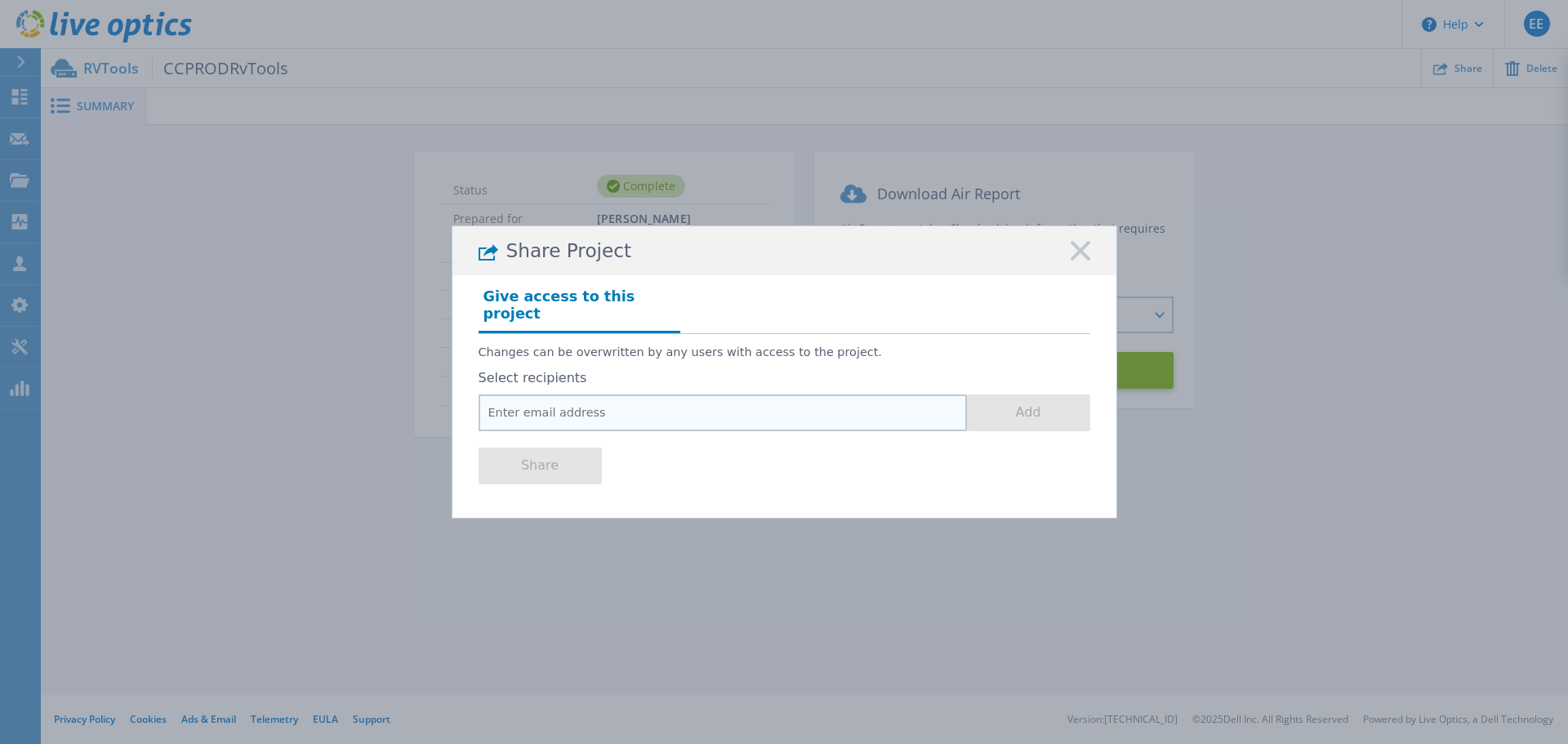
click at [593, 402] on input "email" at bounding box center [723, 413] width 488 height 37
paste input "[EMAIL_ADDRESS][DOMAIN_NAME]"
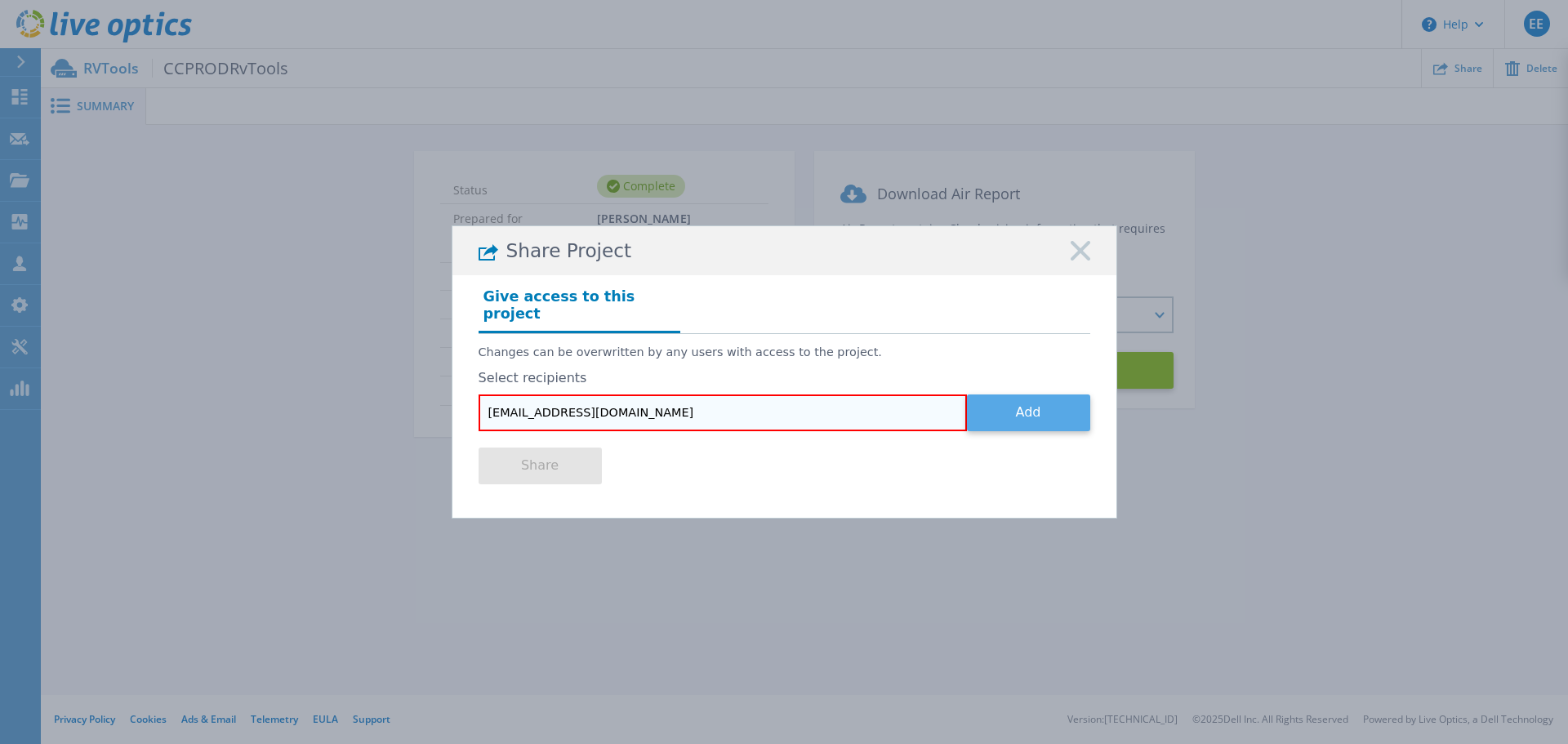
type input "[EMAIL_ADDRESS][DOMAIN_NAME]"
click at [1008, 406] on button "Add" at bounding box center [1028, 413] width 123 height 37
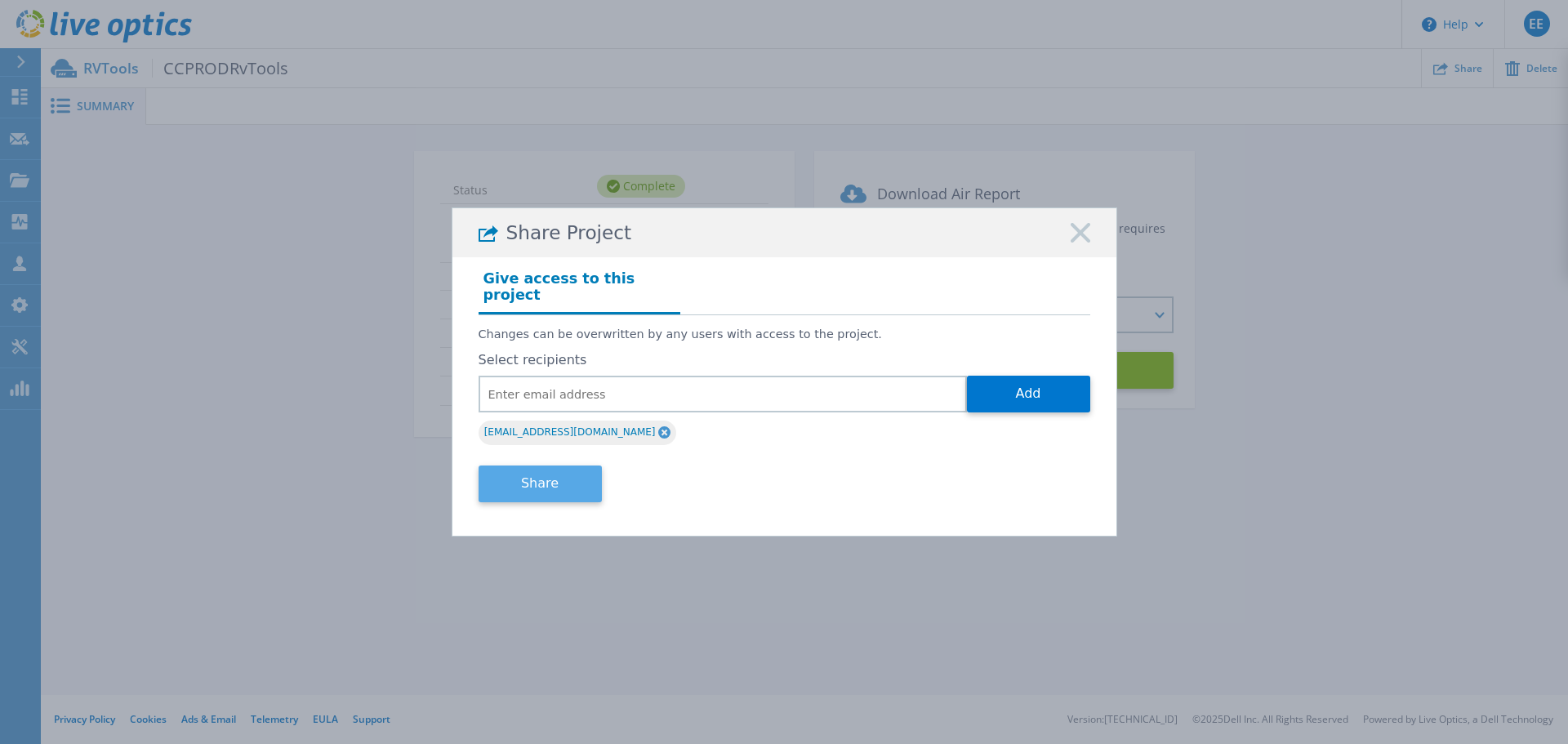
click at [562, 470] on button "Share" at bounding box center [540, 483] width 123 height 37
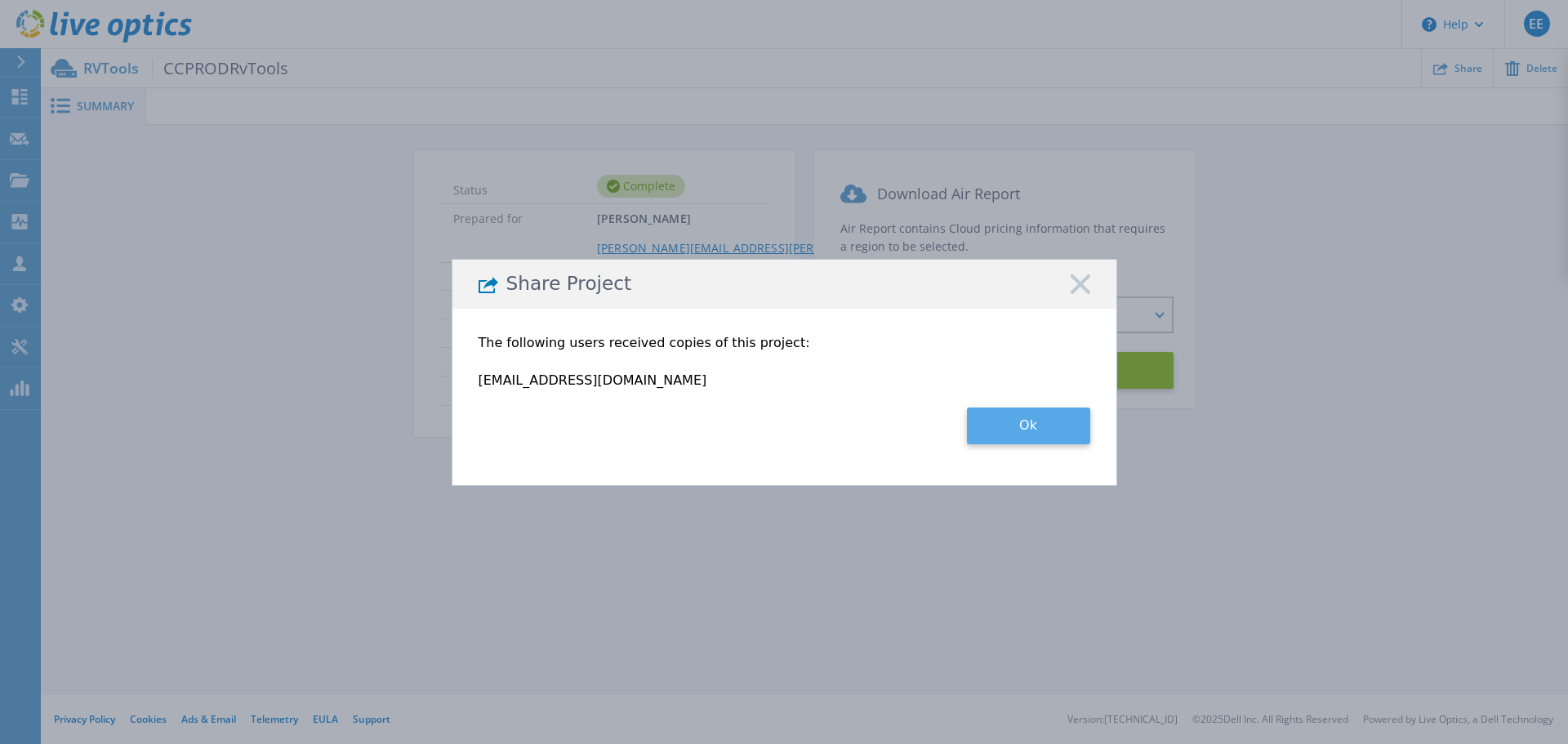
click at [1026, 430] on button "Ok" at bounding box center [1028, 425] width 123 height 37
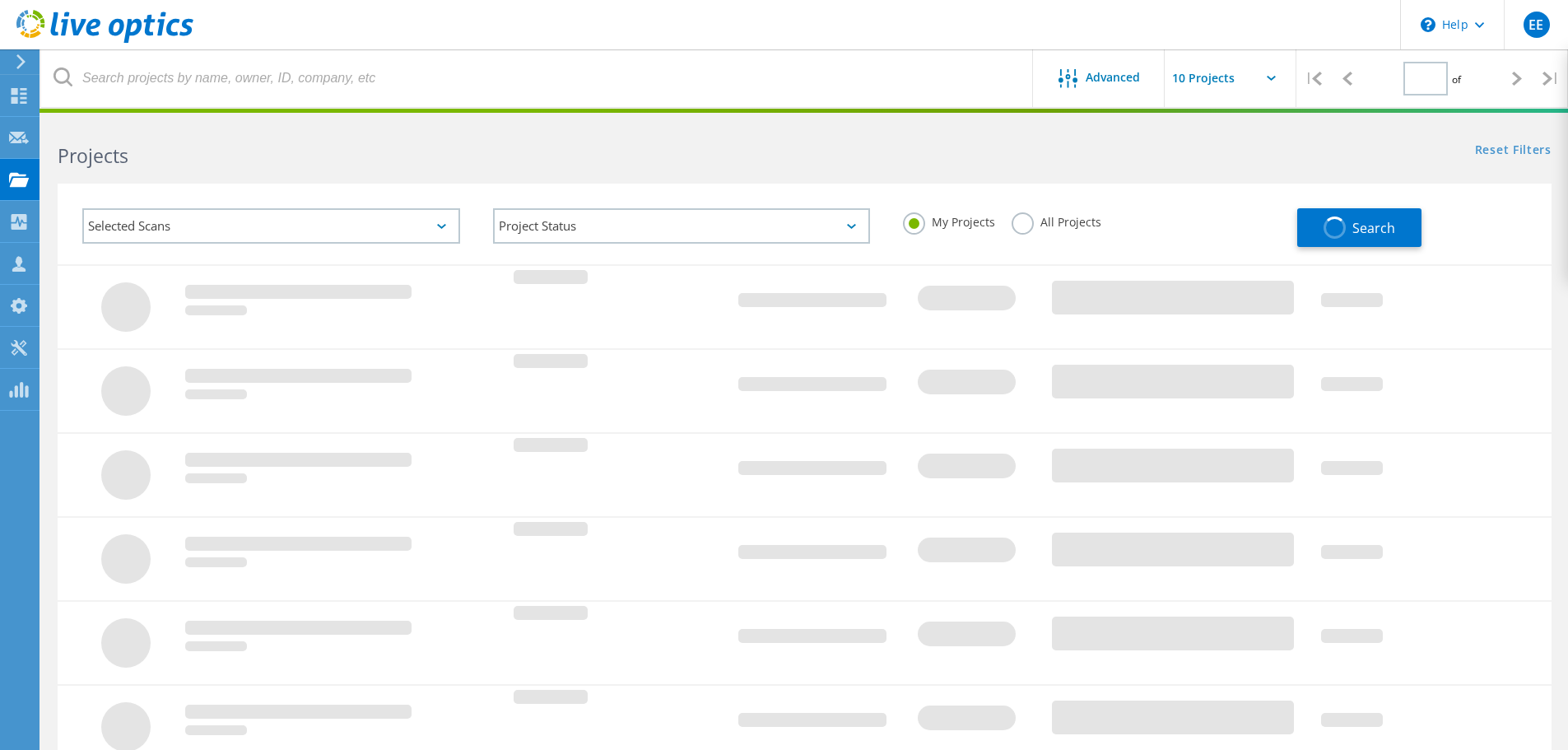
type input "1"
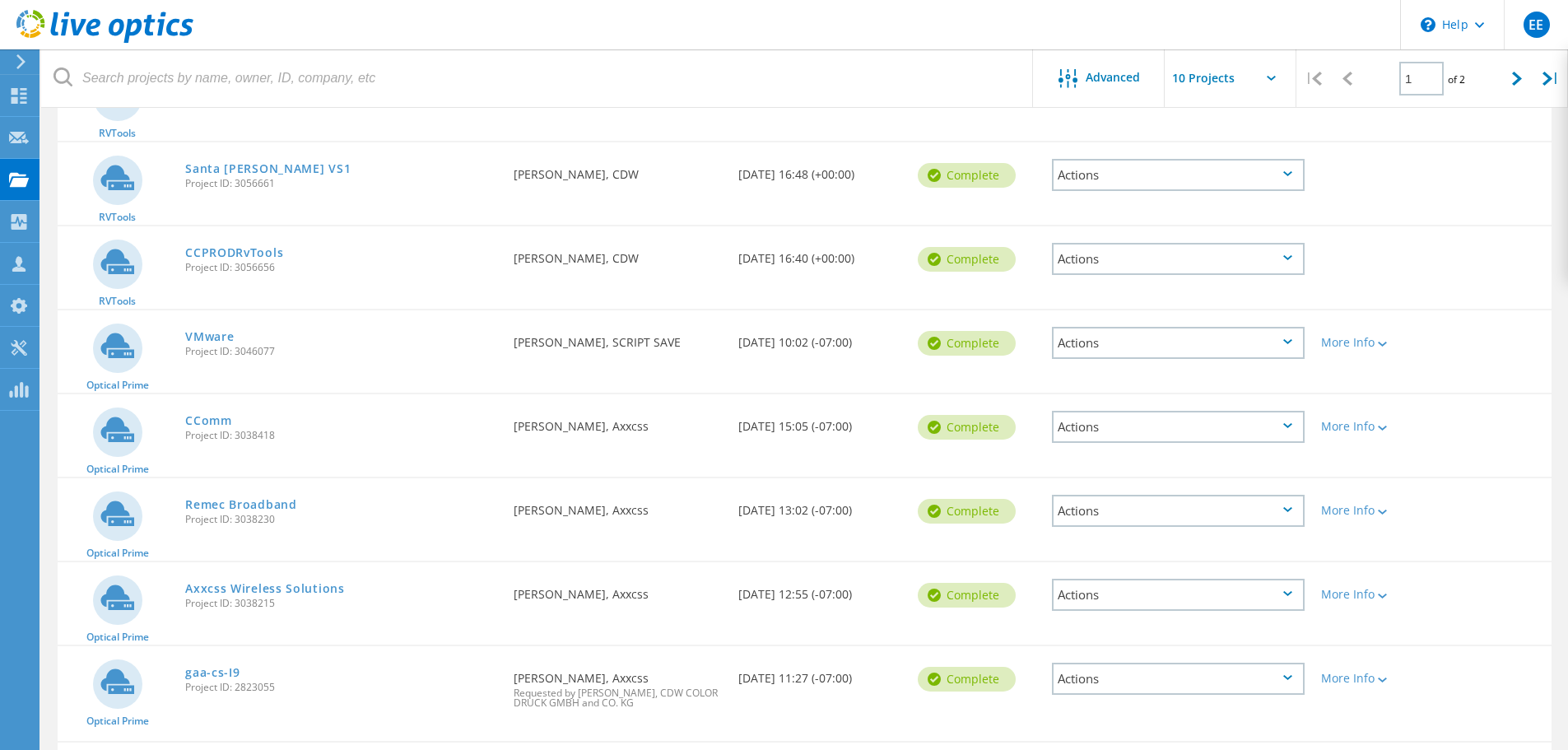
scroll to position [247, 0]
click at [1288, 176] on div "Actions" at bounding box center [1177, 173] width 252 height 32
click at [1285, 172] on icon at bounding box center [1288, 172] width 9 height 4
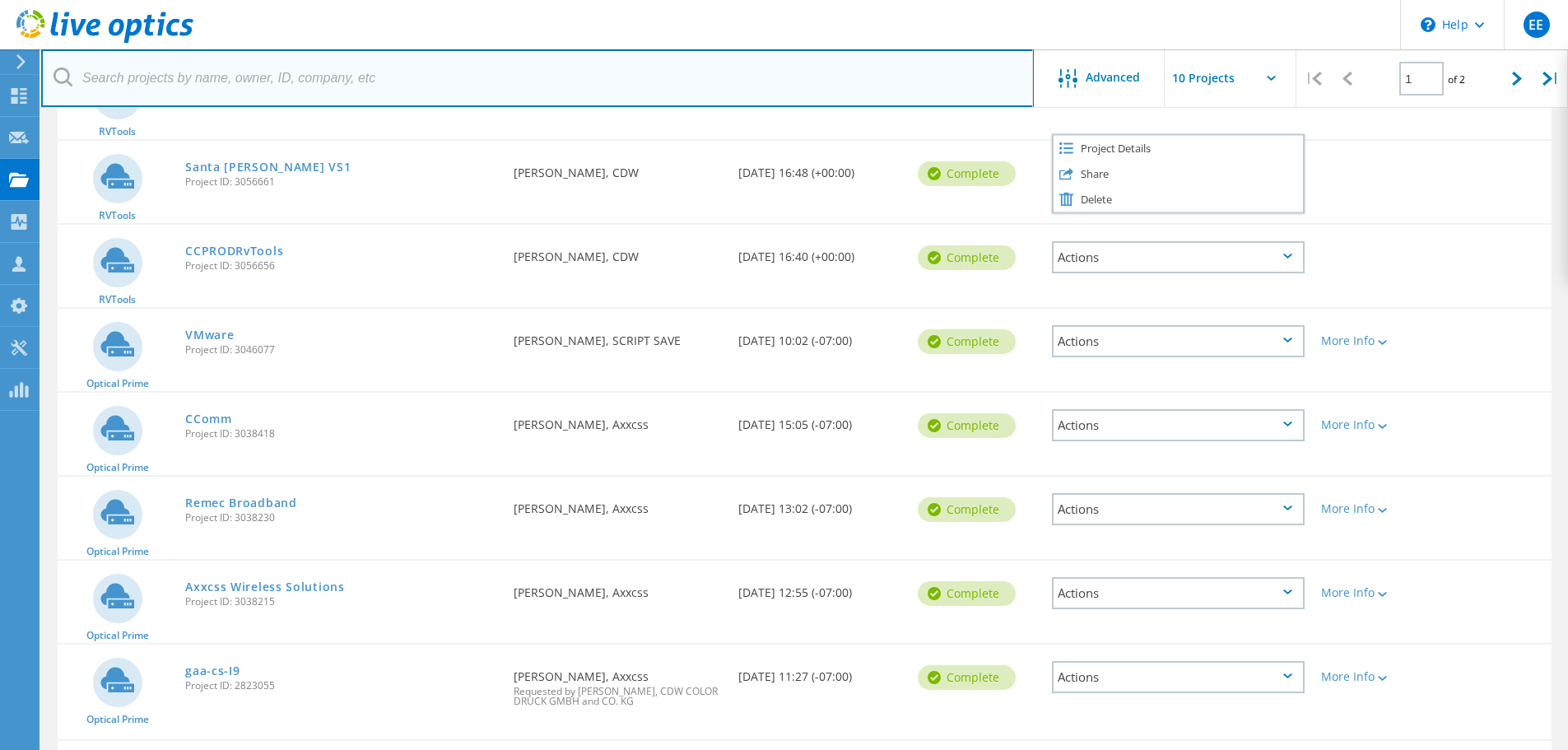
click at [946, 97] on input "text" at bounding box center [537, 78] width 992 height 57
